Goal: Task Accomplishment & Management: Use online tool/utility

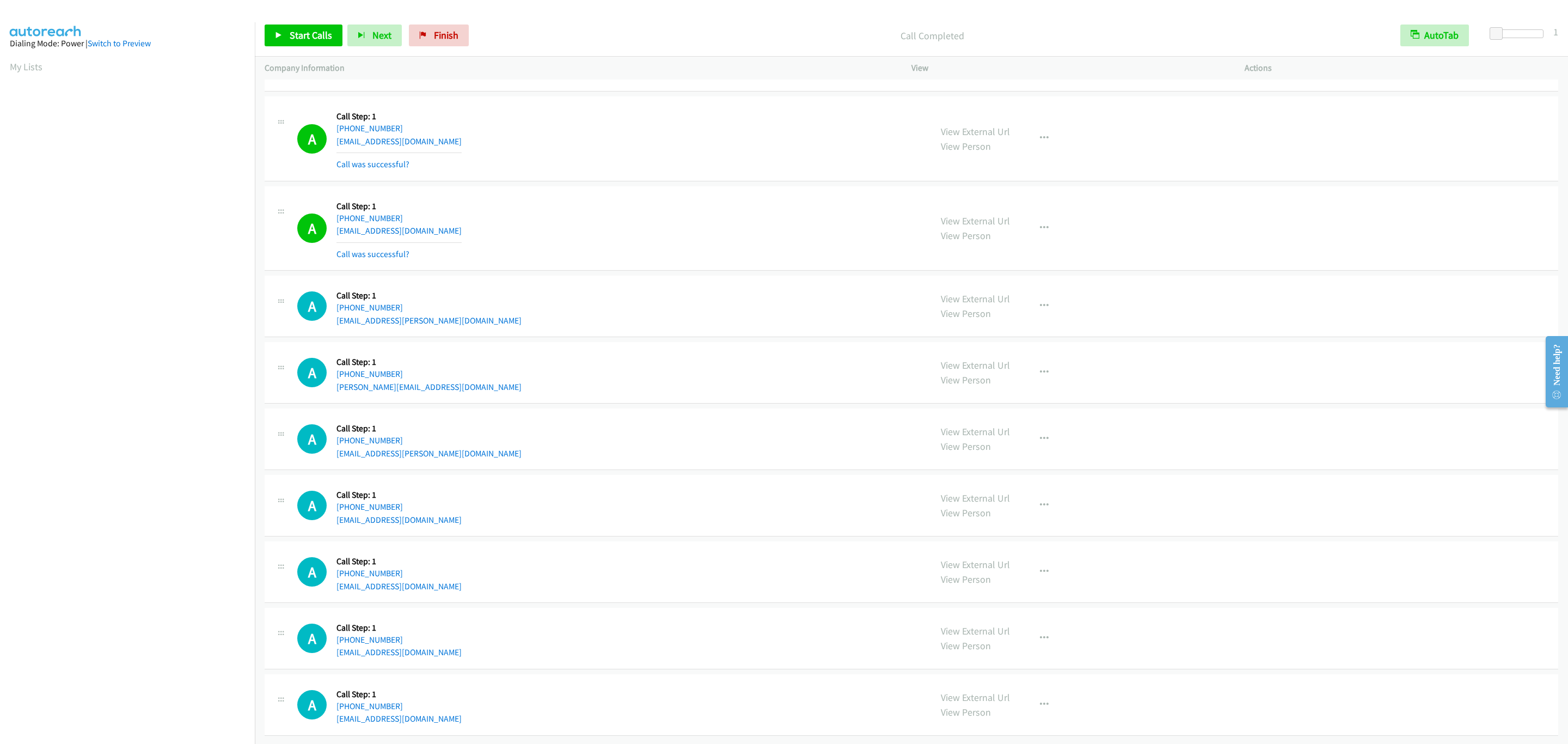
click at [306, 48] on div "Start Calls Pause Next Finish Call Completed AutoTab AutoTab 1" at bounding box center [911, 35] width 1313 height 42
click at [307, 40] on span "Start Calls" at bounding box center [311, 35] width 43 height 13
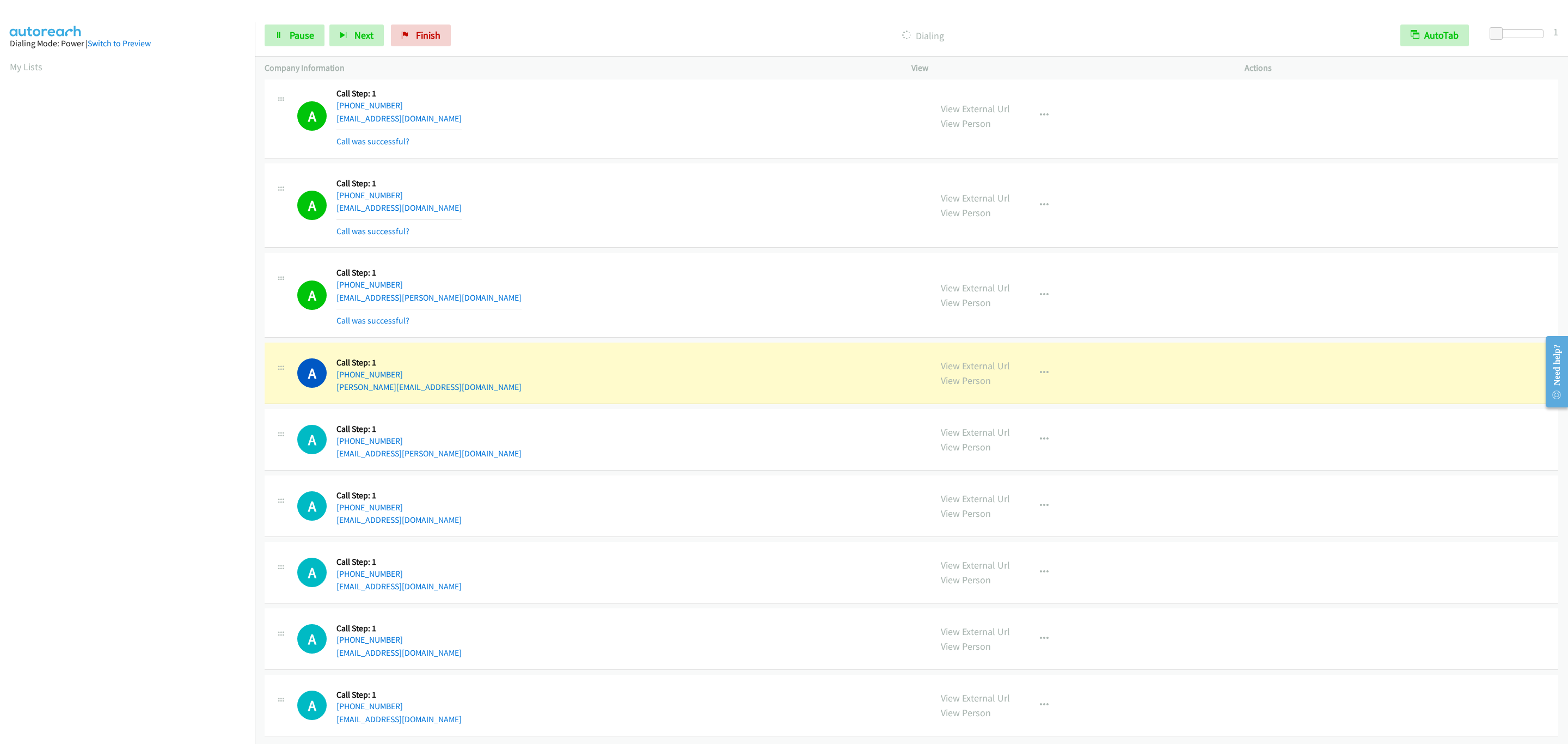
drag, startPoint x: 617, startPoint y: 438, endPoint x: 773, endPoint y: 424, distance: 156.6
click at [617, 407] on td "A Callback Scheduled Call Step: 1 America/New_York [PHONE_NUMBER] [PERSON_NAME]…" at bounding box center [911, 373] width 1313 height 66
drag, startPoint x: 1079, startPoint y: 398, endPoint x: 1047, endPoint y: 407, distance: 33.2
click at [1073, 394] on div "View External Url View Person View External Url Email Schedule/Manage Callback …" at bounding box center [1103, 373] width 343 height 41
click at [1046, 384] on button "button" at bounding box center [1044, 373] width 29 height 22
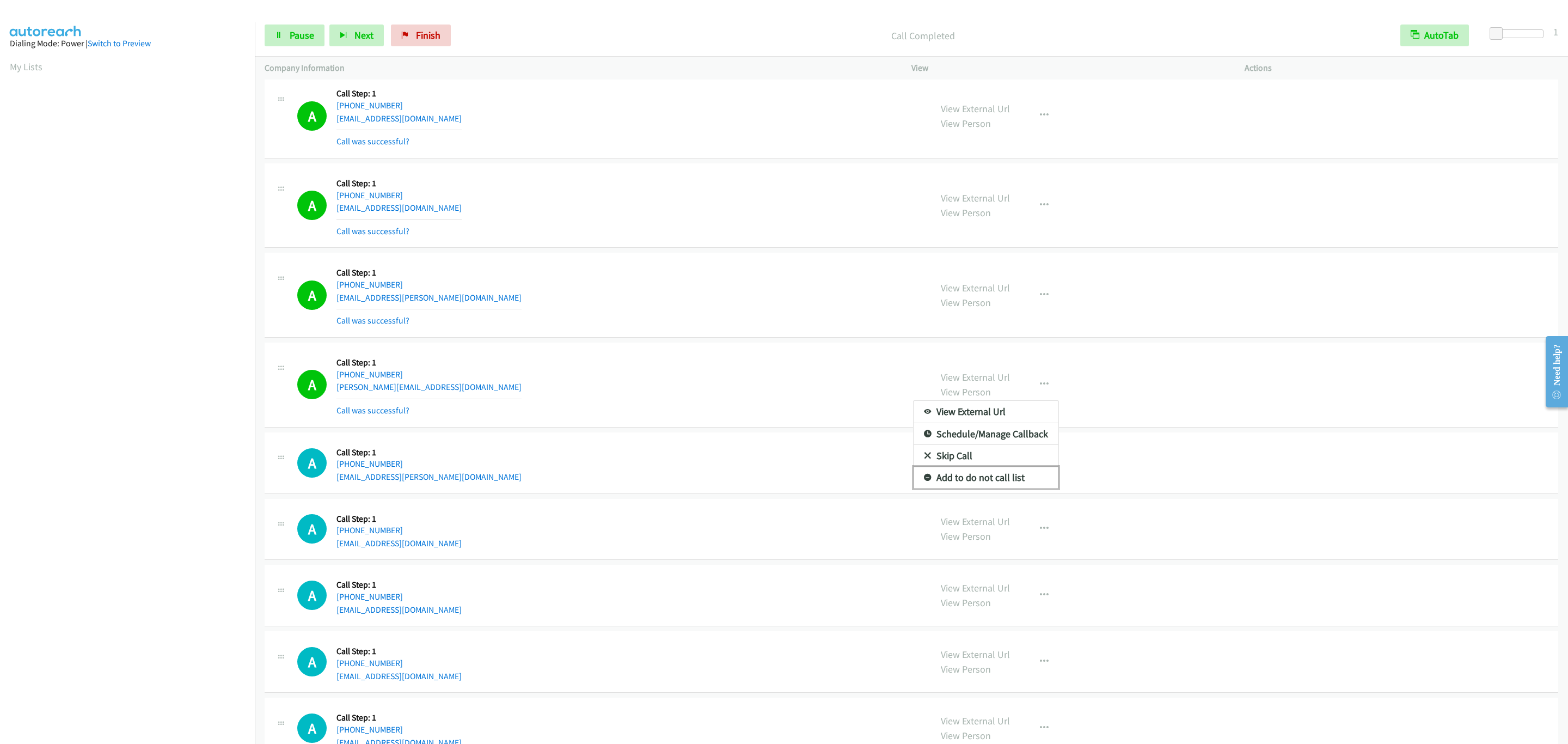
click at [1006, 488] on link "Add to do not call list" at bounding box center [986, 478] width 145 height 22
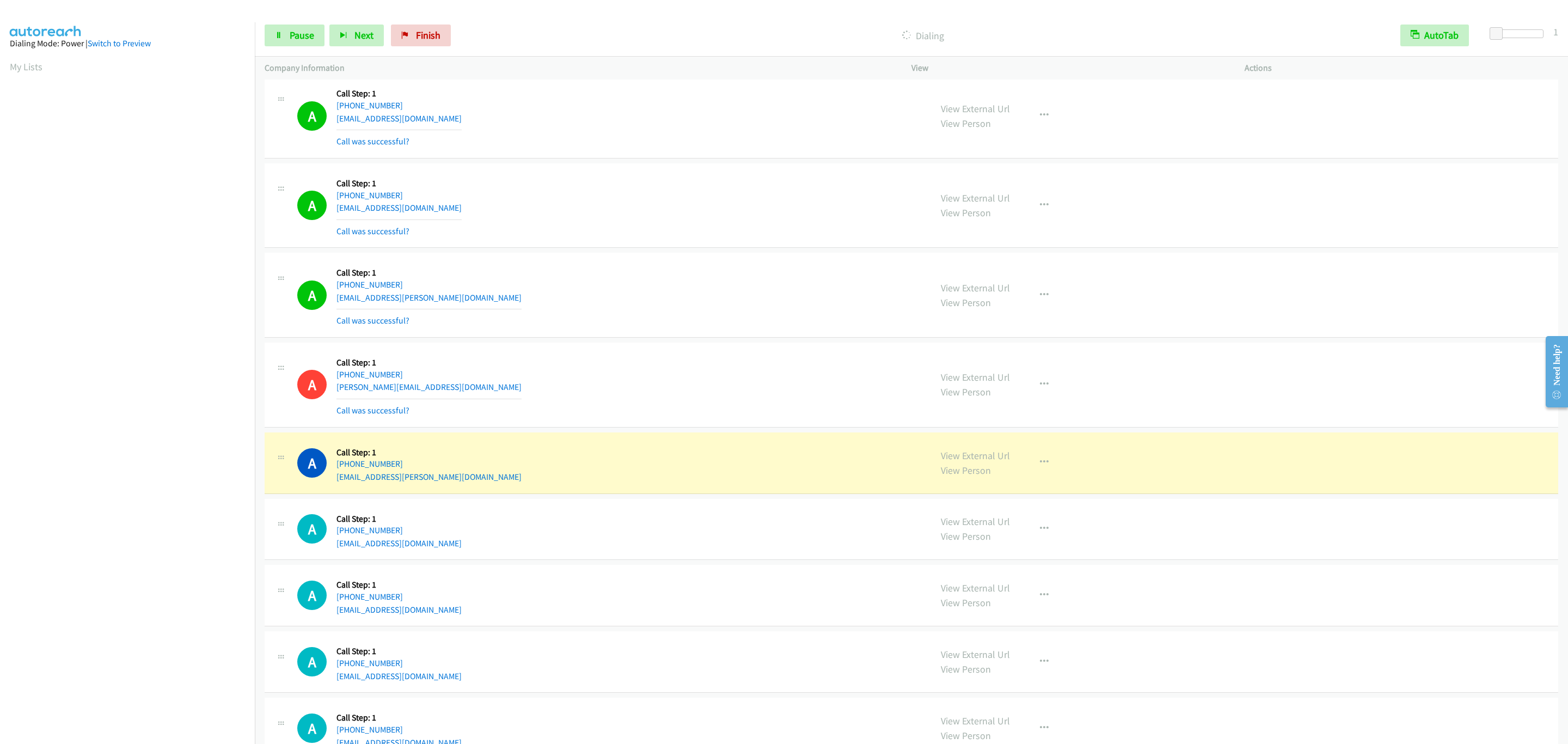
scroll to position [5452, 0]
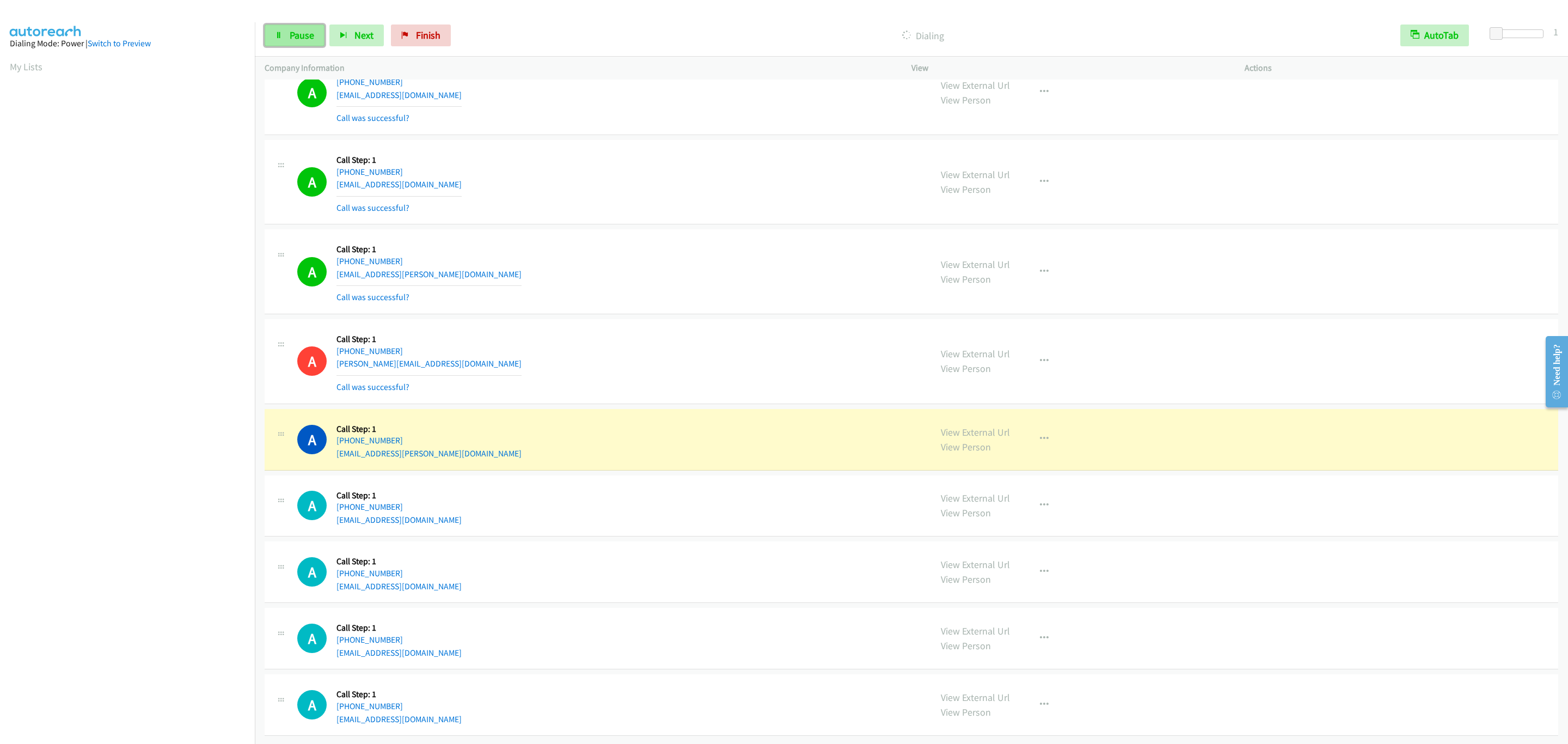
click at [304, 37] on span "Pause" at bounding box center [302, 35] width 24 height 13
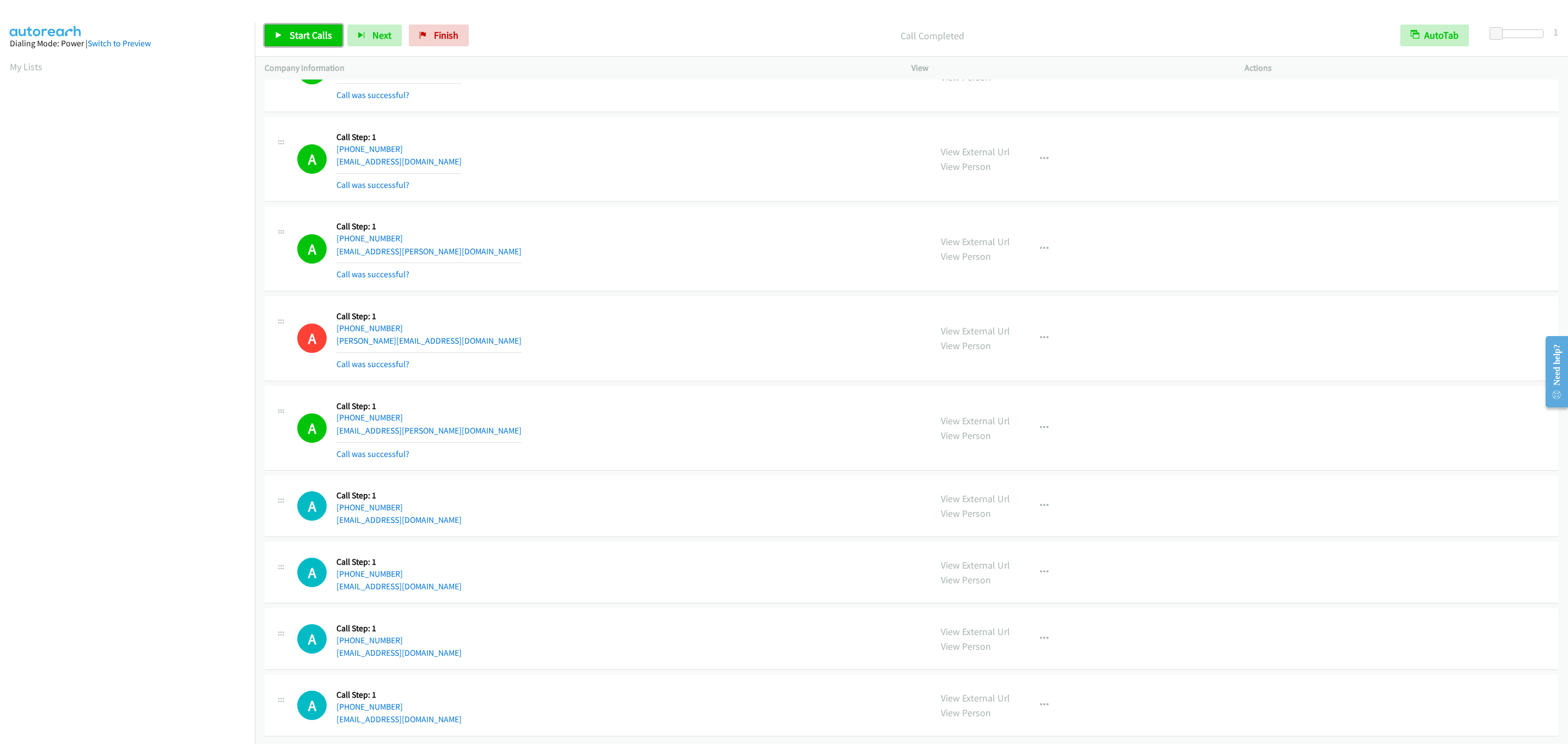
click at [287, 31] on link "Start Calls" at bounding box center [304, 35] width 78 height 22
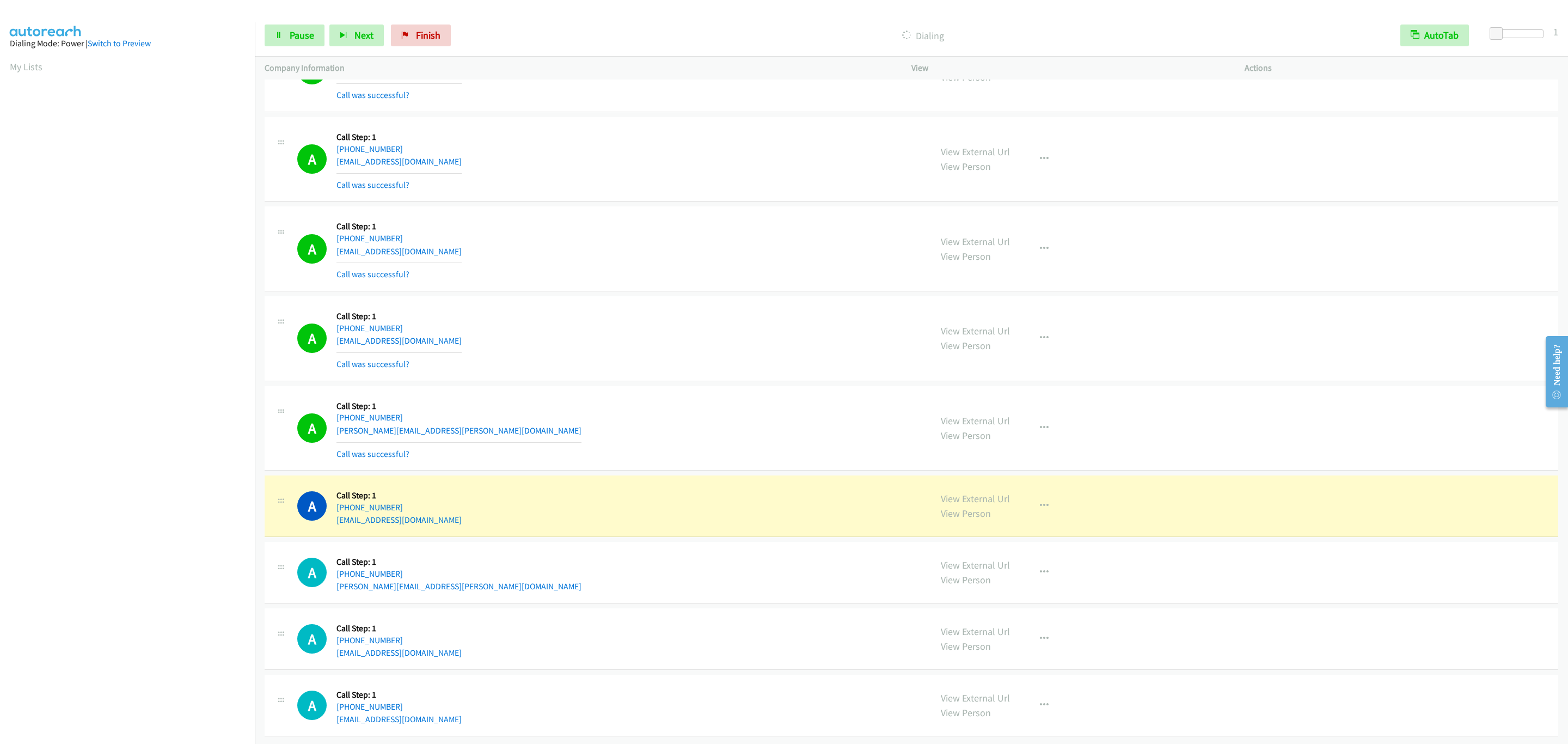
scroll to position [6919, 0]
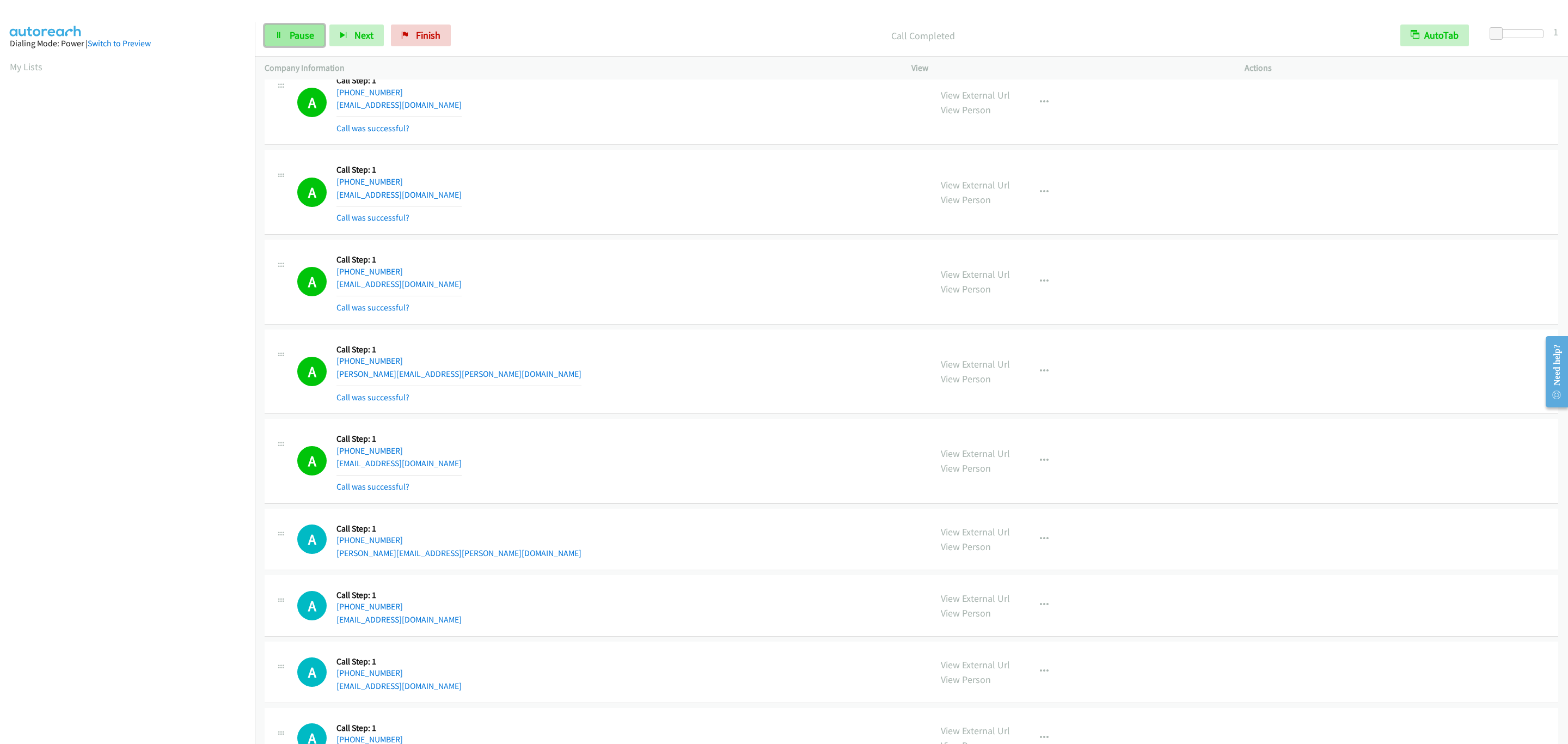
click at [275, 30] on link "Pause" at bounding box center [295, 35] width 60 height 22
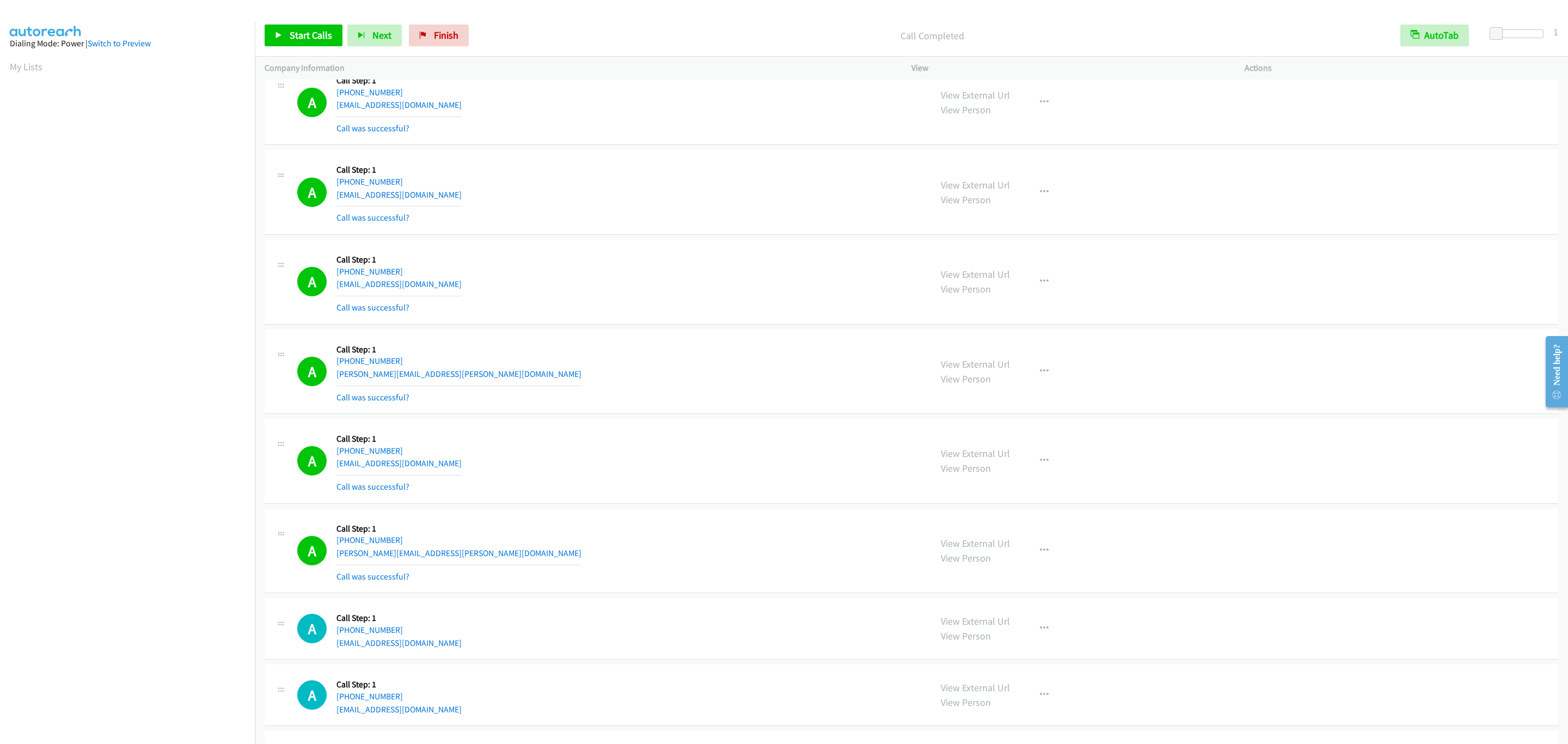
click at [570, 314] on div "A Callback Scheduled Call Step: 1 America/New_York [PHONE_NUMBER] [EMAIL_ADDRES…" at bounding box center [609, 282] width 624 height 65
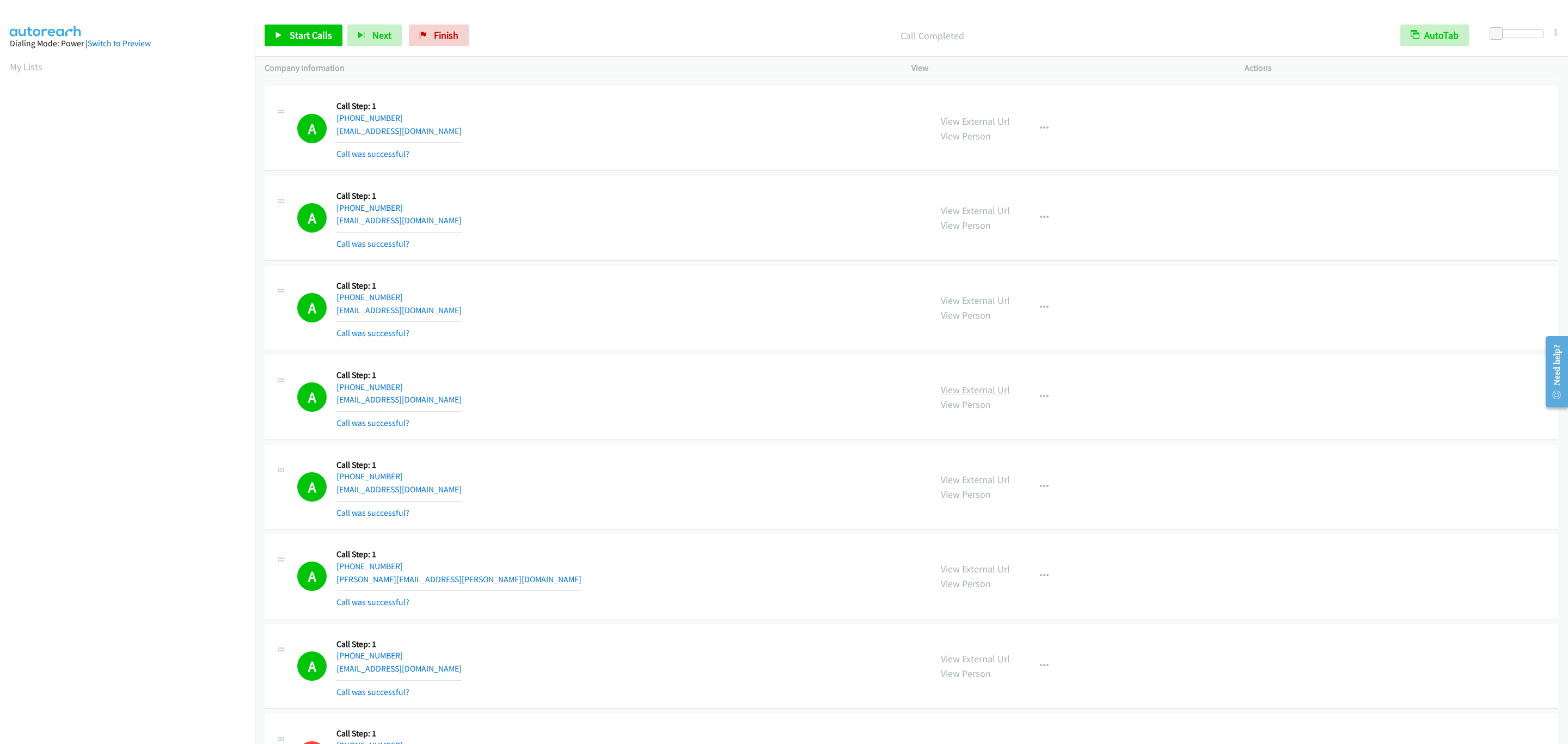
click at [984, 396] on link "View External Url" at bounding box center [976, 390] width 69 height 13
click at [310, 33] on span "Start Calls" at bounding box center [311, 35] width 43 height 13
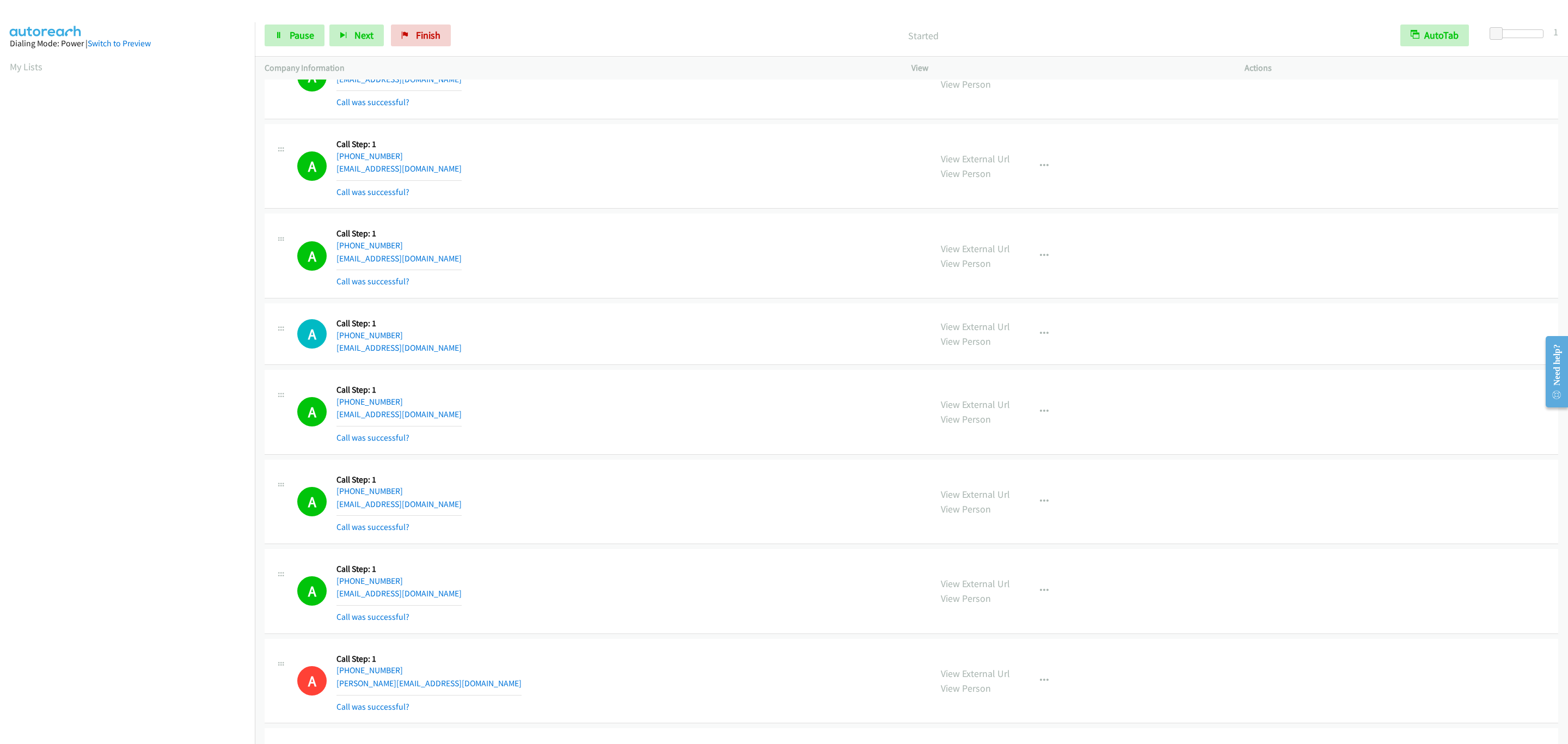
scroll to position [4630, 0]
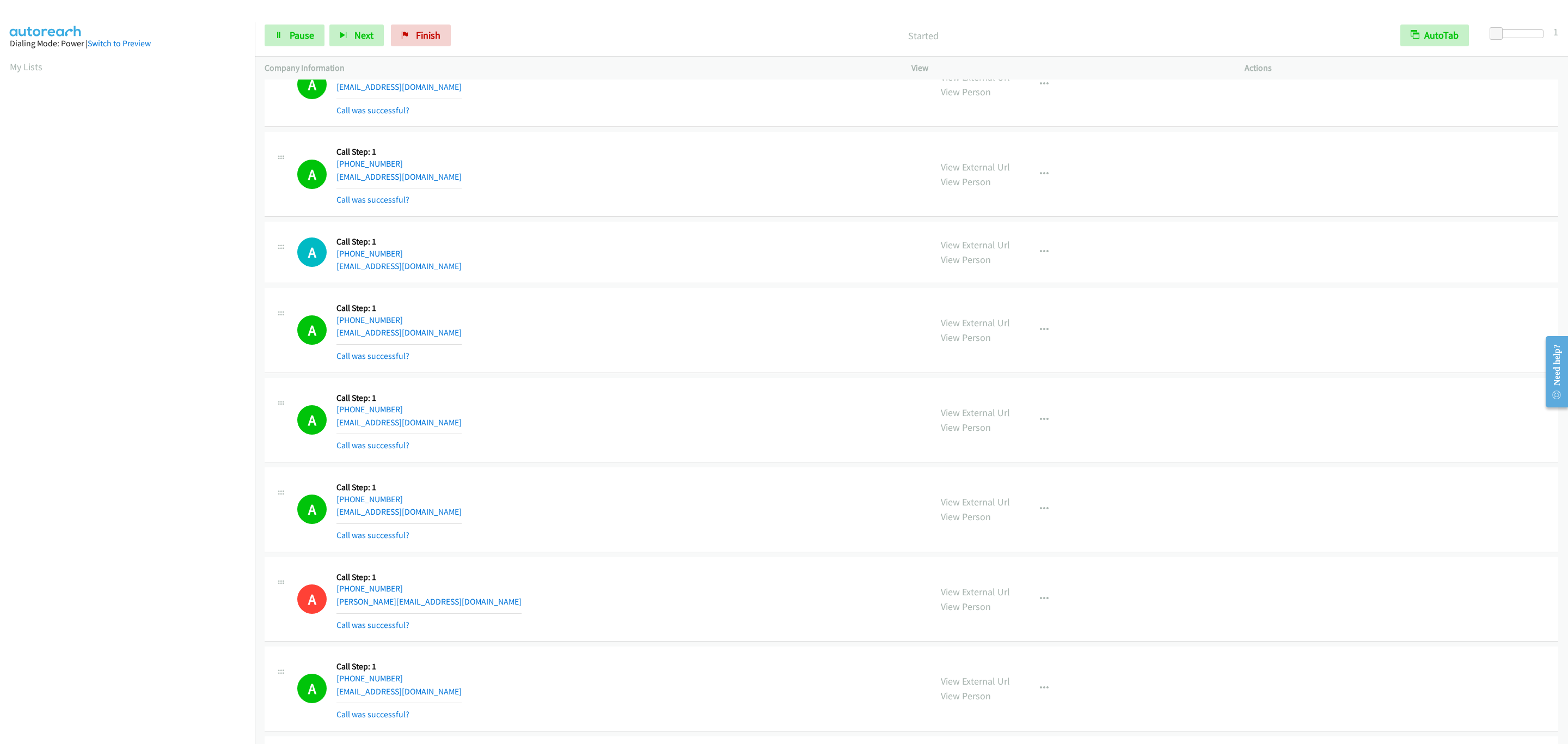
click at [88, 602] on section at bounding box center [127, 345] width 235 height 521
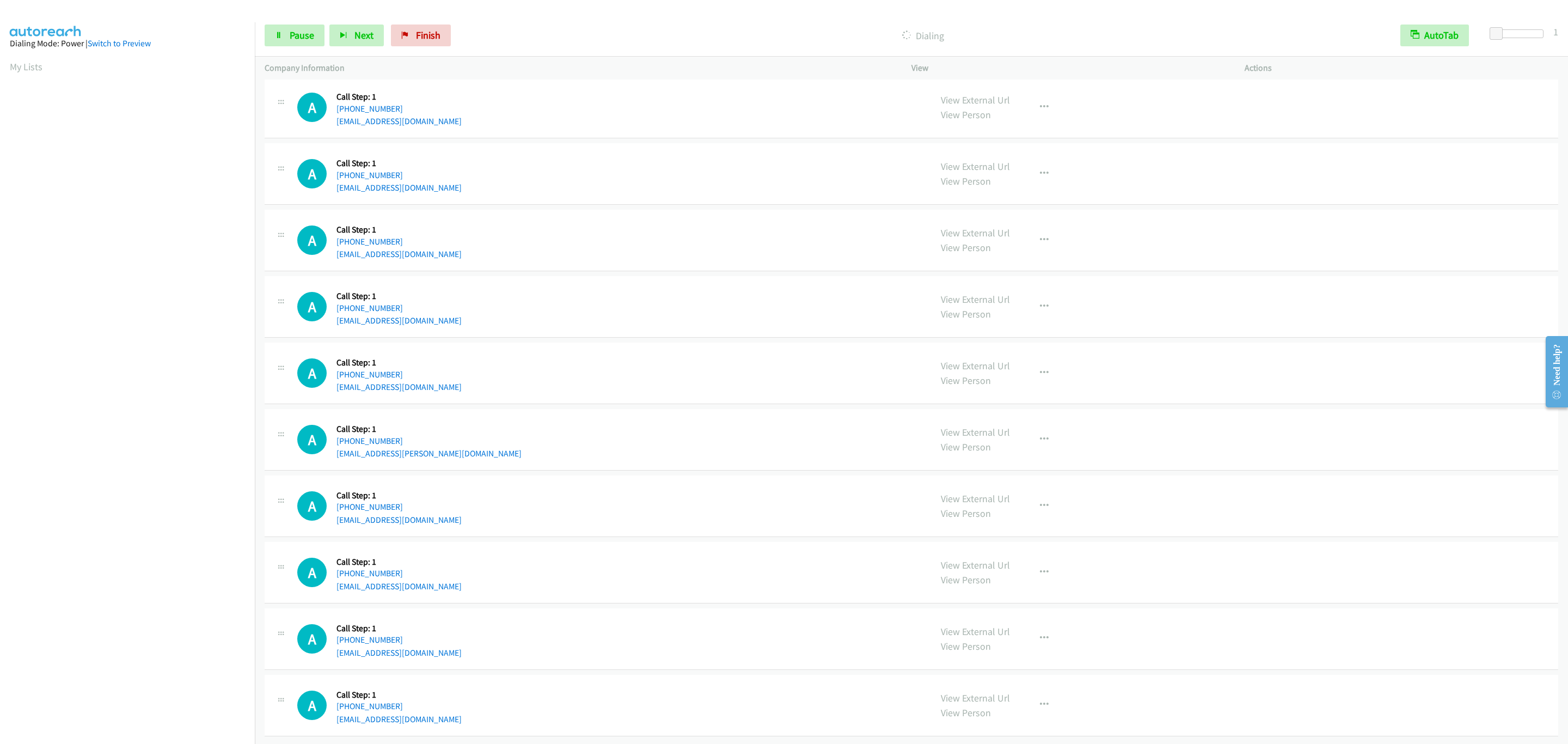
scroll to position [7388, 0]
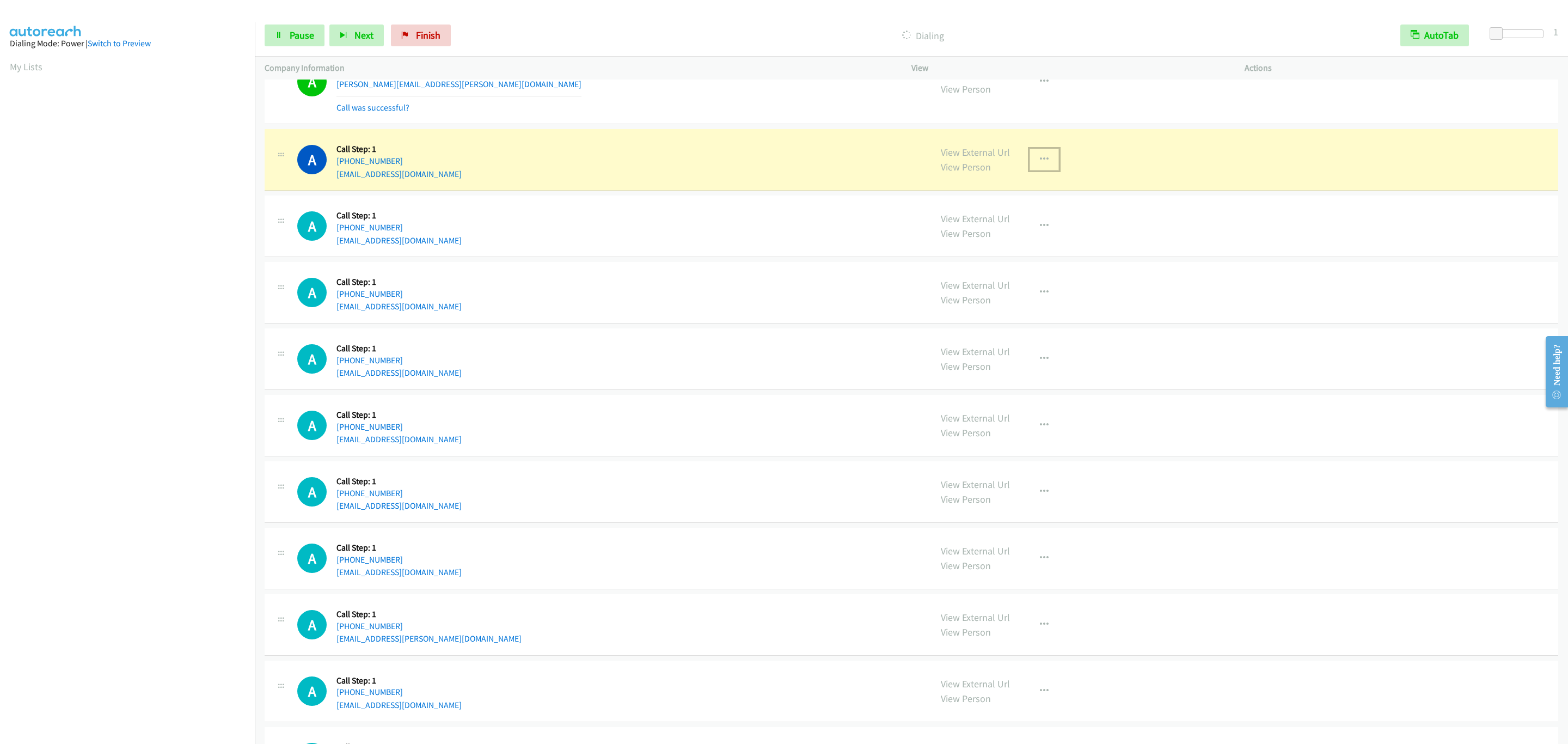
click at [1031, 170] on button "button" at bounding box center [1044, 160] width 29 height 22
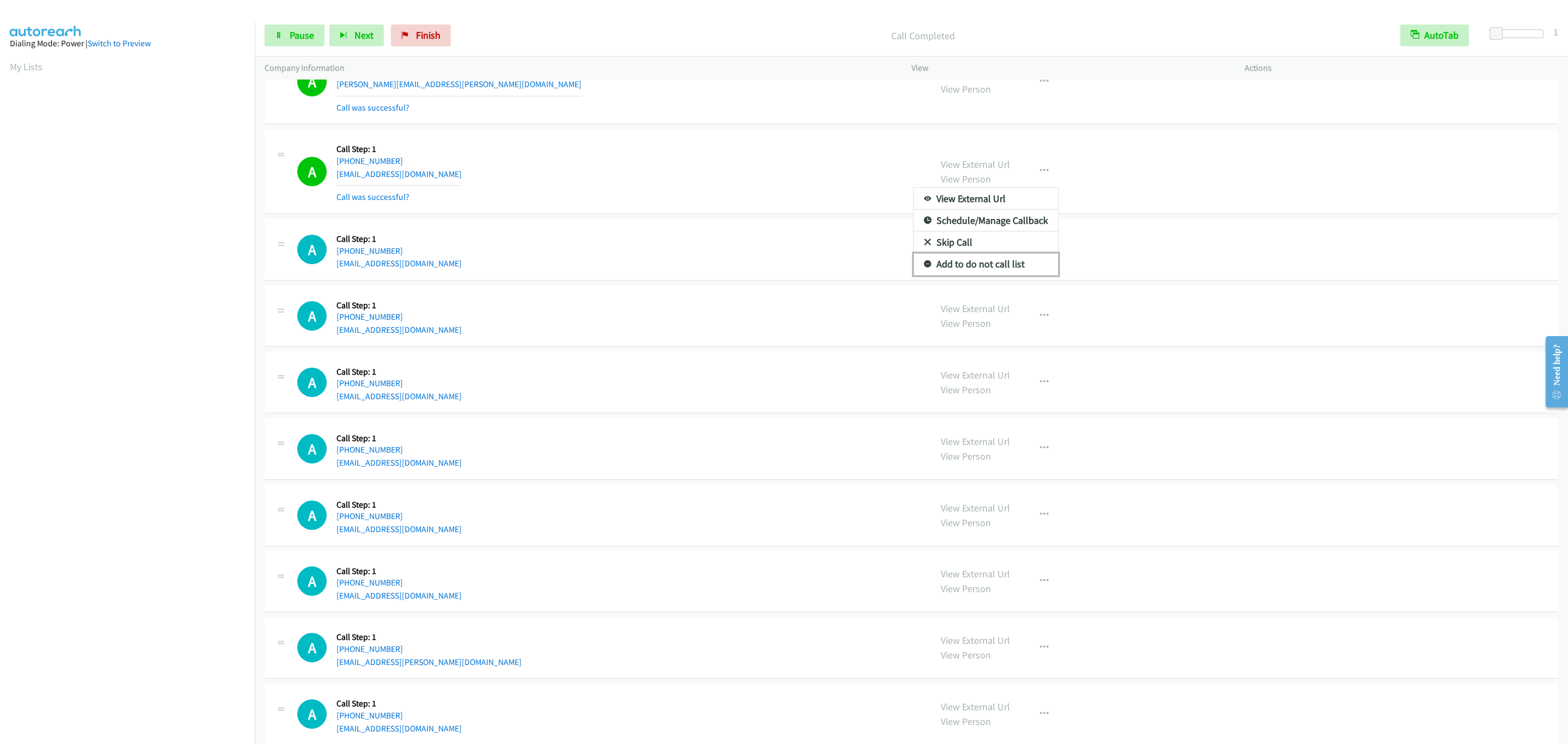
click at [1009, 275] on link "Add to do not call list" at bounding box center [986, 264] width 145 height 22
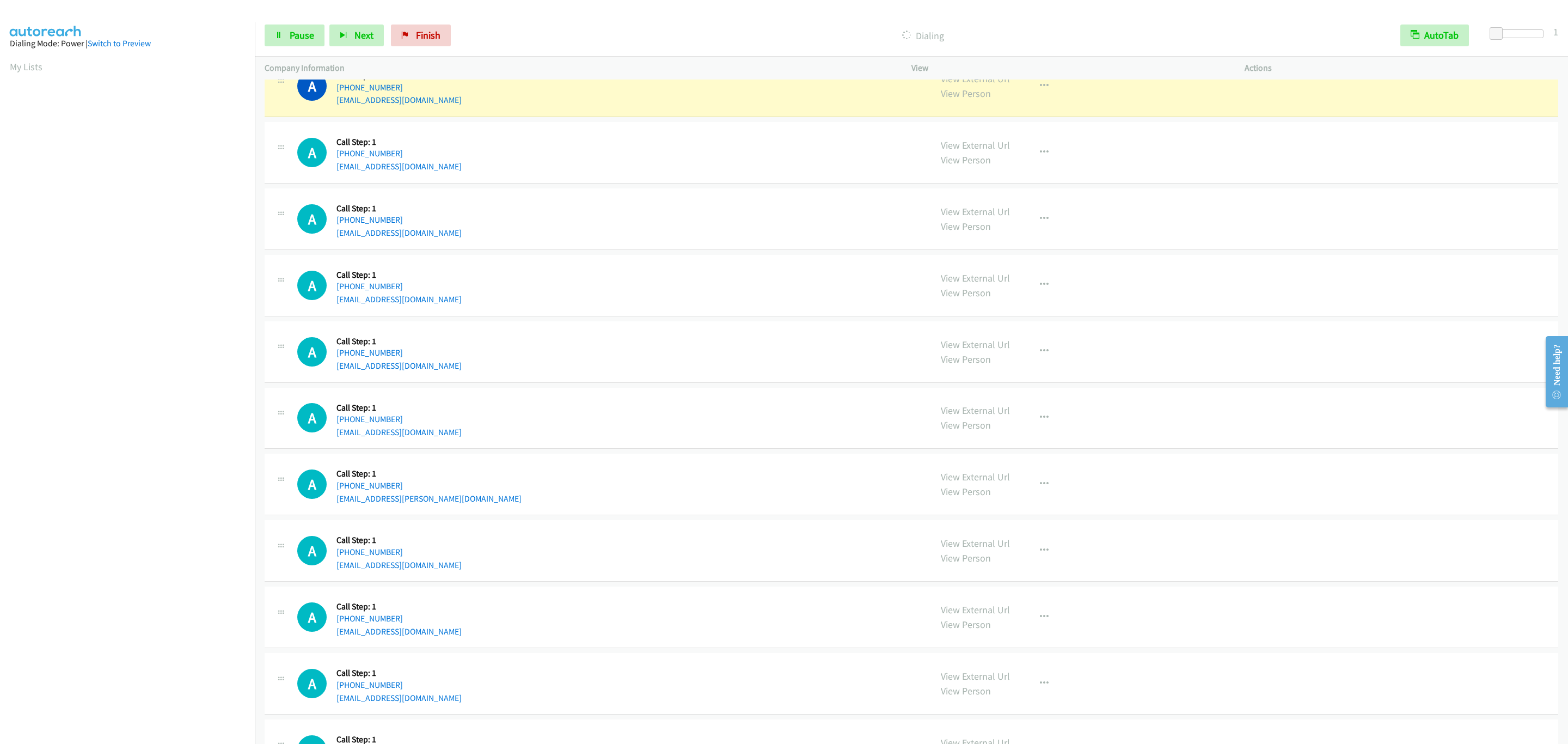
scroll to position [7633, 0]
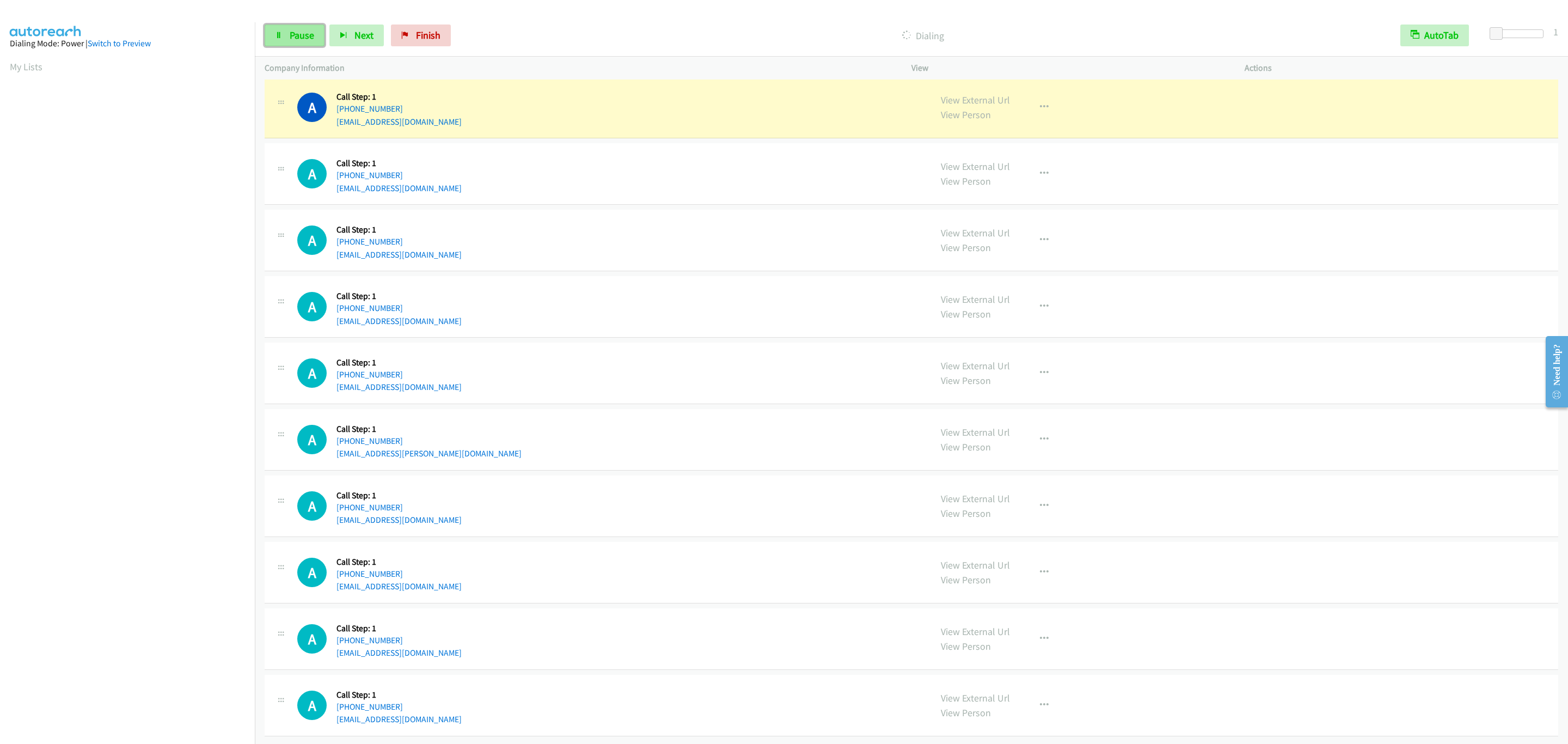
click at [298, 46] on link "Pause" at bounding box center [295, 35] width 60 height 22
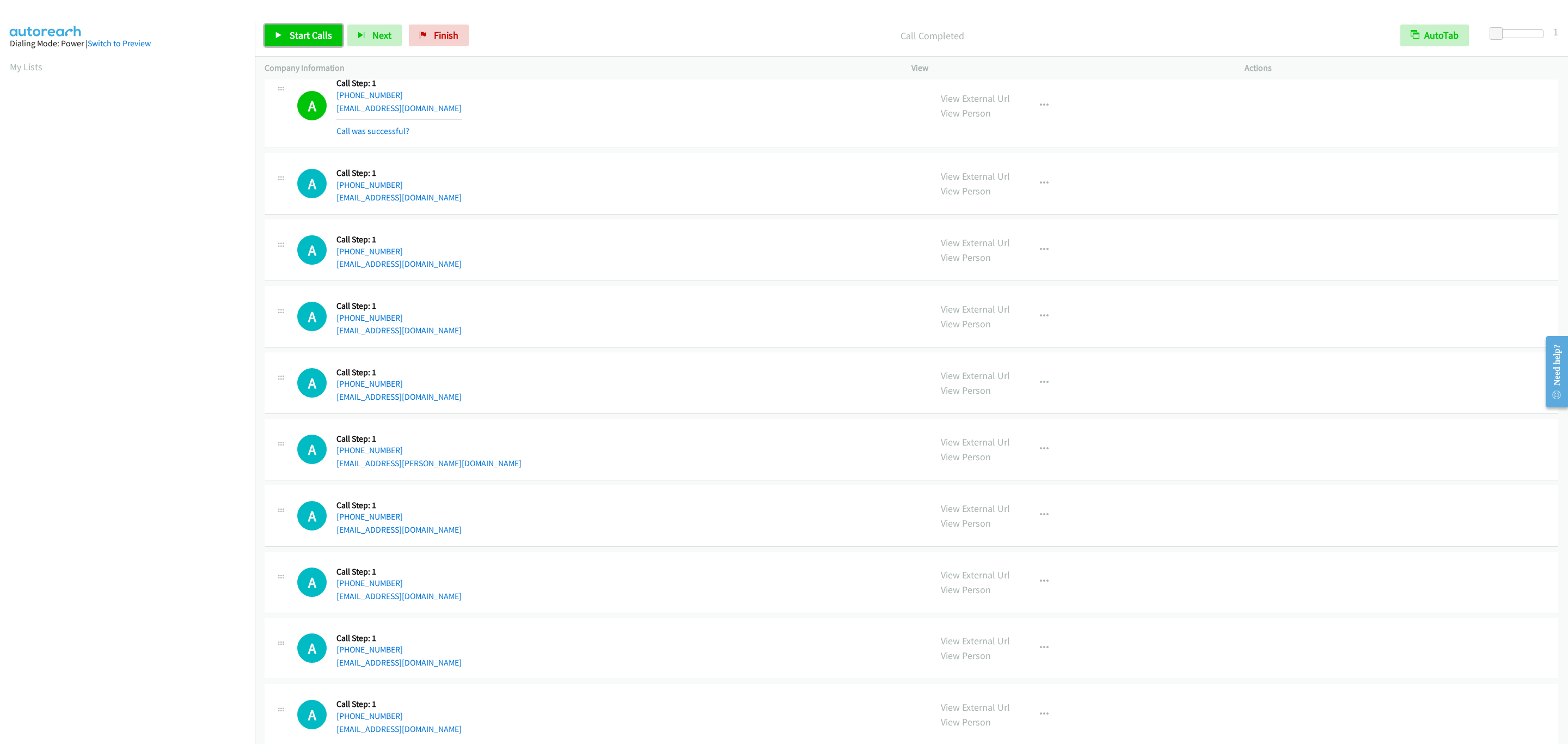
click at [314, 28] on link "Start Calls" at bounding box center [304, 35] width 78 height 22
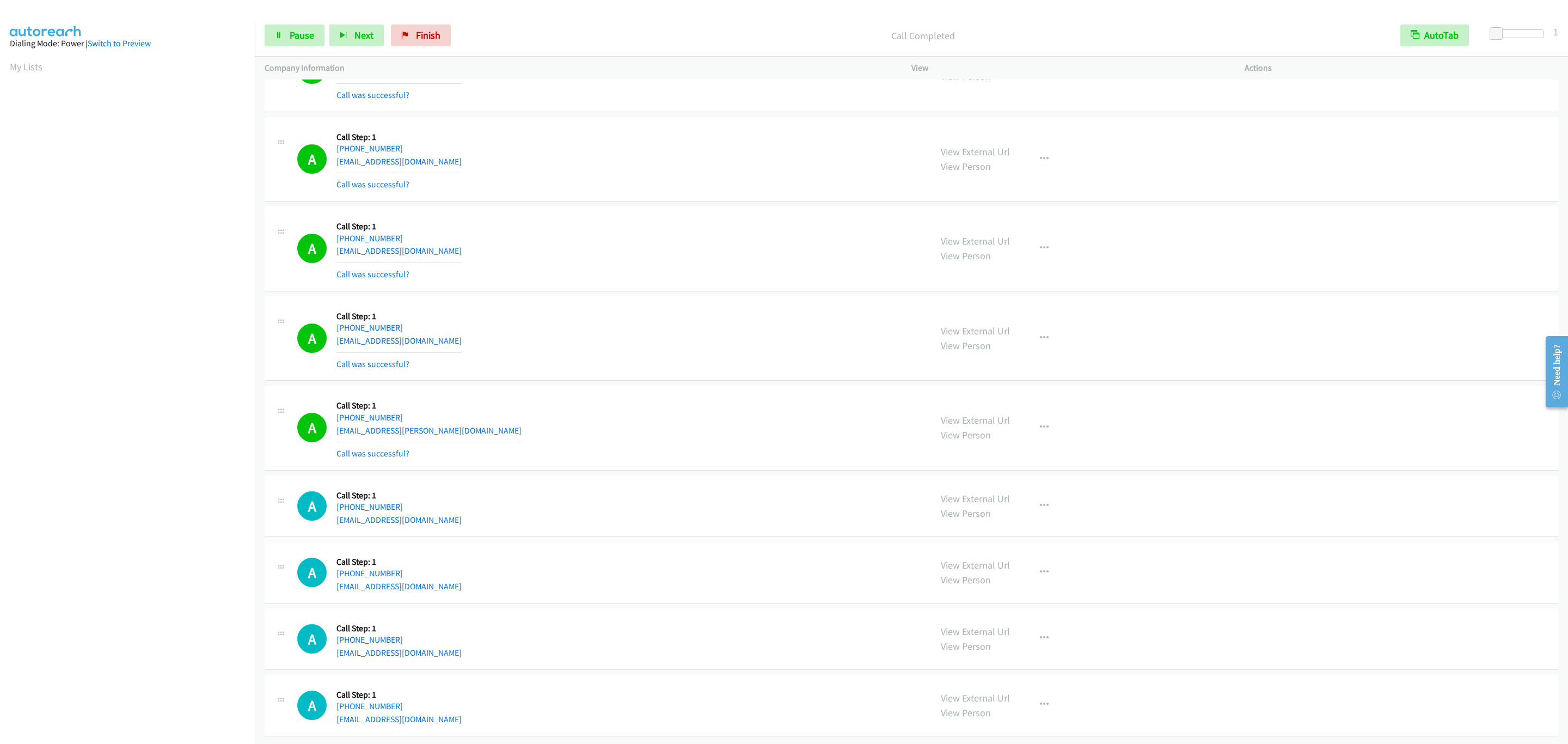
scroll to position [7821, 0]
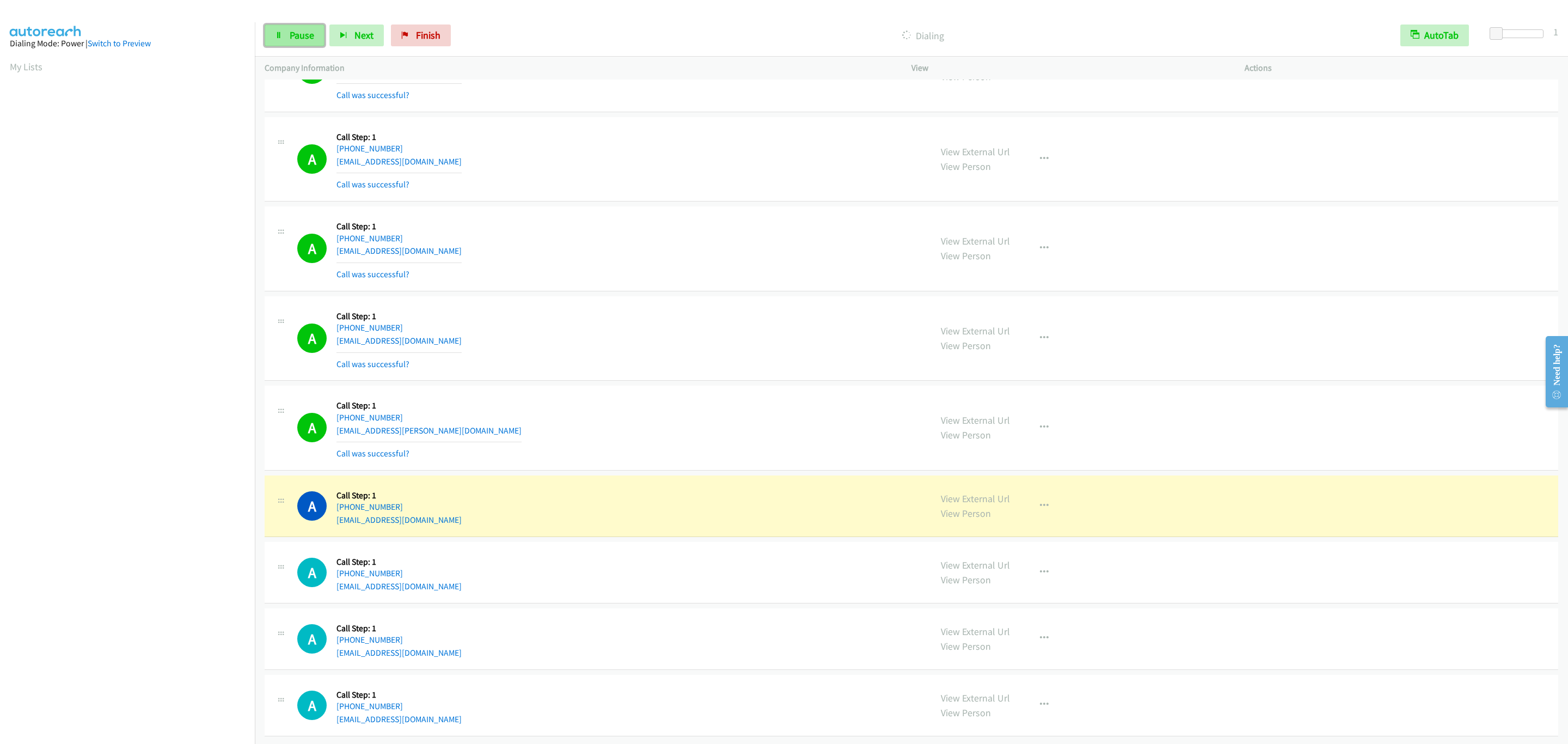
click at [307, 29] on link "Pause" at bounding box center [295, 35] width 60 height 22
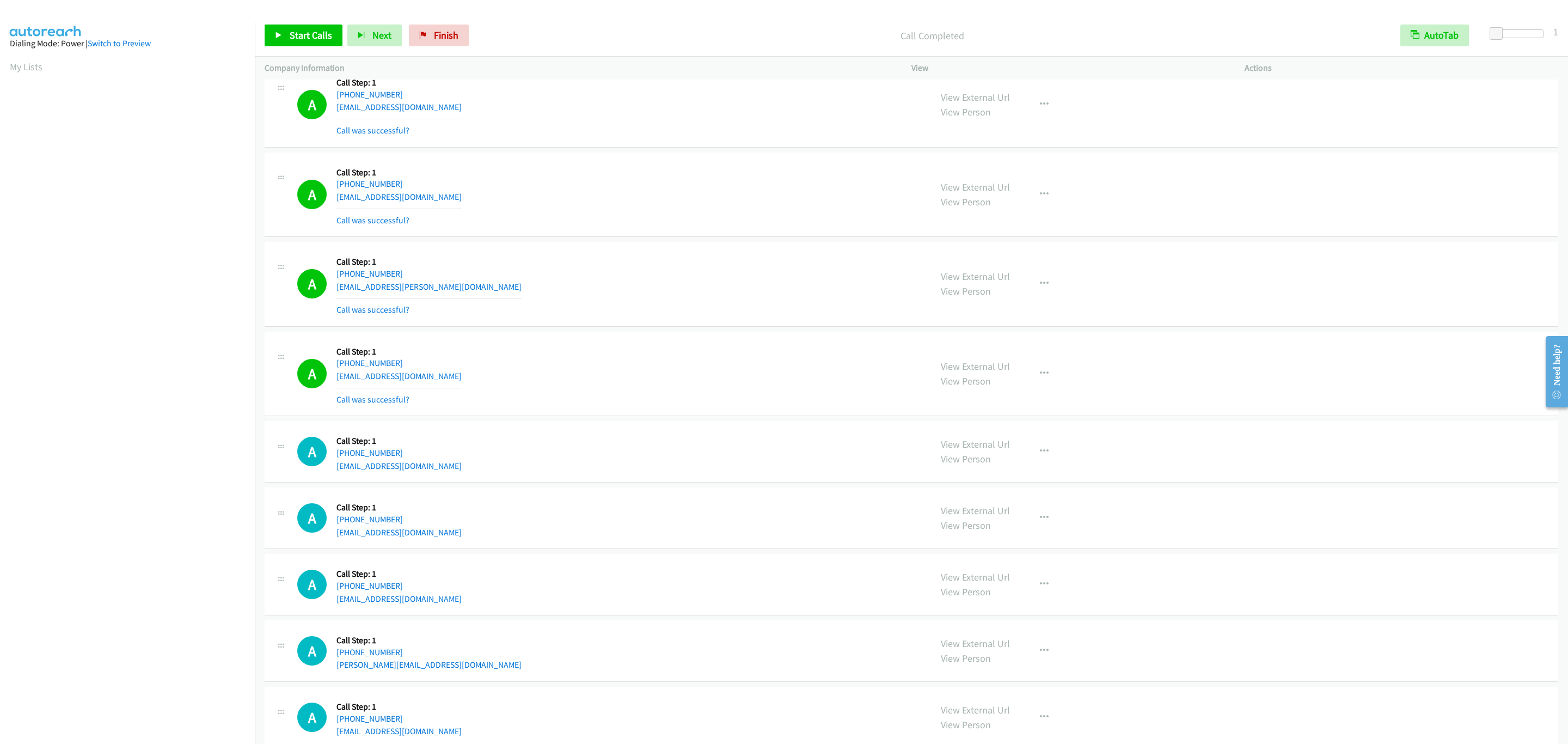
scroll to position [8147, 0]
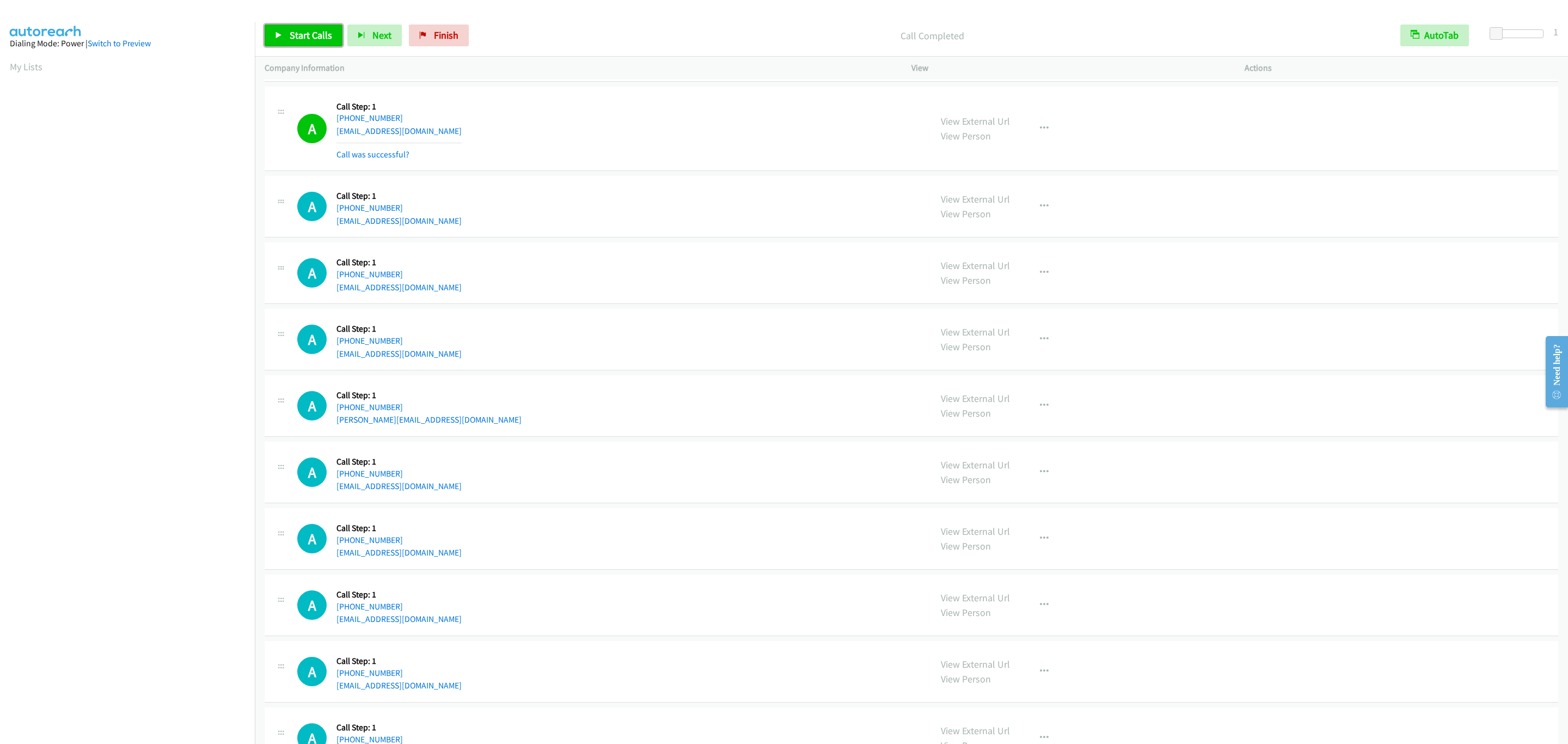
click at [312, 24] on link "Start Calls" at bounding box center [304, 35] width 78 height 22
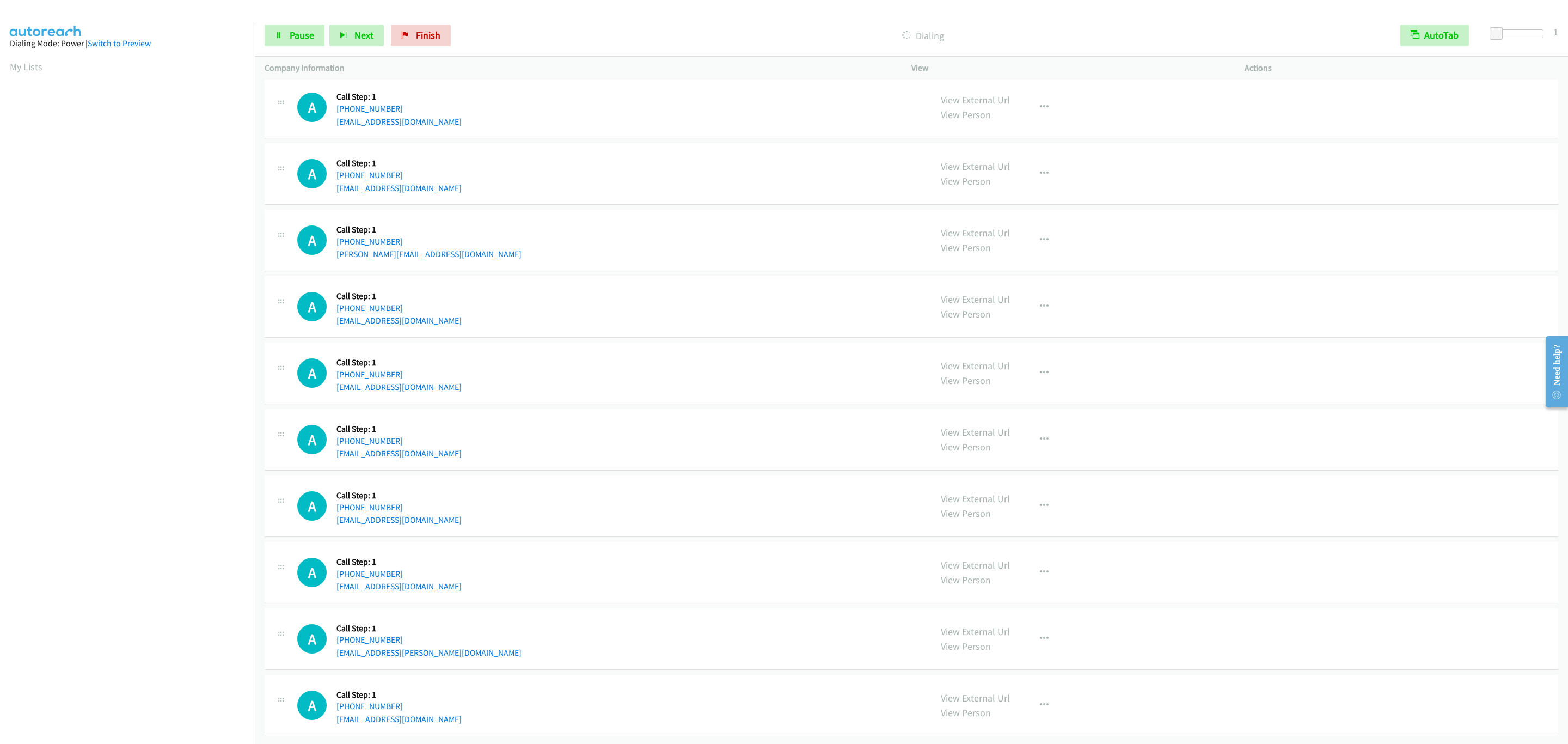
scroll to position [8295, 0]
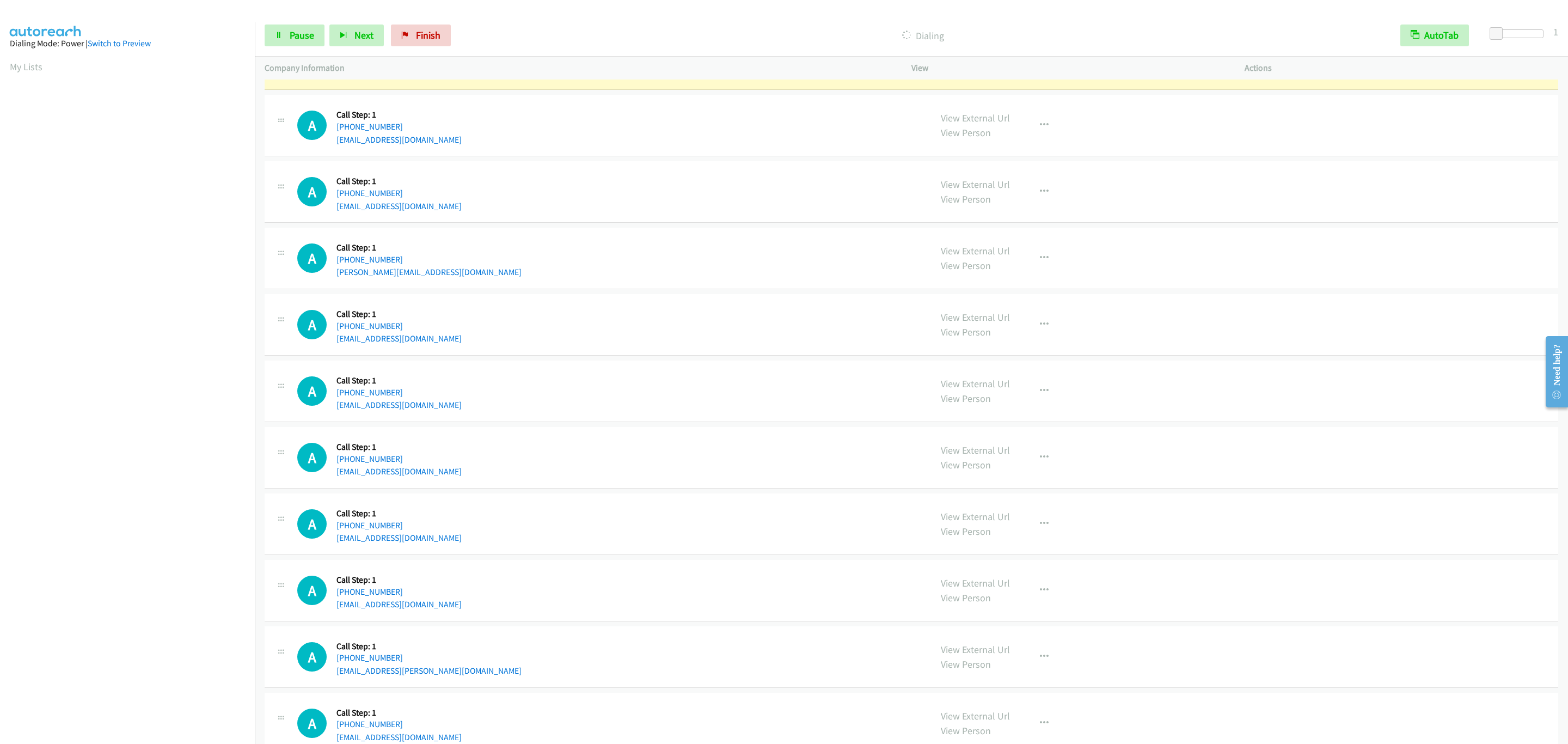
click at [177, 605] on aside "Dialing Mode: Power | Switch to Preview My Lists" at bounding box center [127, 324] width 255 height 603
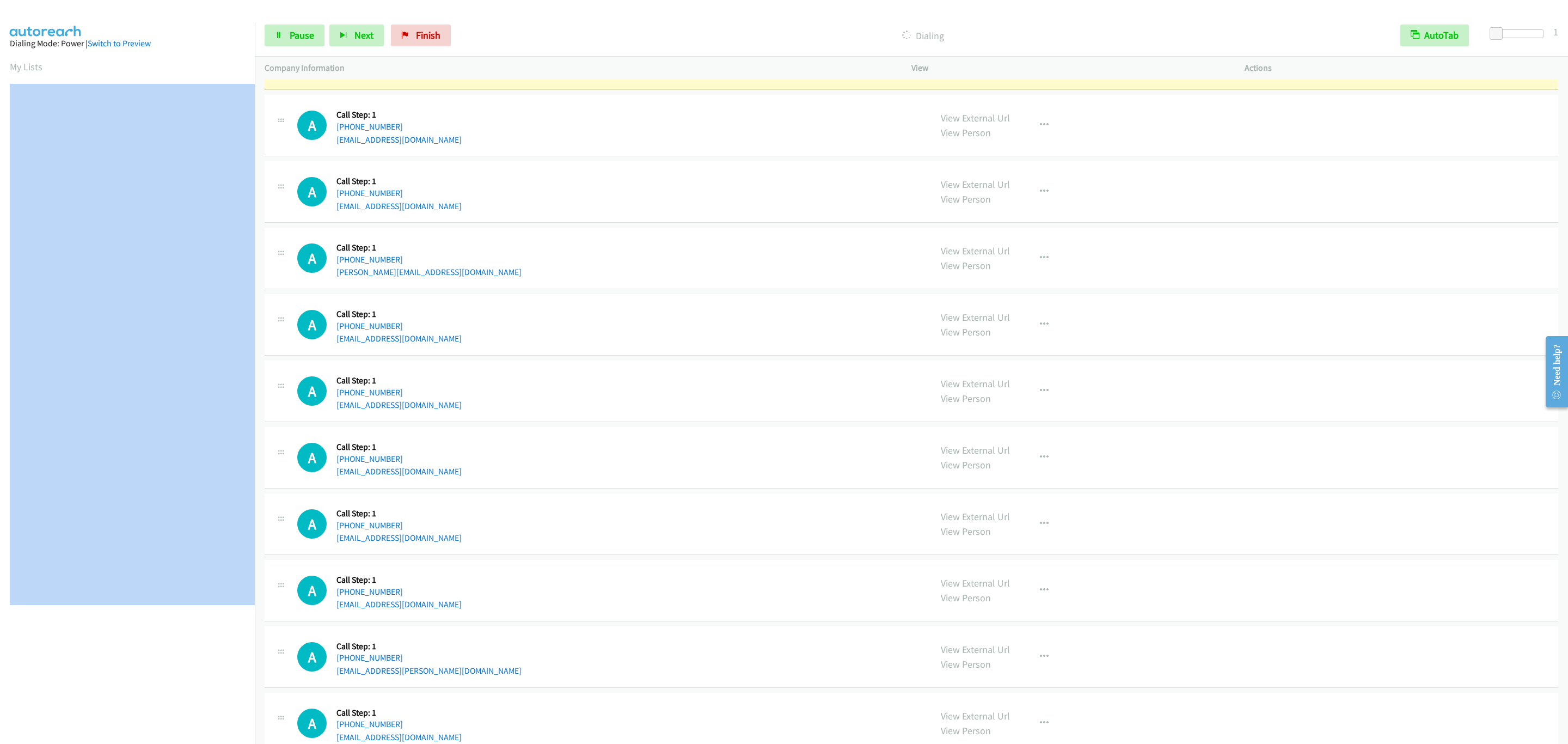
click at [165, 691] on nav "Dialing Mode: Power | Switch to Preview My Lists" at bounding box center [127, 395] width 255 height 744
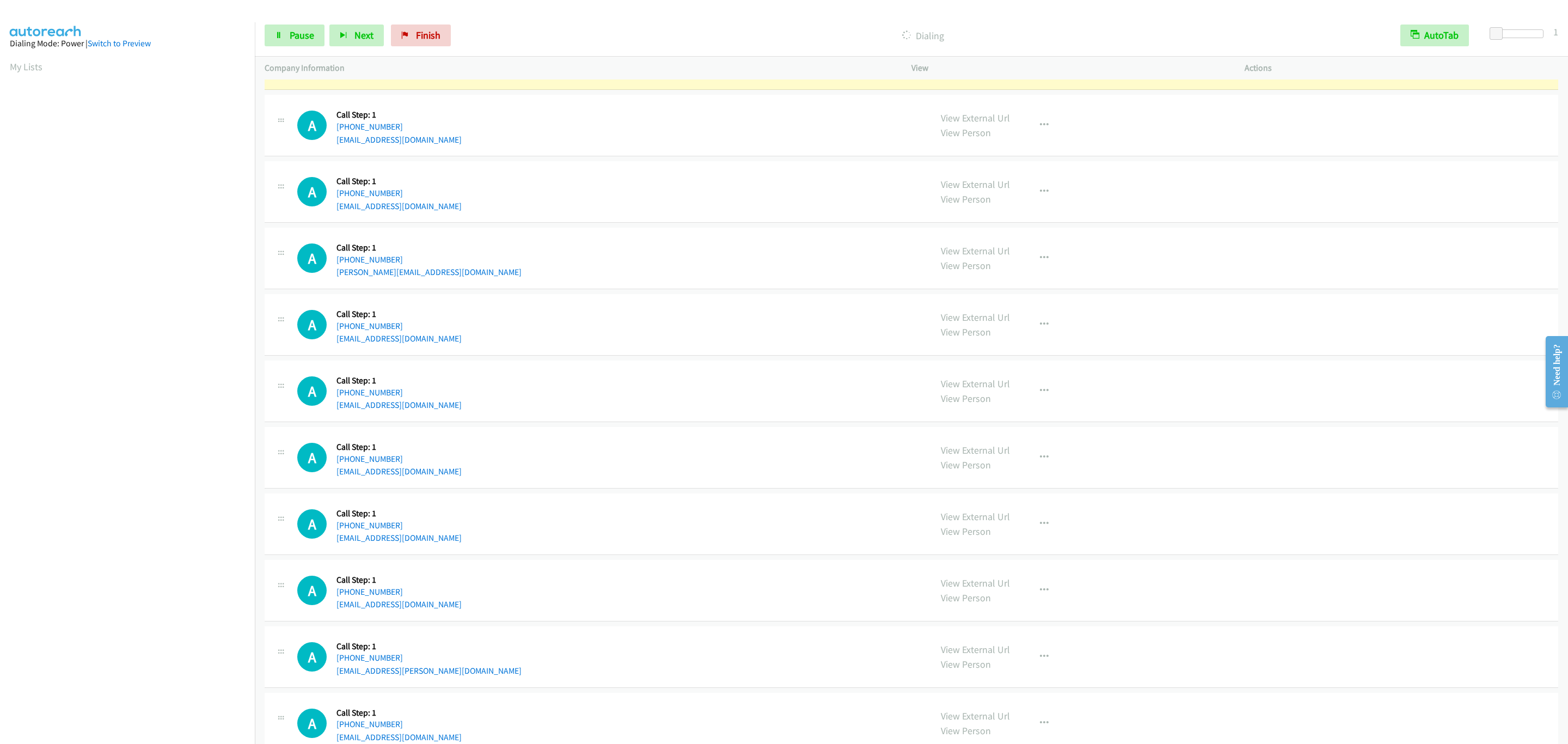
click at [160, 655] on nav "Dialing Mode: Power | Switch to Preview My Lists" at bounding box center [127, 395] width 255 height 744
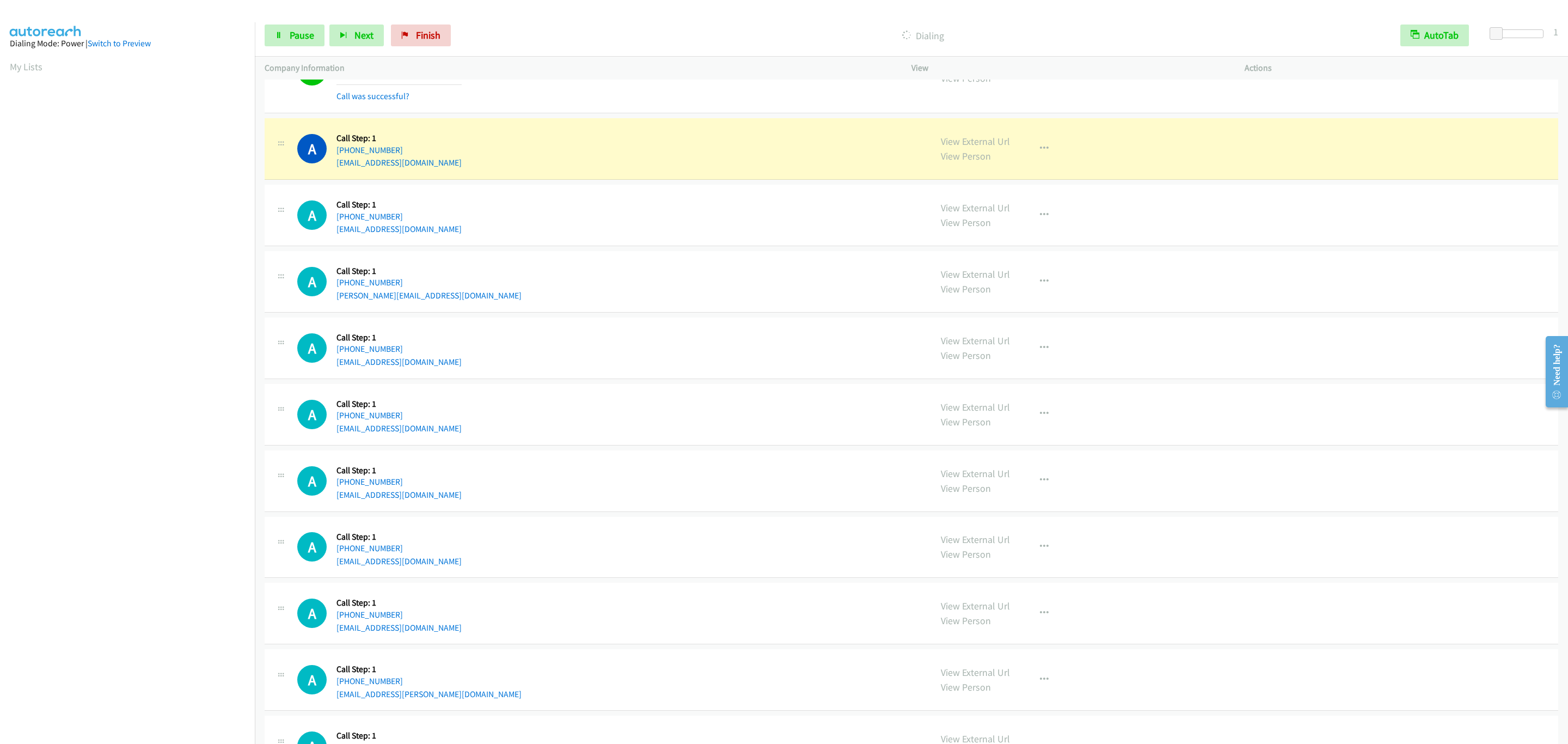
scroll to position [8376, 0]
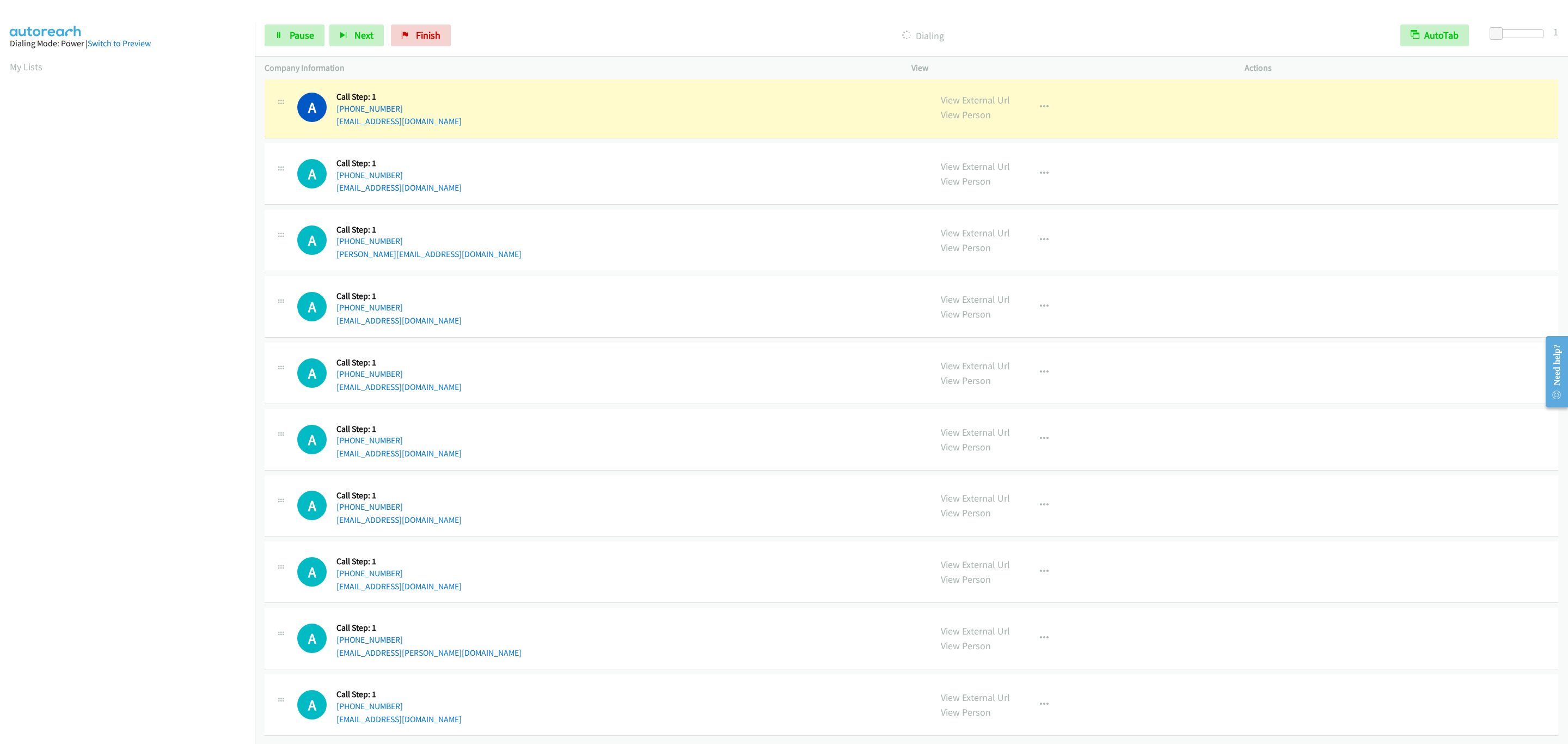
click at [510, 232] on div "A Callback Scheduled Call Step: 1 [GEOGRAPHIC_DATA]/[GEOGRAPHIC_DATA] [PHONE_NU…" at bounding box center [609, 240] width 624 height 41
click at [505, 227] on div "A Callback Scheduled Call Step: 1 [GEOGRAPHIC_DATA]/[GEOGRAPHIC_DATA] [PHONE_NU…" at bounding box center [911, 240] width 1293 height 61
click at [503, 226] on div "A Callback Scheduled Call Step: 1 [GEOGRAPHIC_DATA]/[GEOGRAPHIC_DATA] [PHONE_NU…" at bounding box center [911, 240] width 1293 height 61
click at [502, 225] on div "A Callback Scheduled Call Step: 1 [GEOGRAPHIC_DATA]/[GEOGRAPHIC_DATA] [PHONE_NU…" at bounding box center [911, 240] width 1293 height 61
click at [500, 225] on div "A Callback Scheduled Call Step: 1 [GEOGRAPHIC_DATA]/[GEOGRAPHIC_DATA] [PHONE_NU…" at bounding box center [911, 240] width 1293 height 61
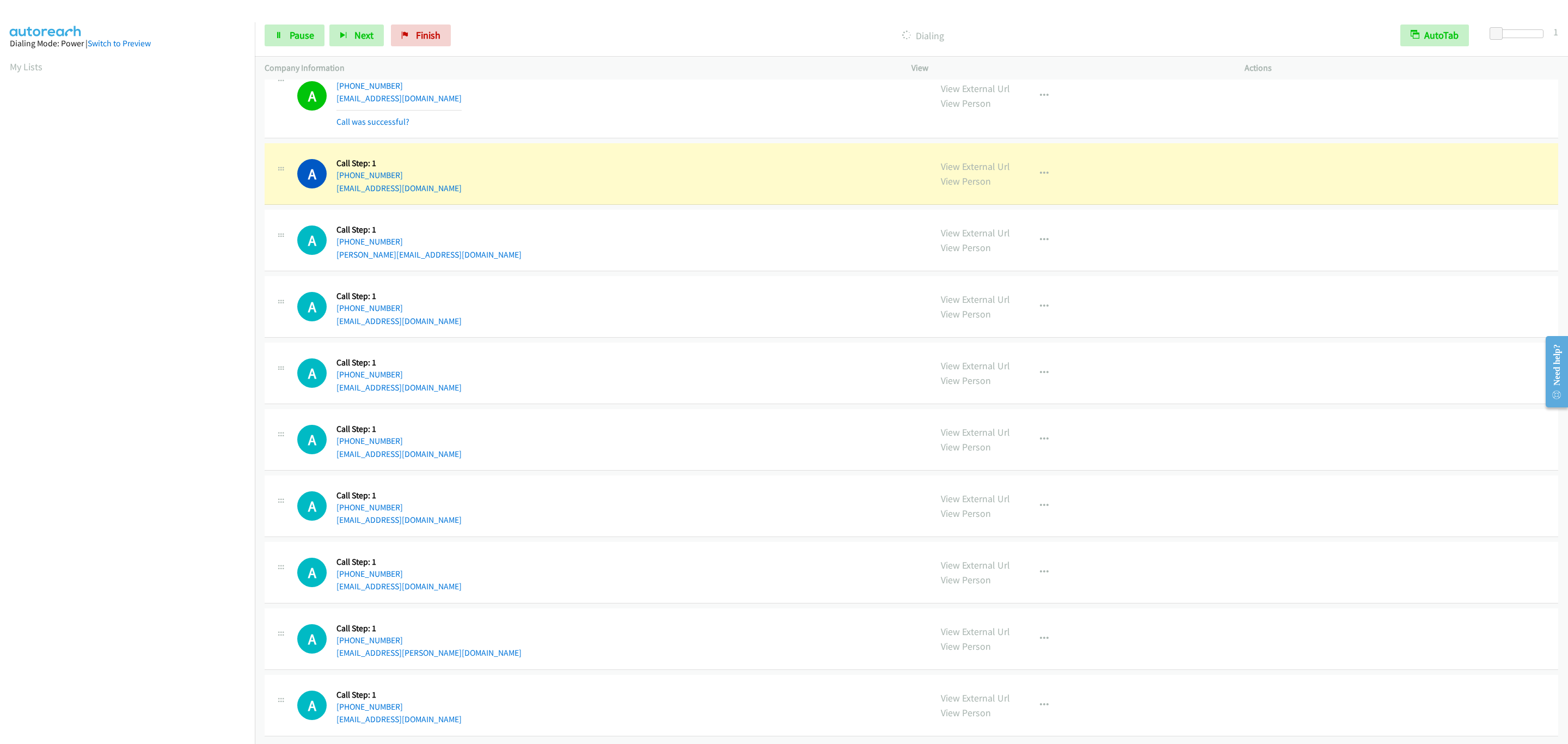
scroll to position [8424, 0]
click at [286, 41] on link "Pause" at bounding box center [295, 35] width 60 height 22
click at [327, 33] on span "Start Calls" at bounding box center [311, 35] width 43 height 13
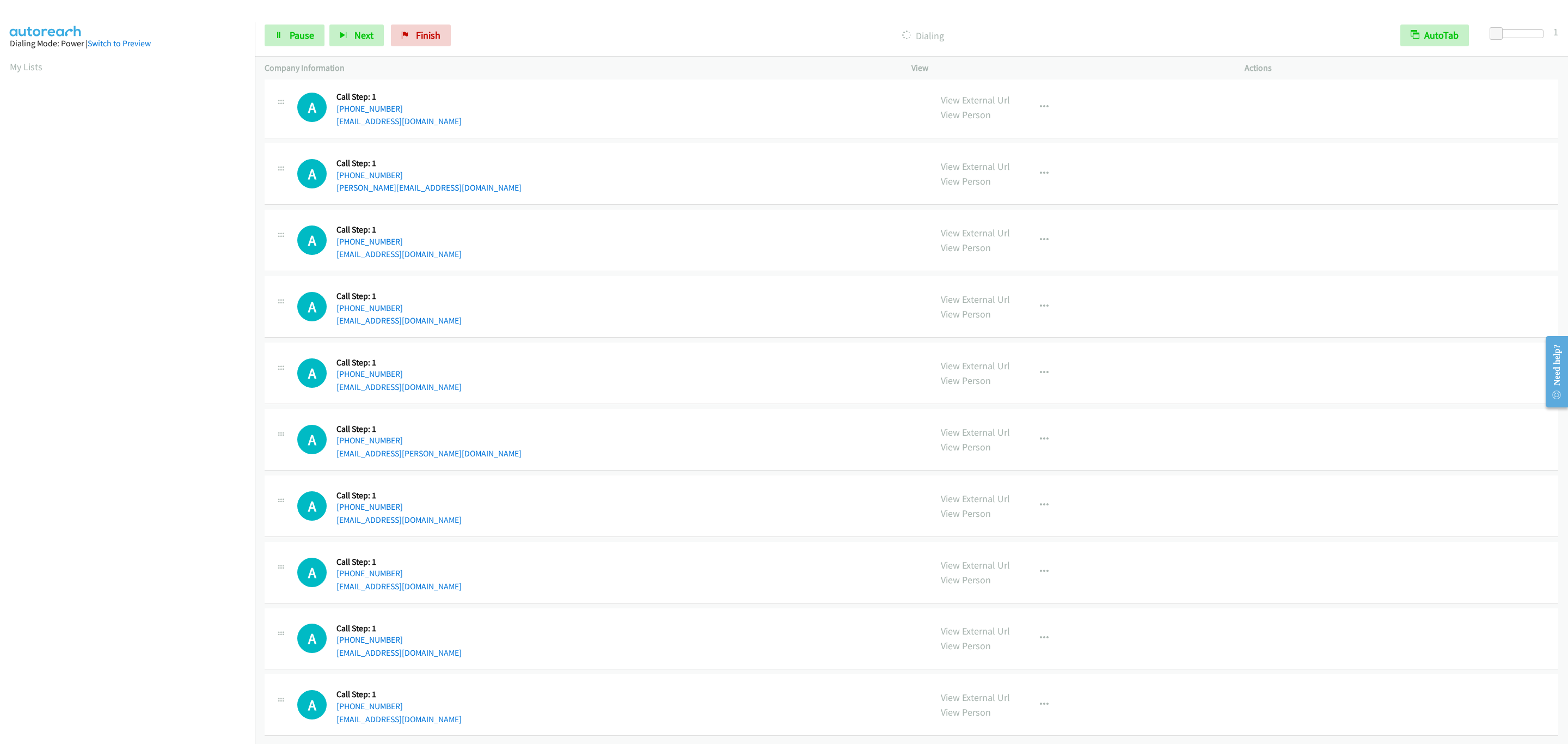
scroll to position [9355, 0]
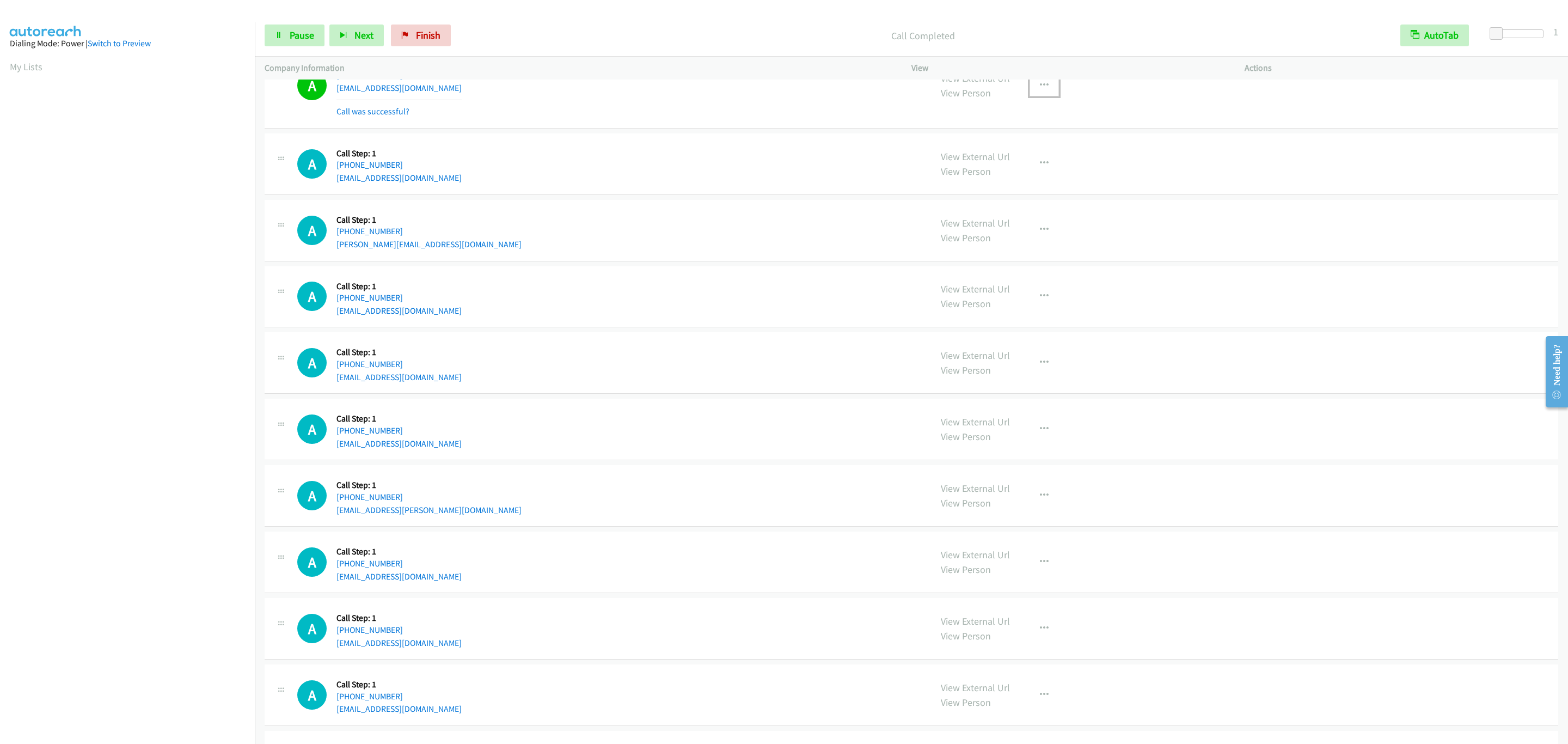
click at [1050, 96] on button "button" at bounding box center [1044, 86] width 29 height 22
click at [1031, 189] on link "Add to do not call list" at bounding box center [986, 178] width 145 height 22
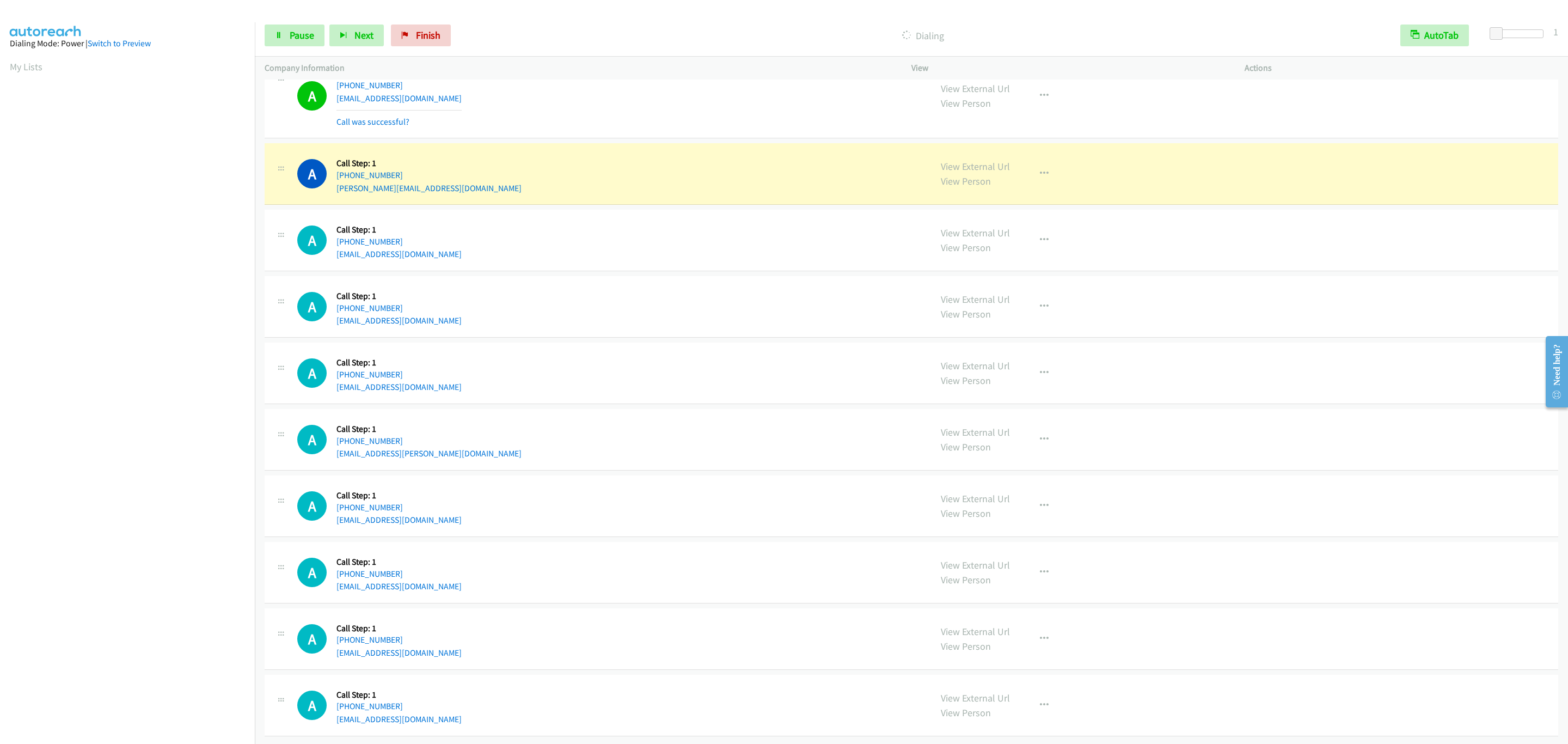
scroll to position [9506, 0]
drag, startPoint x: 292, startPoint y: 37, endPoint x: 292, endPoint y: 59, distance: 22.0
click at [292, 35] on span "Pause" at bounding box center [302, 35] width 24 height 13
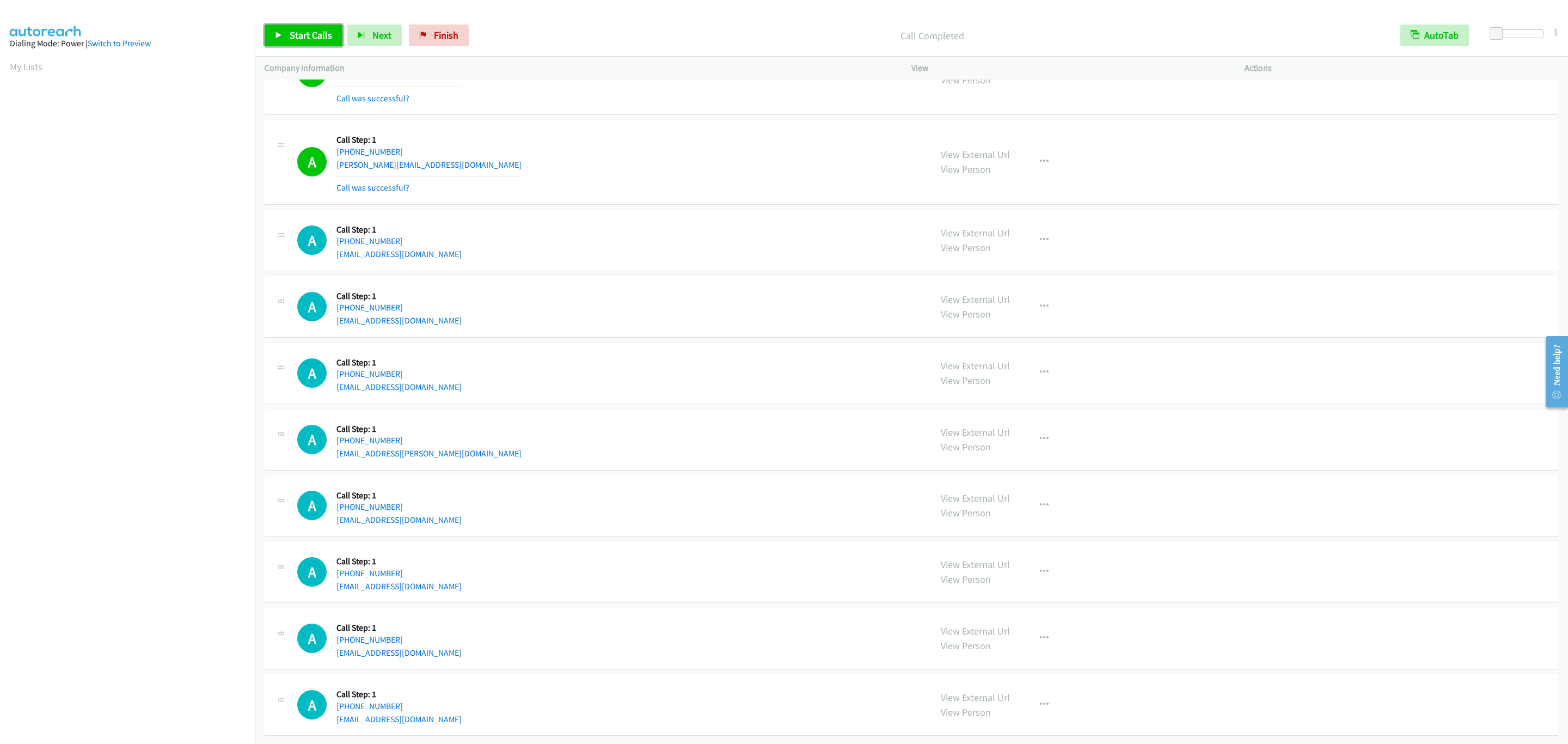
click at [307, 33] on span "Start Calls" at bounding box center [311, 35] width 43 height 13
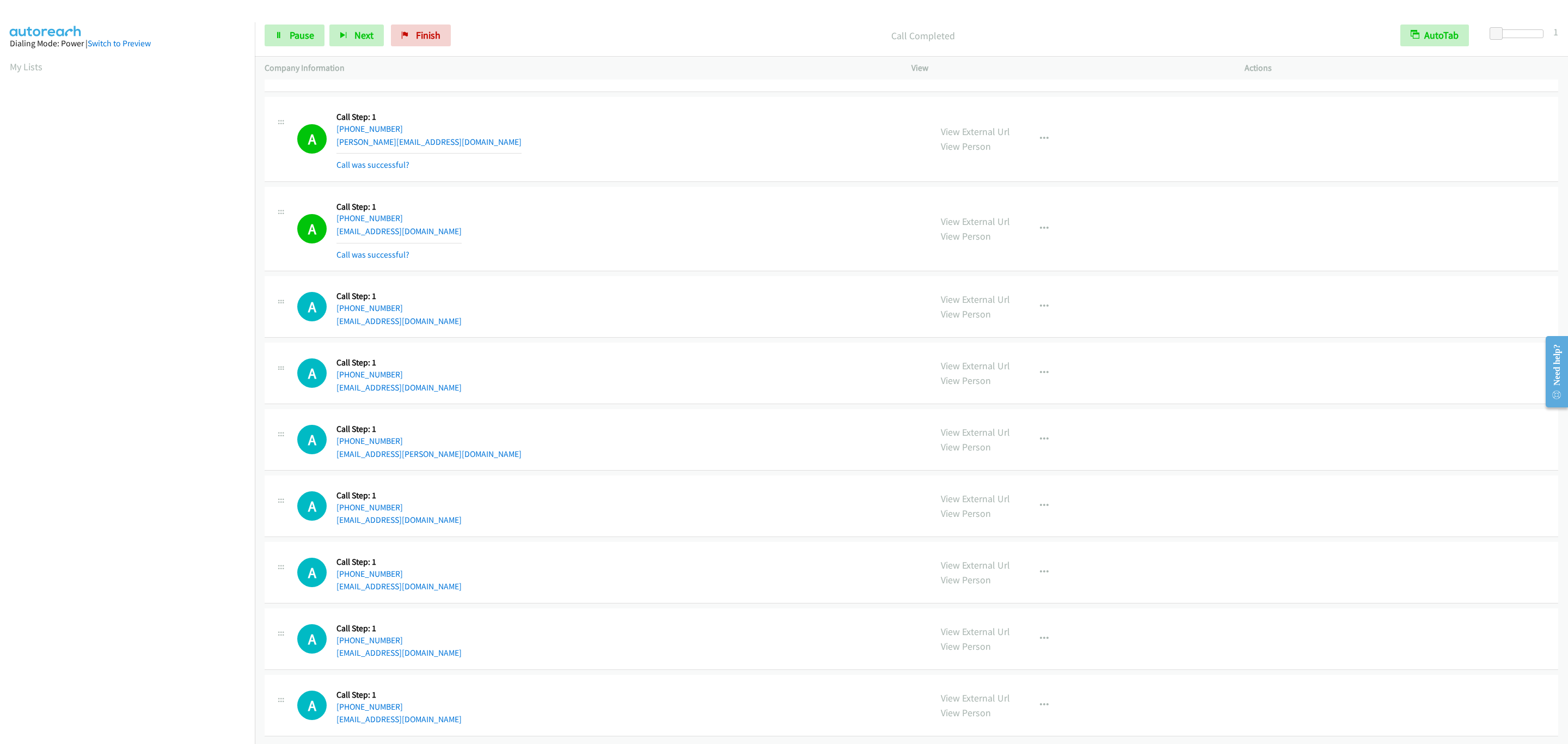
scroll to position [9553, 0]
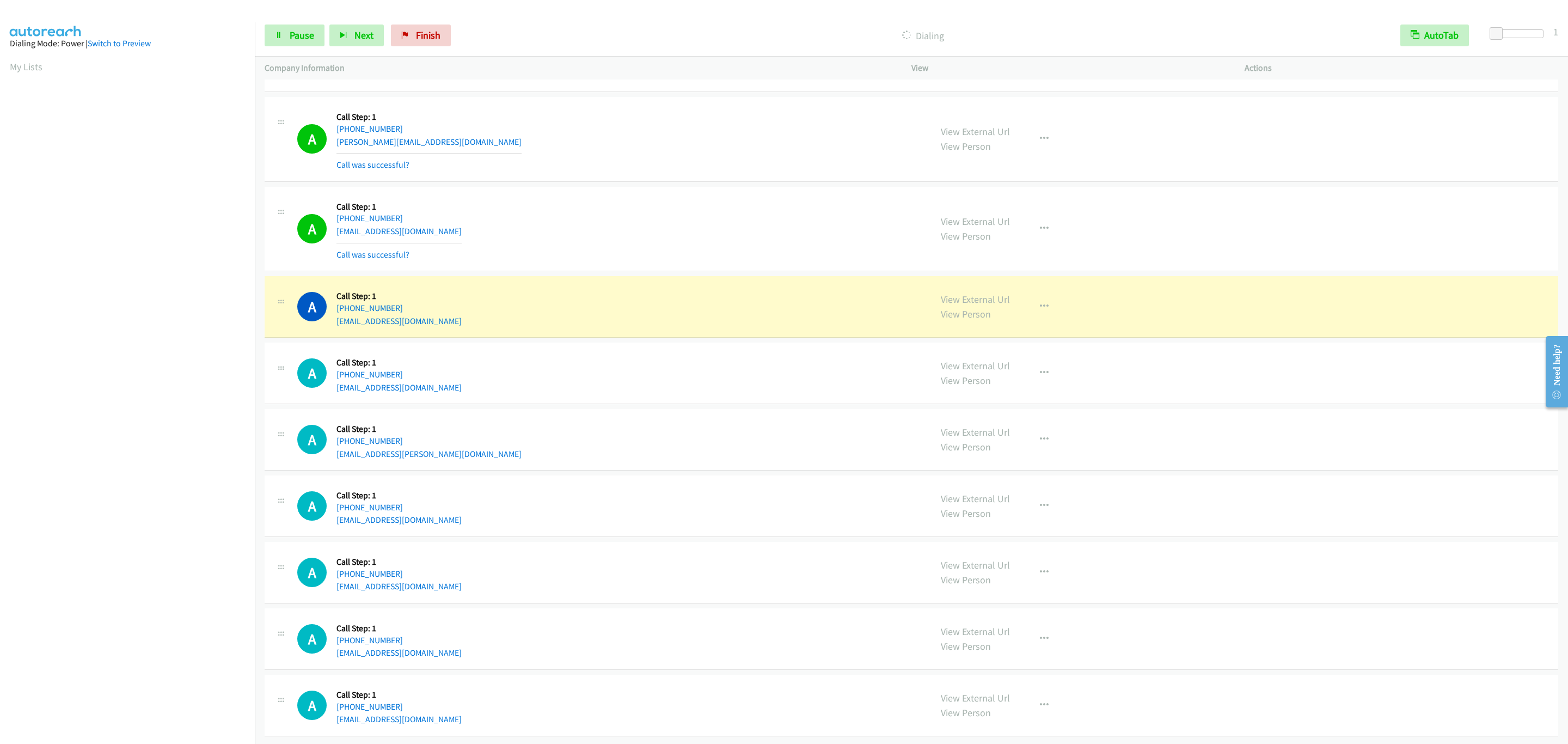
click at [682, 242] on div "A Callback Scheduled Call Step: 1 America/New_York [PHONE_NUMBER] [EMAIL_ADDRES…" at bounding box center [609, 229] width 624 height 65
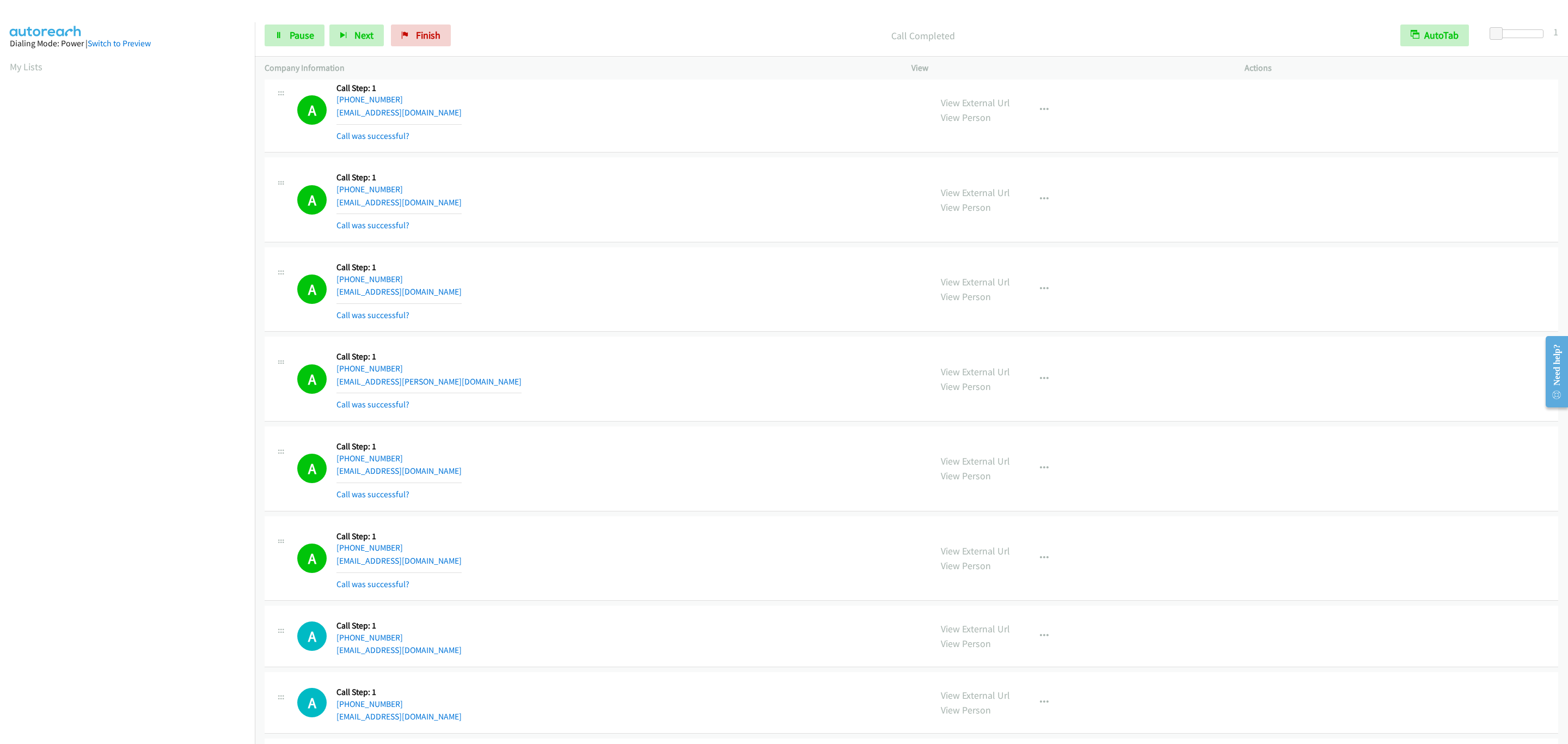
scroll to position [10008, 0]
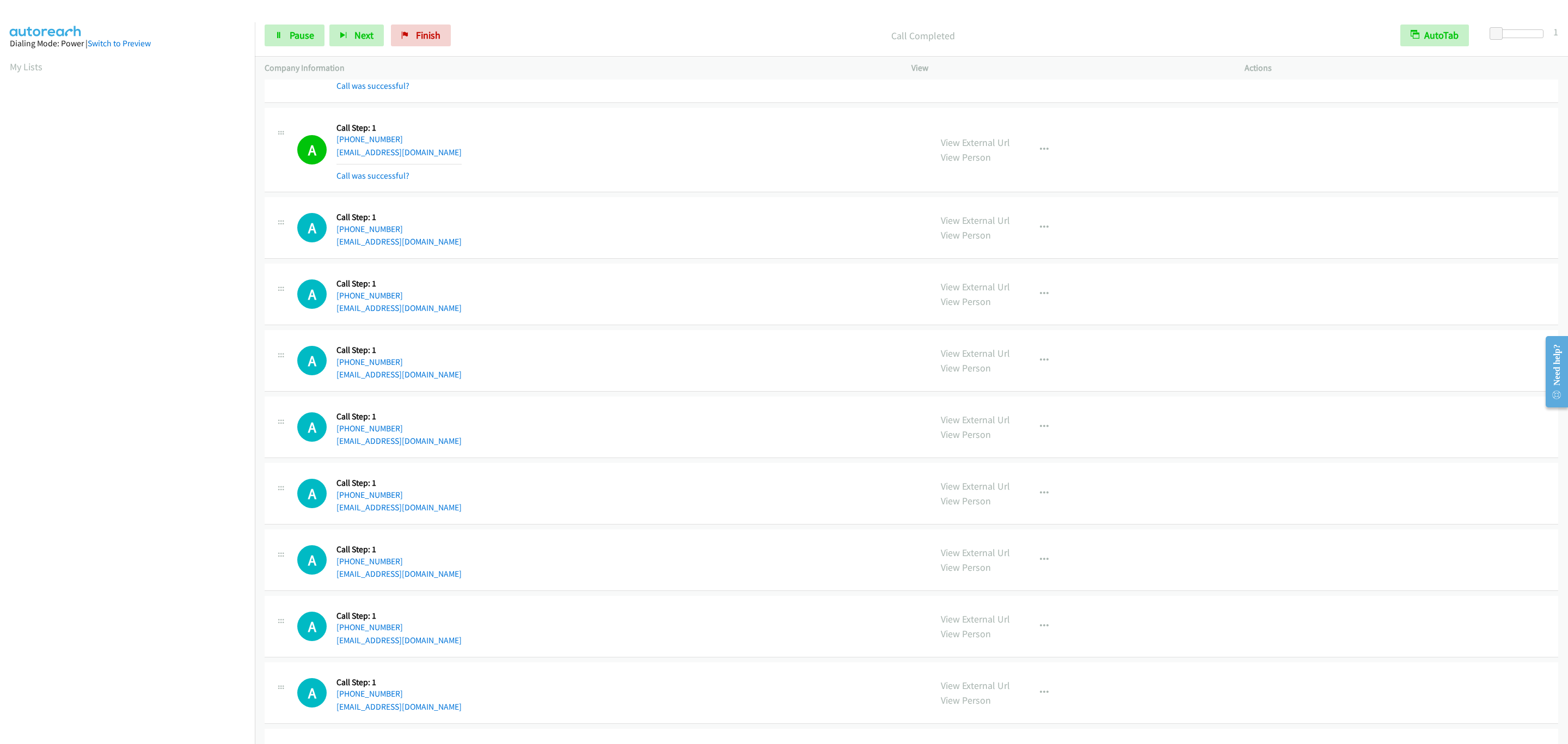
click at [301, 23] on div "Start Calls Pause Next Finish Call Completed AutoTab AutoTab 1" at bounding box center [911, 35] width 1313 height 42
click at [306, 32] on span "Pause" at bounding box center [302, 35] width 24 height 13
click at [306, 32] on span "Start Calls" at bounding box center [311, 35] width 43 height 13
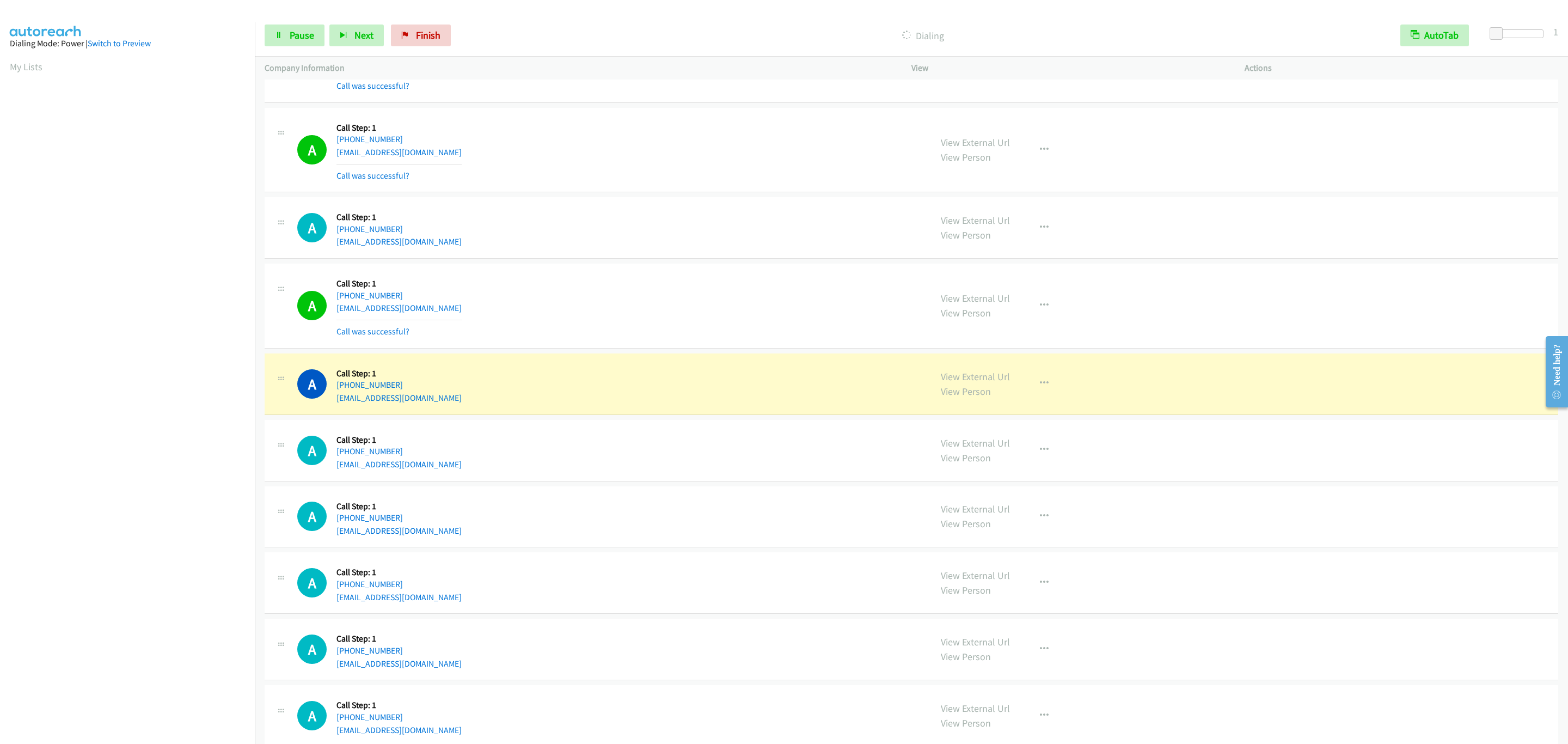
click at [1071, 405] on div "View External Url View Person View External Url Email Schedule/Manage Callback …" at bounding box center [1103, 384] width 343 height 41
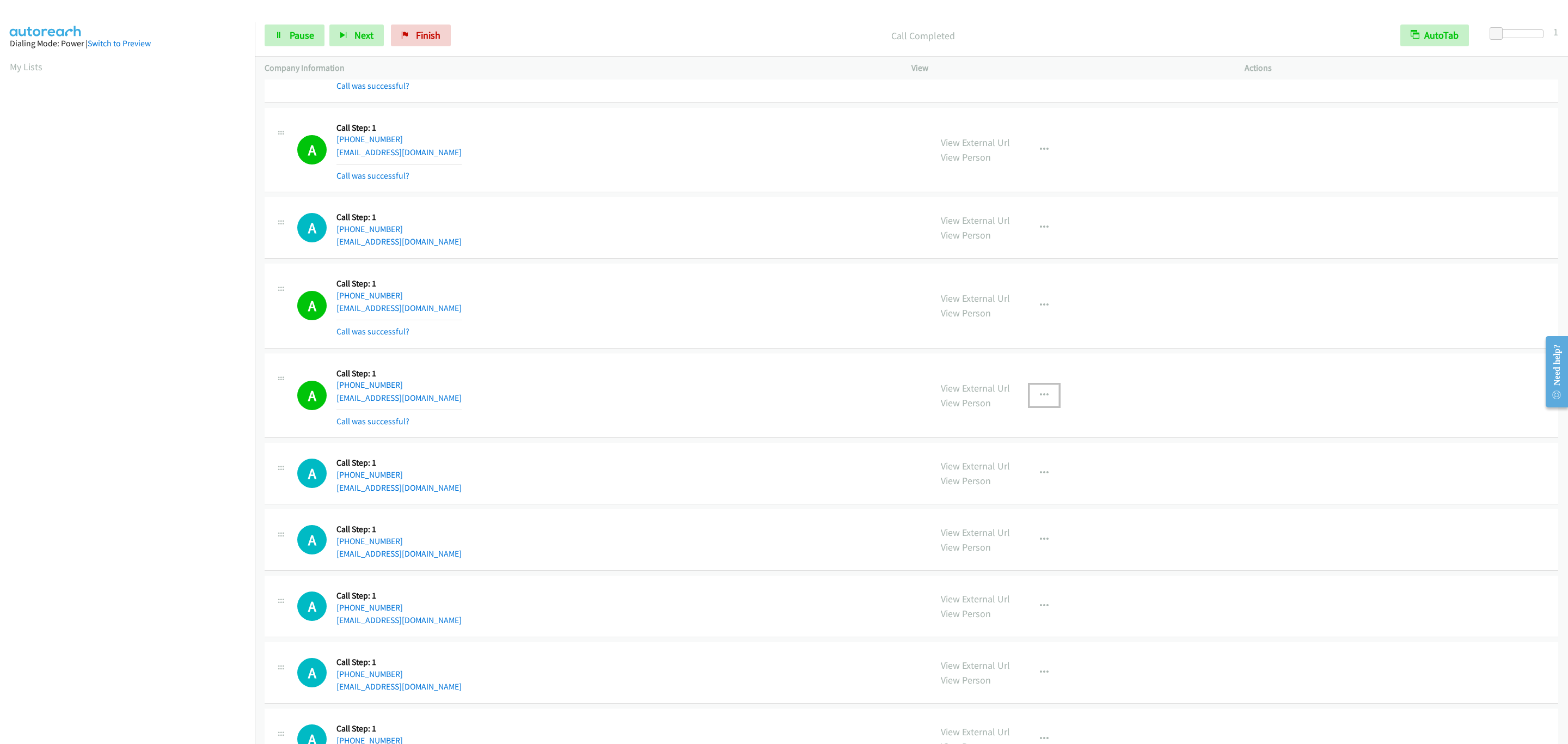
click at [1049, 406] on button "button" at bounding box center [1044, 395] width 29 height 22
click at [1039, 499] on link "Add to do not call list" at bounding box center [986, 488] width 145 height 22
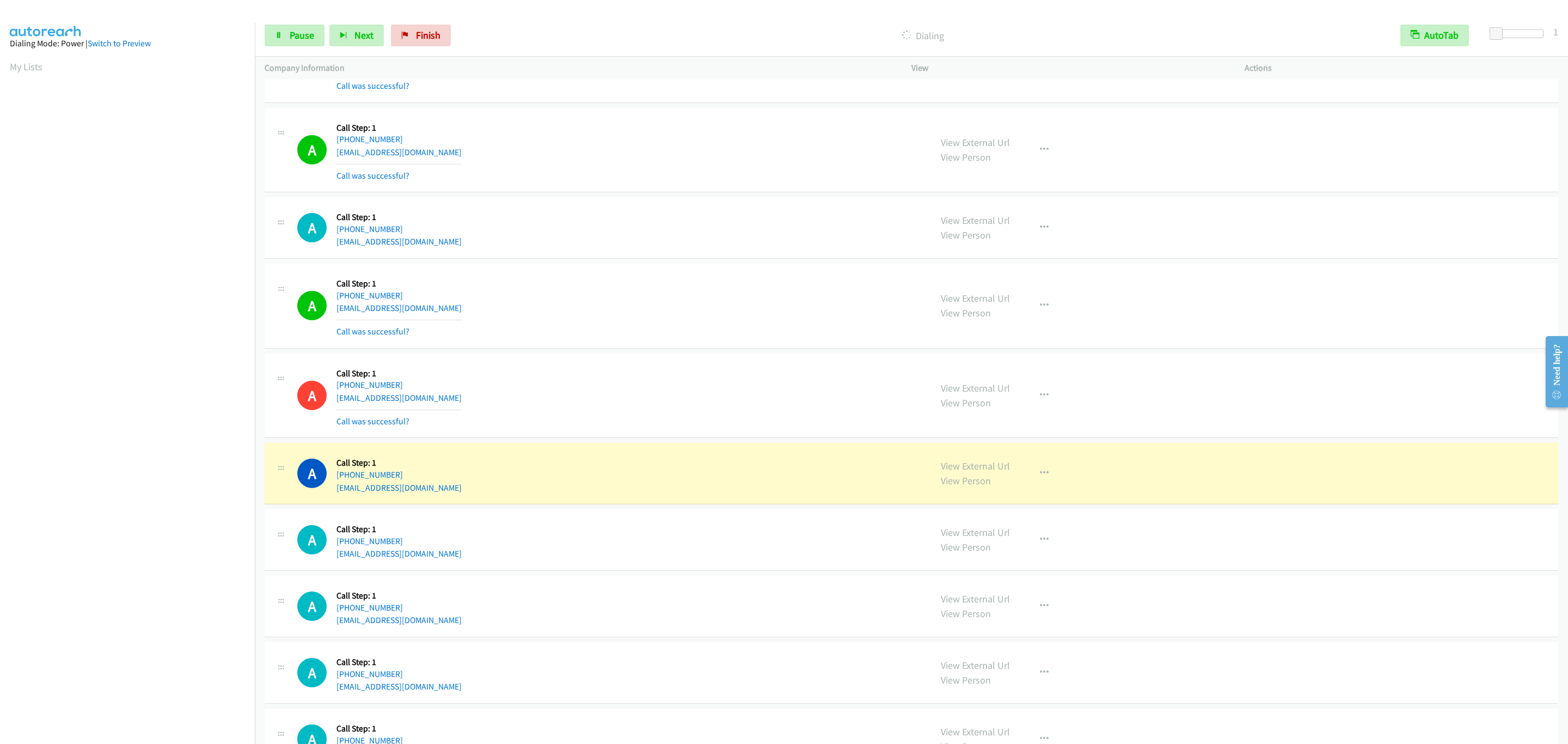
scroll to position [10250, 0]
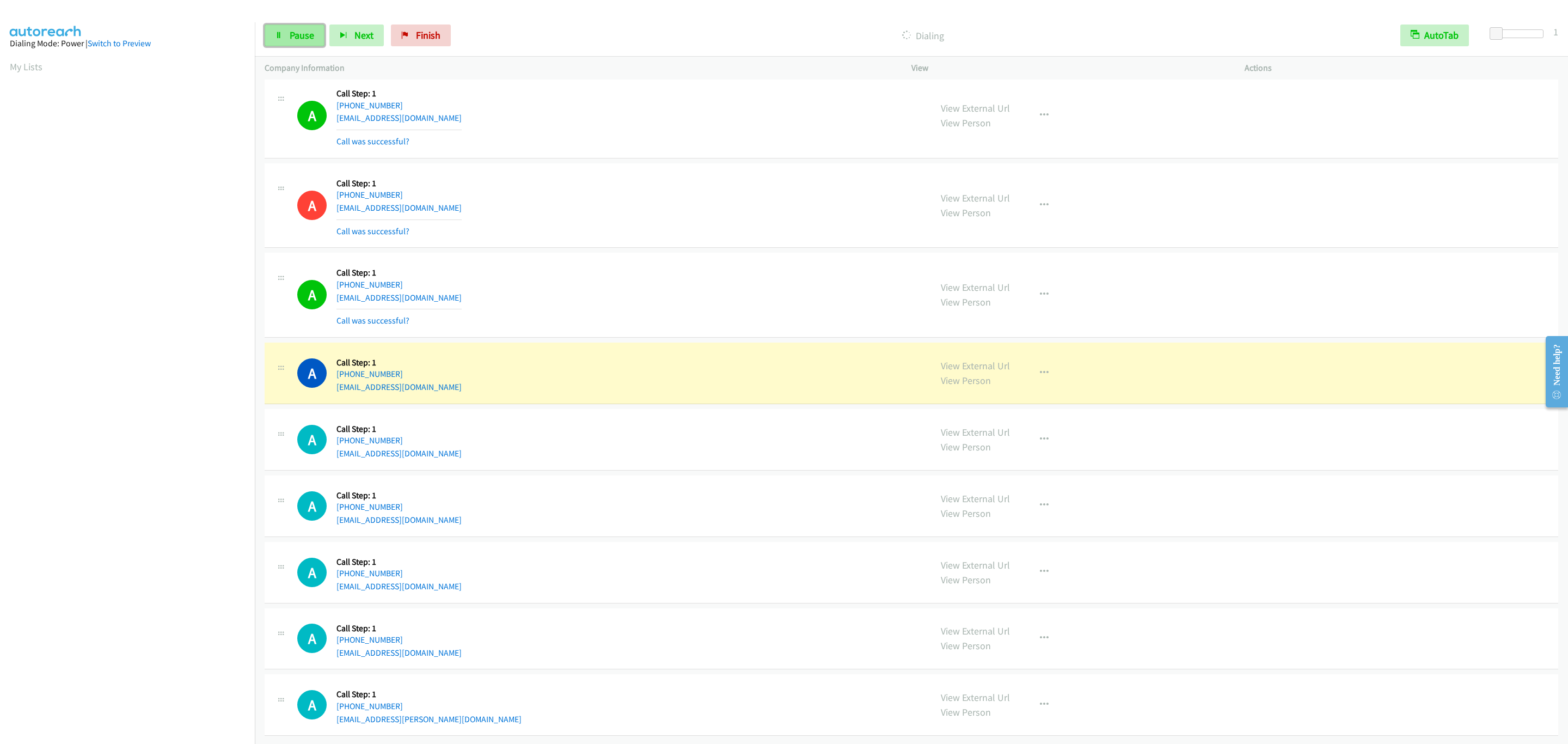
click at [317, 39] on link "Pause" at bounding box center [295, 35] width 60 height 22
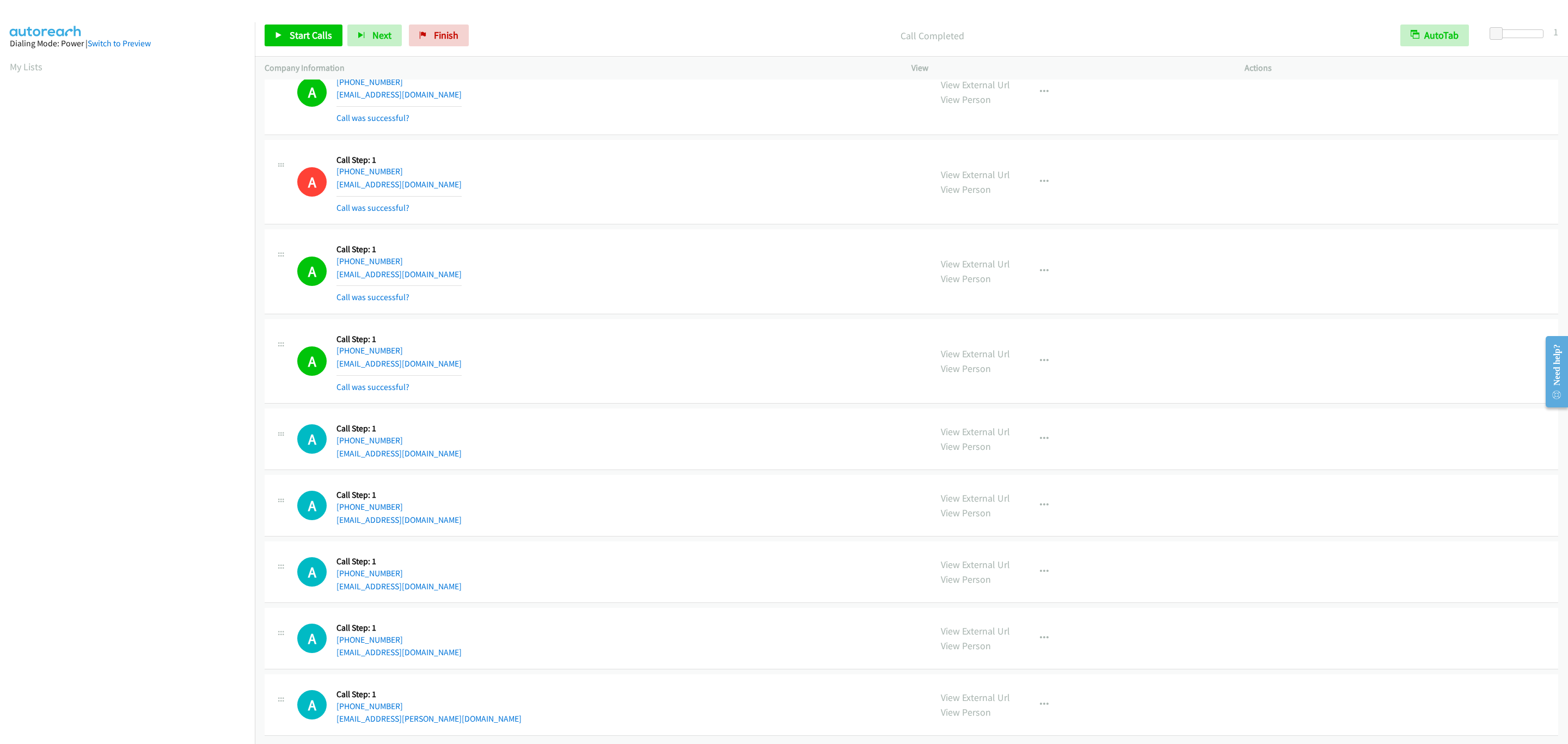
click at [658, 304] on div "A Callback Scheduled Call Step: 1 America/Los_Angeles [PHONE_NUMBER] [EMAIL_ADD…" at bounding box center [609, 272] width 624 height 65
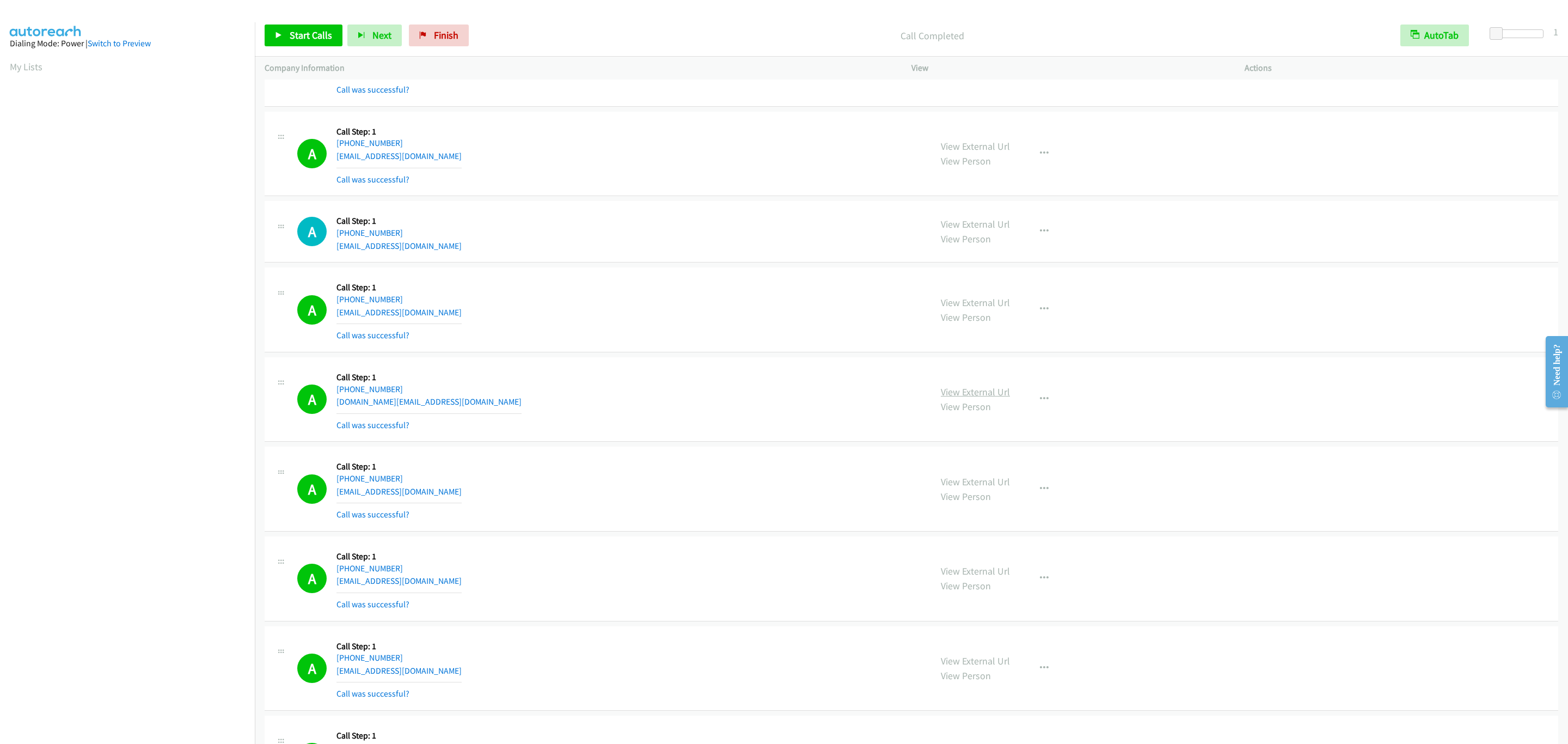
click at [995, 398] on link "View External Url" at bounding box center [976, 391] width 69 height 13
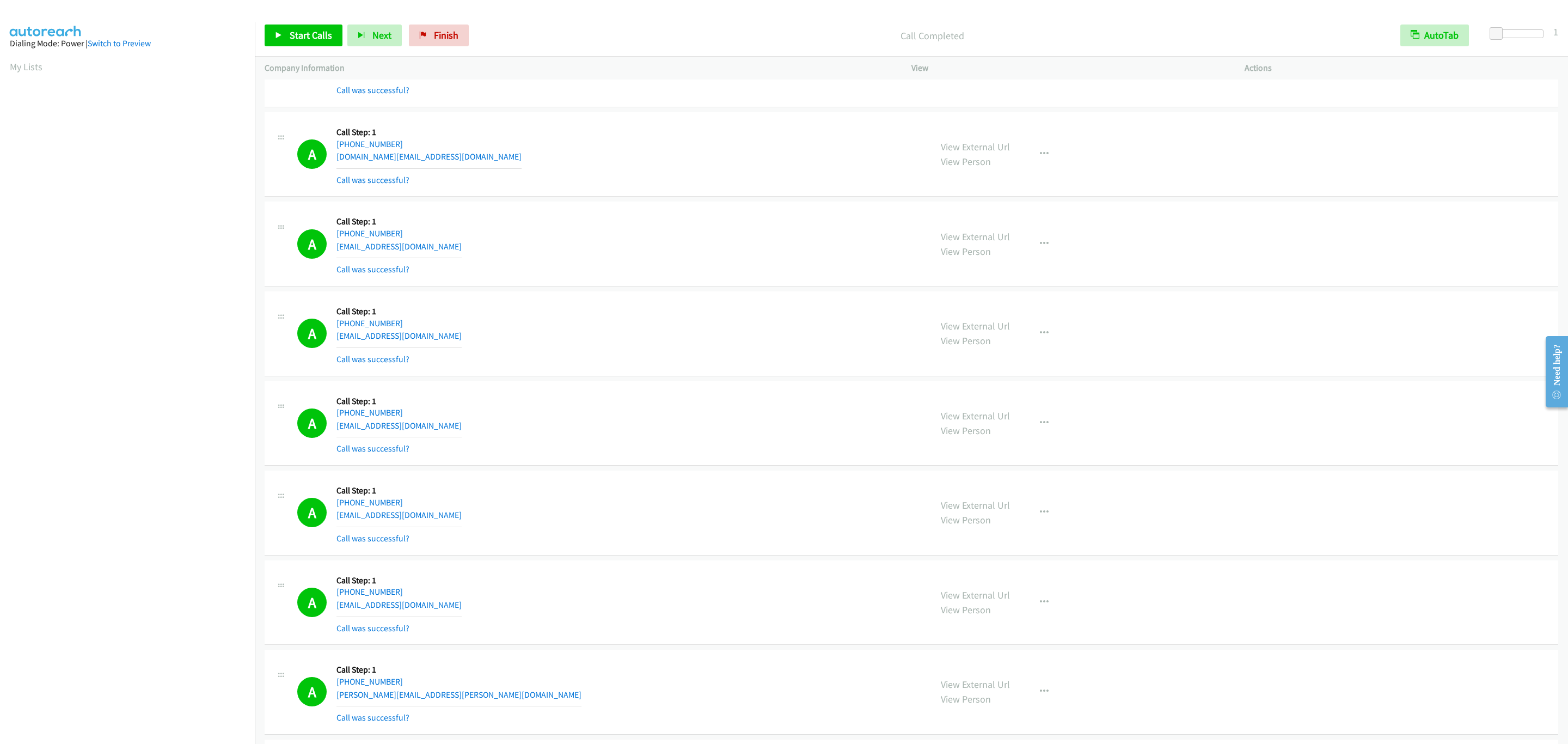
click at [1055, 163] on div "View External Url View Person View External Url Email Schedule/Manage Callback …" at bounding box center [1103, 154] width 343 height 65
click at [1041, 165] on button "button" at bounding box center [1044, 154] width 29 height 22
click at [1032, 258] on link "Add to do not call list" at bounding box center [986, 247] width 145 height 22
click at [284, 38] on link "Start Calls" at bounding box center [304, 35] width 78 height 22
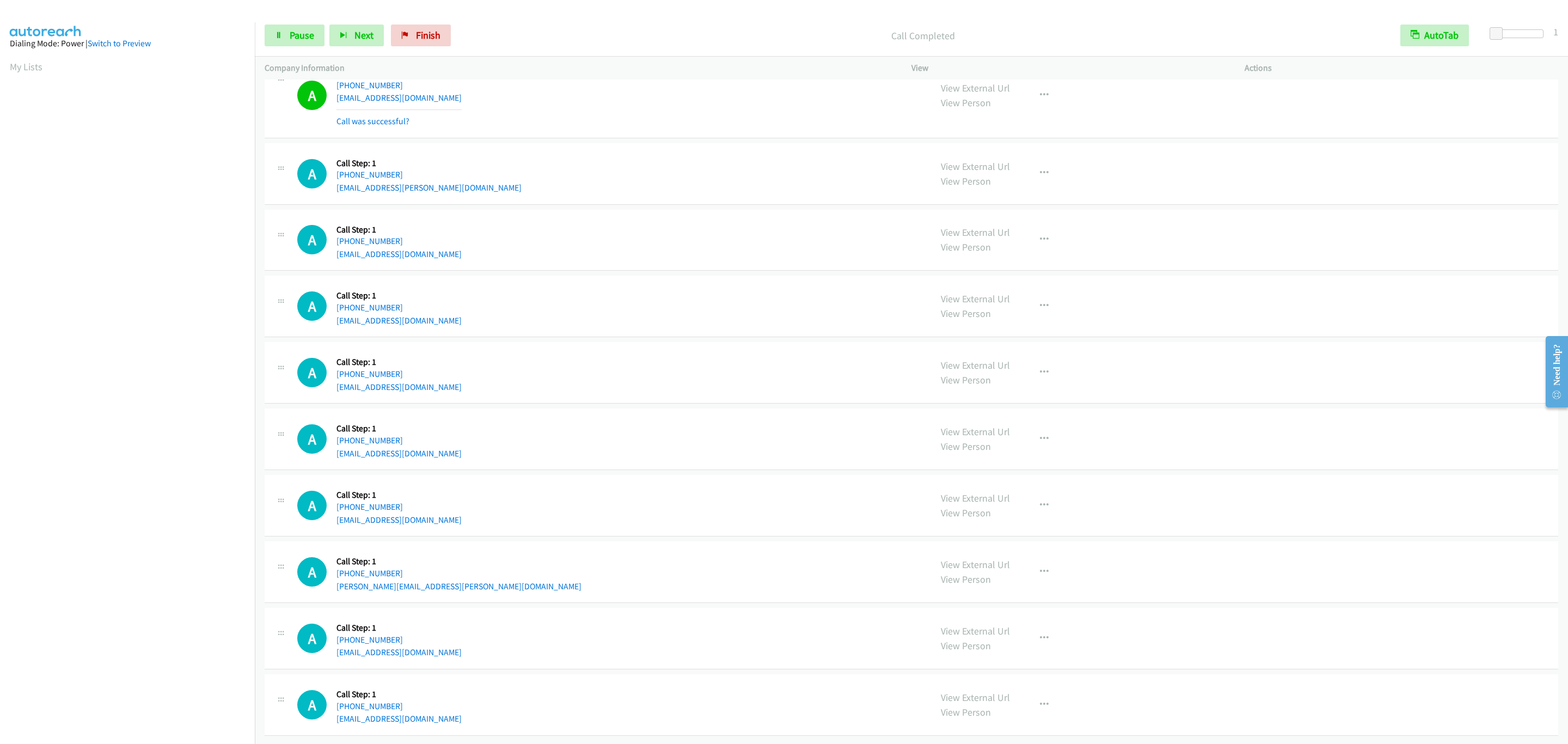
scroll to position [10925, 0]
click at [280, 38] on icon at bounding box center [279, 36] width 8 height 8
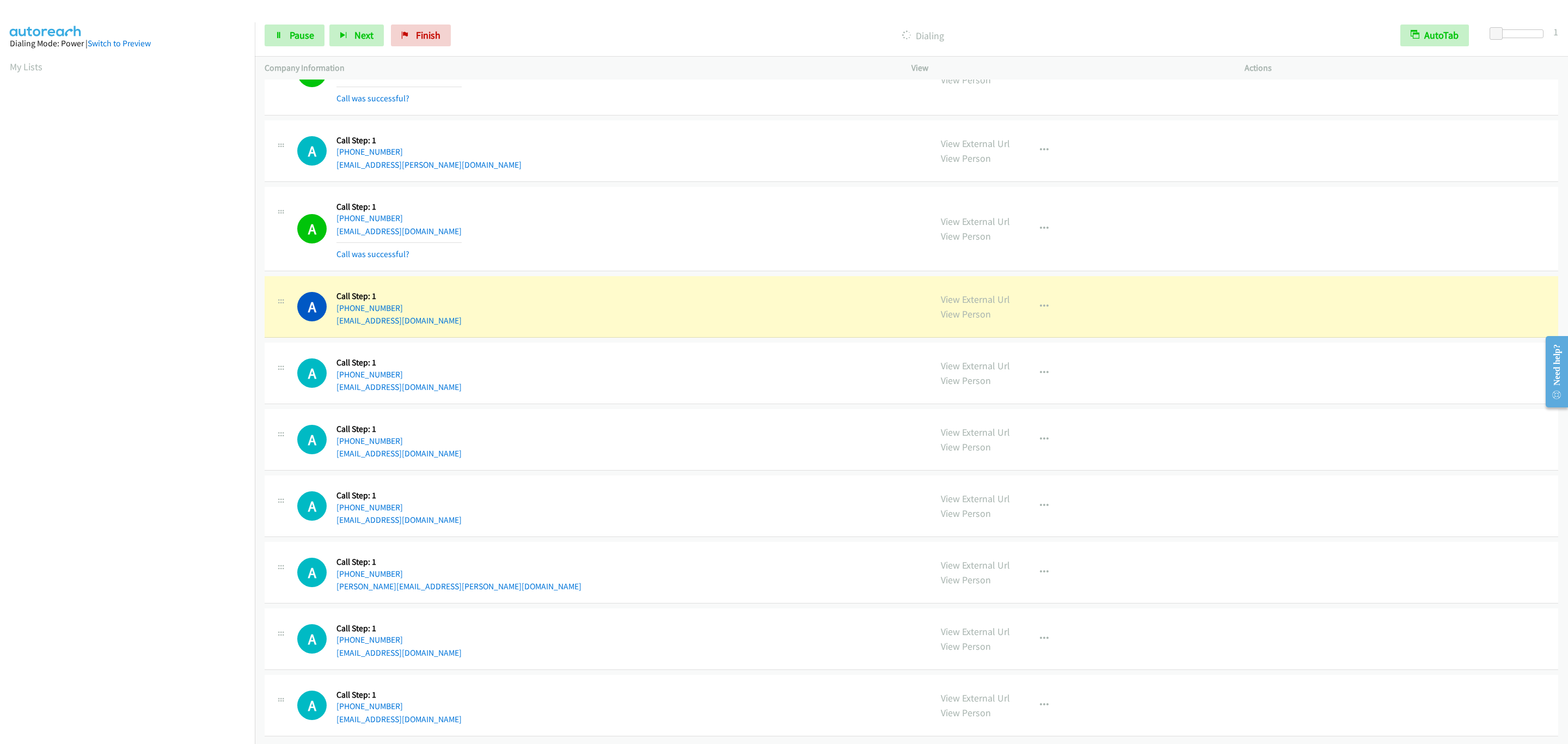
scroll to position [10948, 0]
click at [847, 353] on div "A Callback Scheduled Call Step: 1 America/New_York [PHONE_NUMBER] [EMAIL_ADDRES…" at bounding box center [609, 373] width 624 height 41
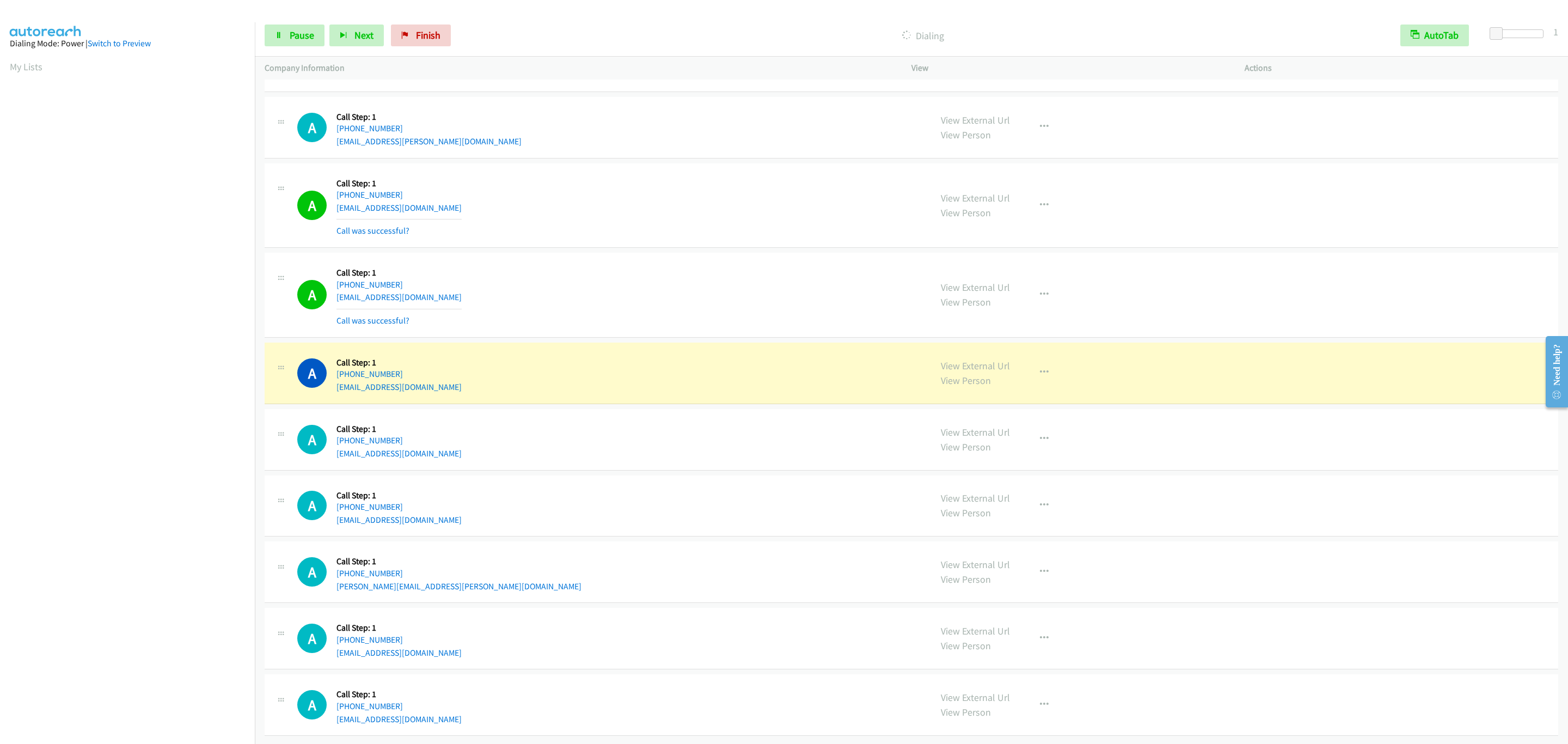
scroll to position [10972, 0]
click at [123, 603] on section at bounding box center [127, 345] width 235 height 521
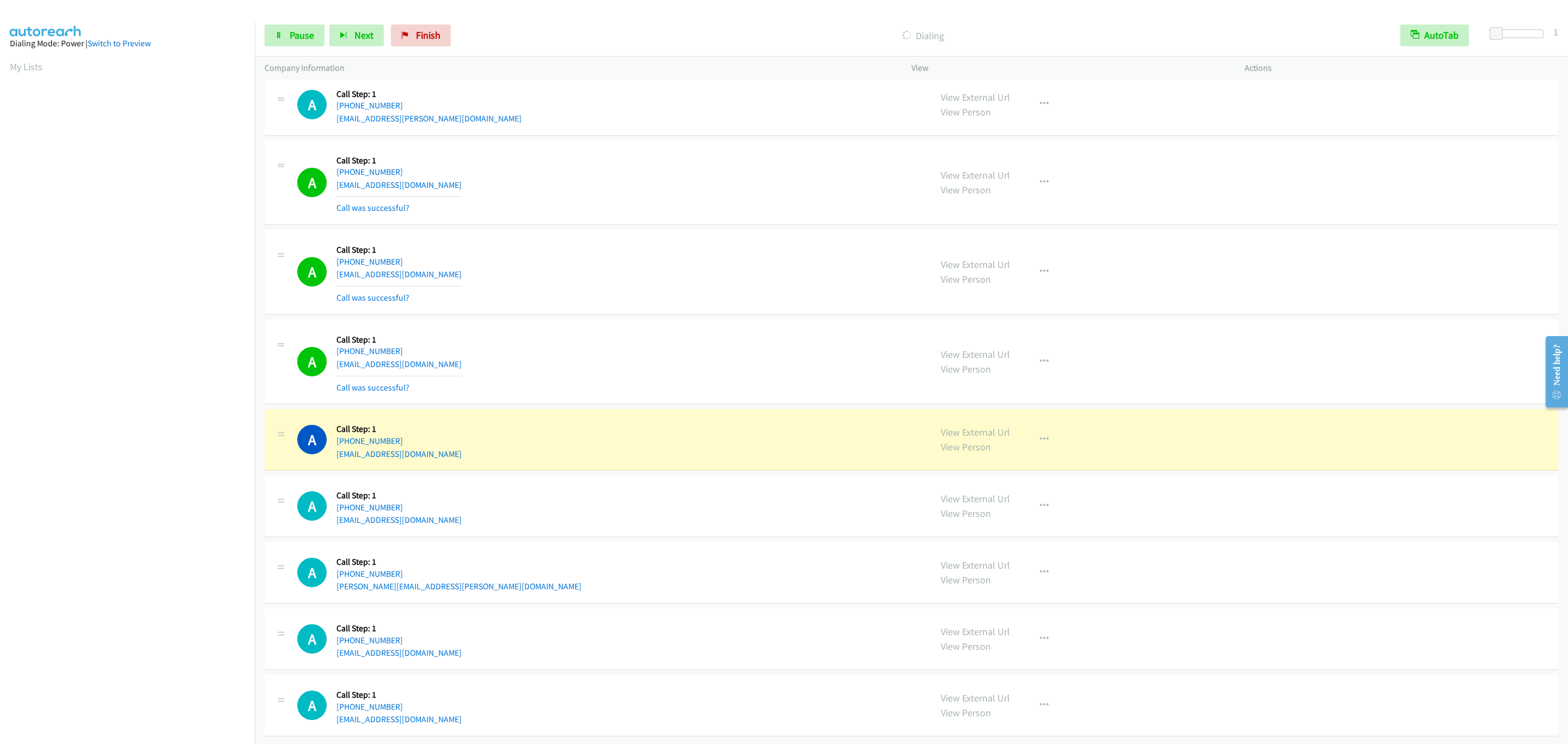
scroll to position [10996, 0]
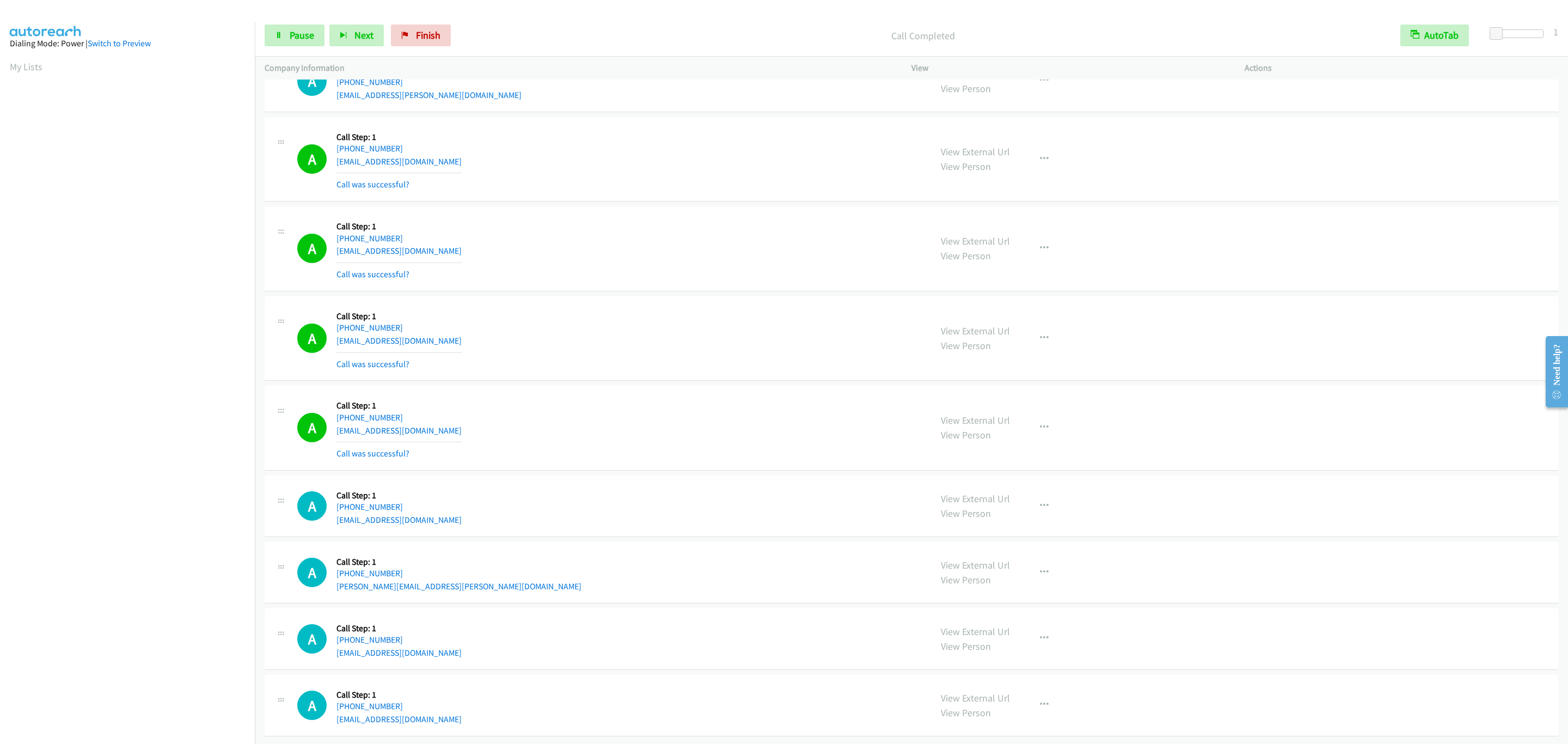
drag, startPoint x: 149, startPoint y: 611, endPoint x: 149, endPoint y: 600, distance: 11.0
click at [149, 606] on aside "Dialing Mode: Power | Switch to Preview My Lists" at bounding box center [127, 324] width 255 height 603
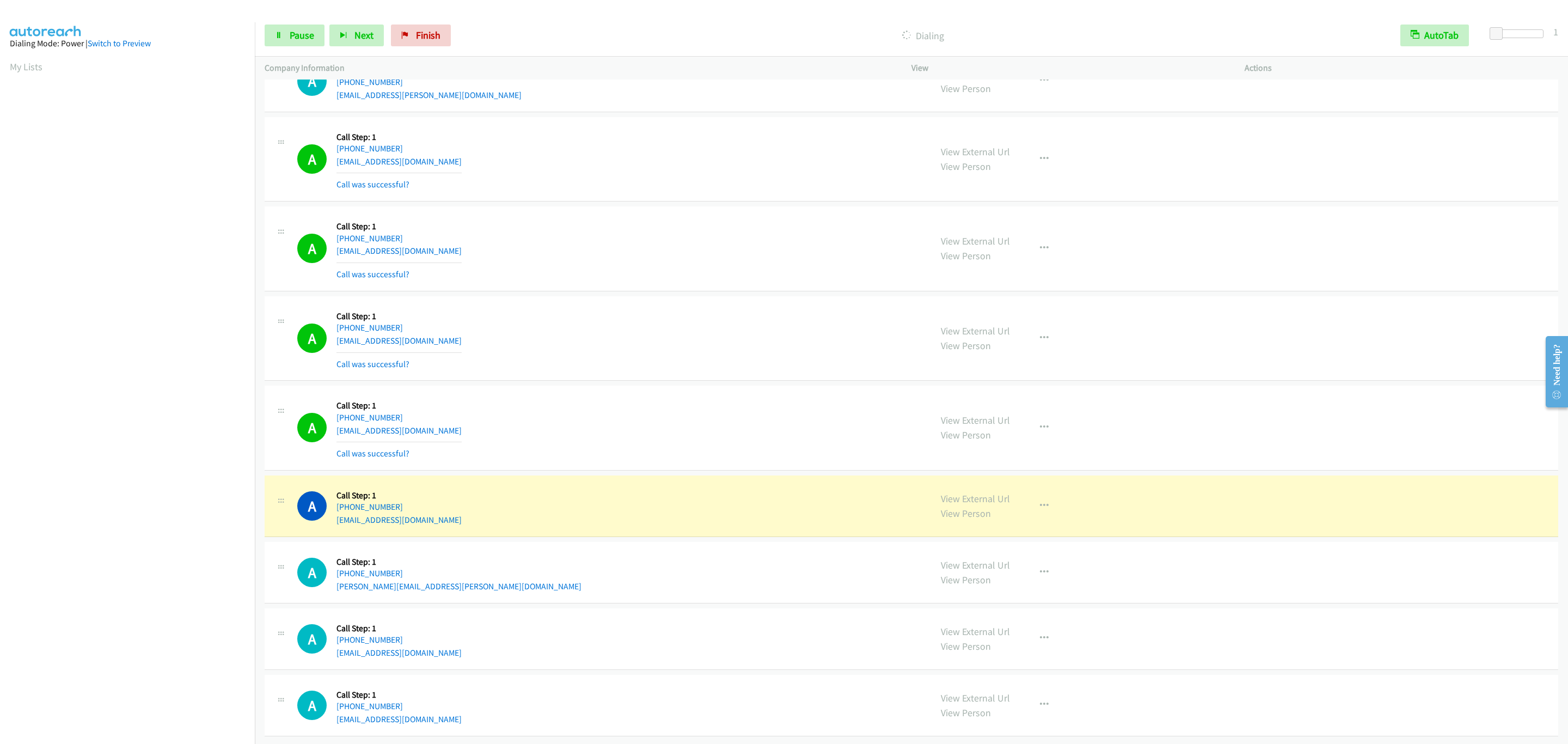
scroll to position [11019, 0]
click at [301, 31] on span "Pause" at bounding box center [302, 35] width 24 height 13
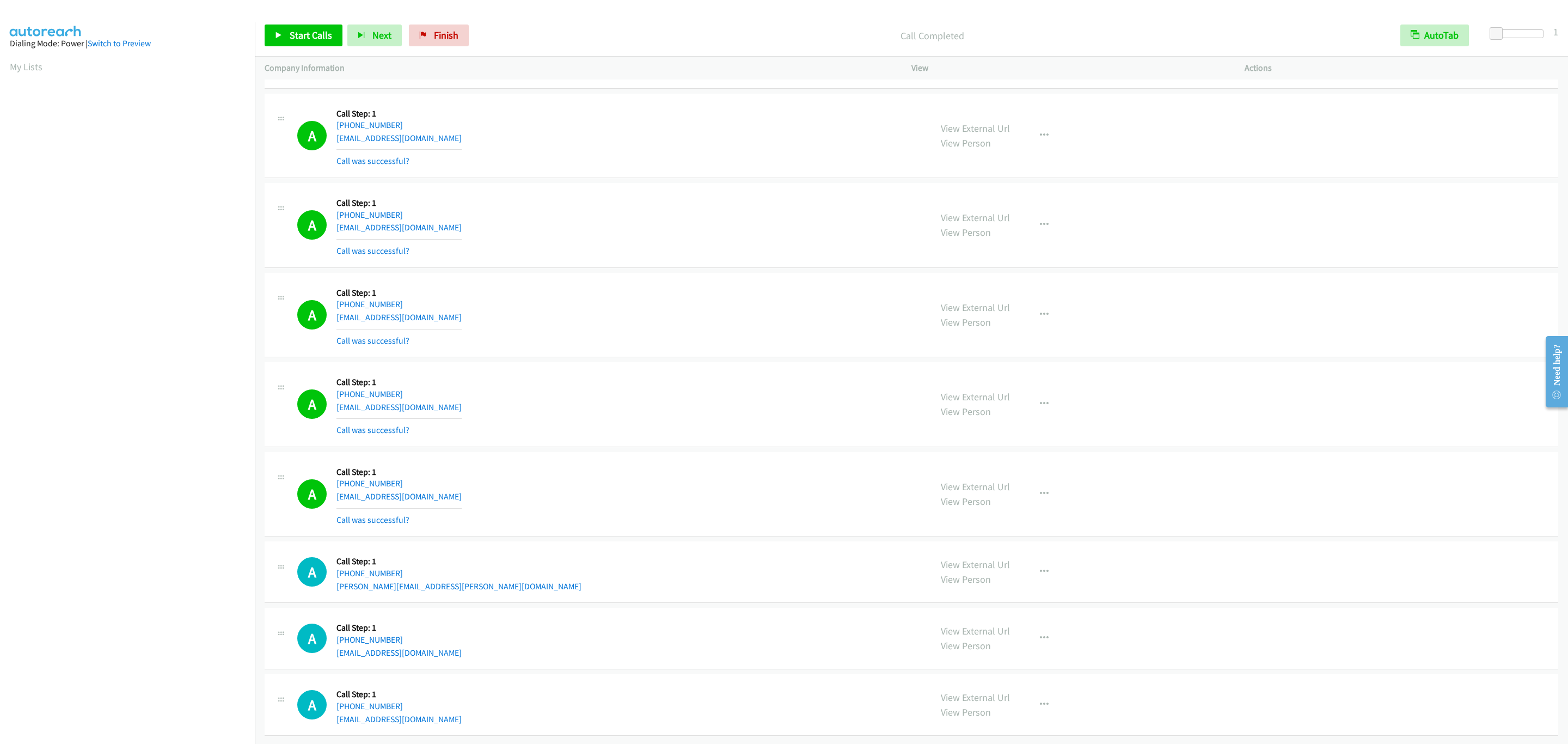
scroll to position [11042, 0]
click at [533, 226] on div "A Callback Scheduled Call Step: 1 [GEOGRAPHIC_DATA]/[GEOGRAPHIC_DATA] [PHONE_NU…" at bounding box center [609, 225] width 624 height 65
click at [290, 37] on span "Start Calls" at bounding box center [311, 35] width 43 height 13
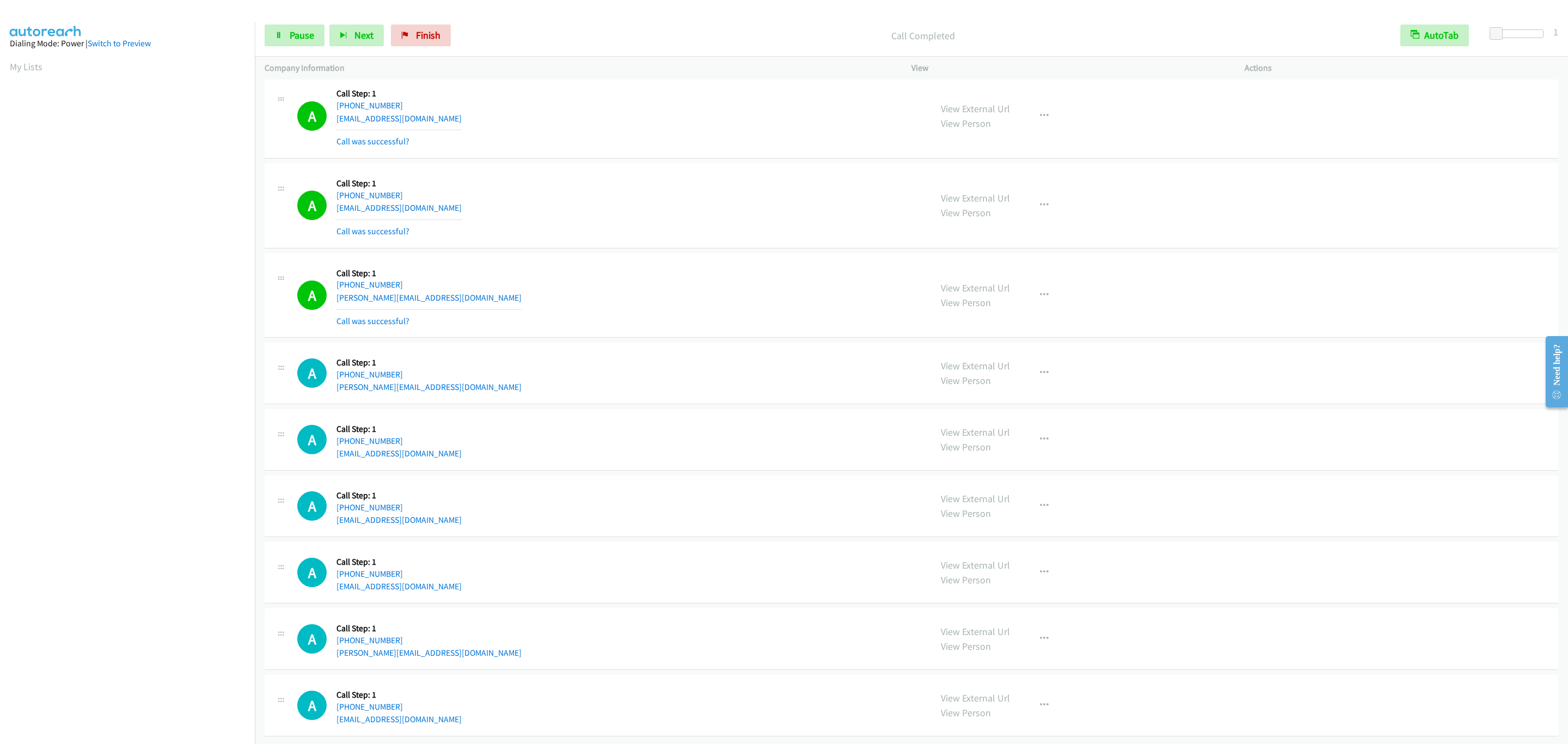
scroll to position [11693, 0]
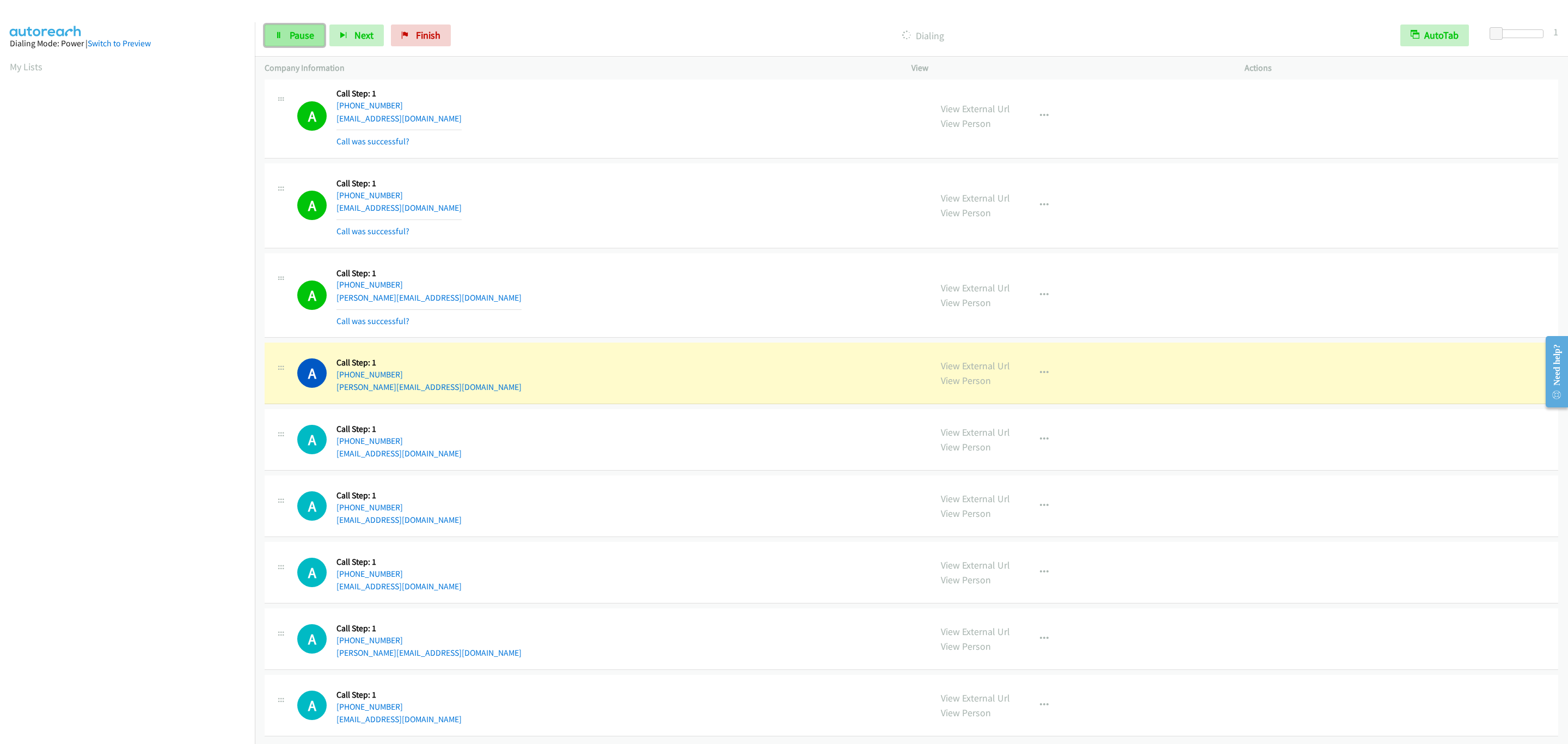
click at [276, 44] on link "Pause" at bounding box center [295, 35] width 60 height 22
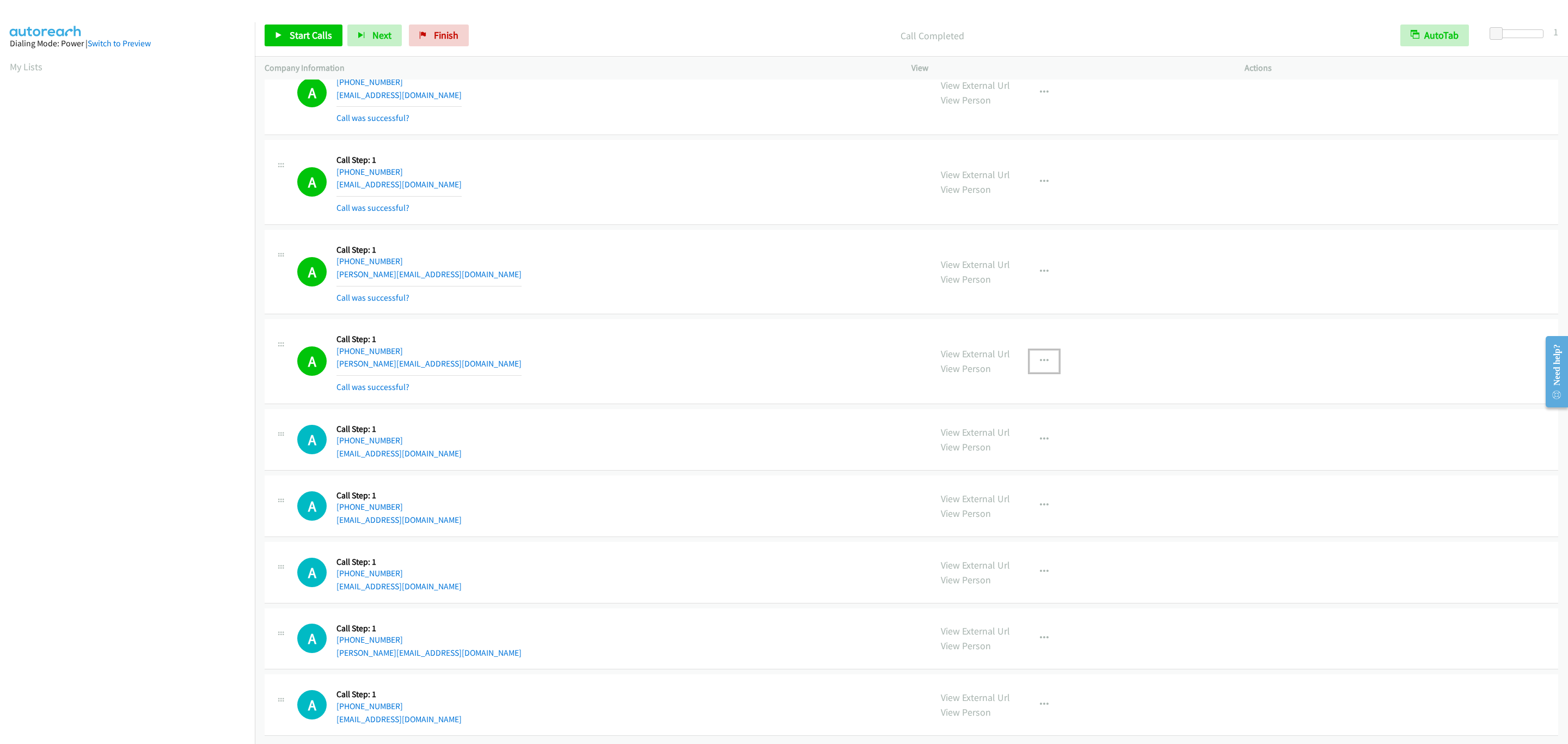
click at [1045, 372] on button "button" at bounding box center [1044, 361] width 29 height 22
click at [1029, 465] on link "Add to do not call list" at bounding box center [986, 454] width 145 height 22
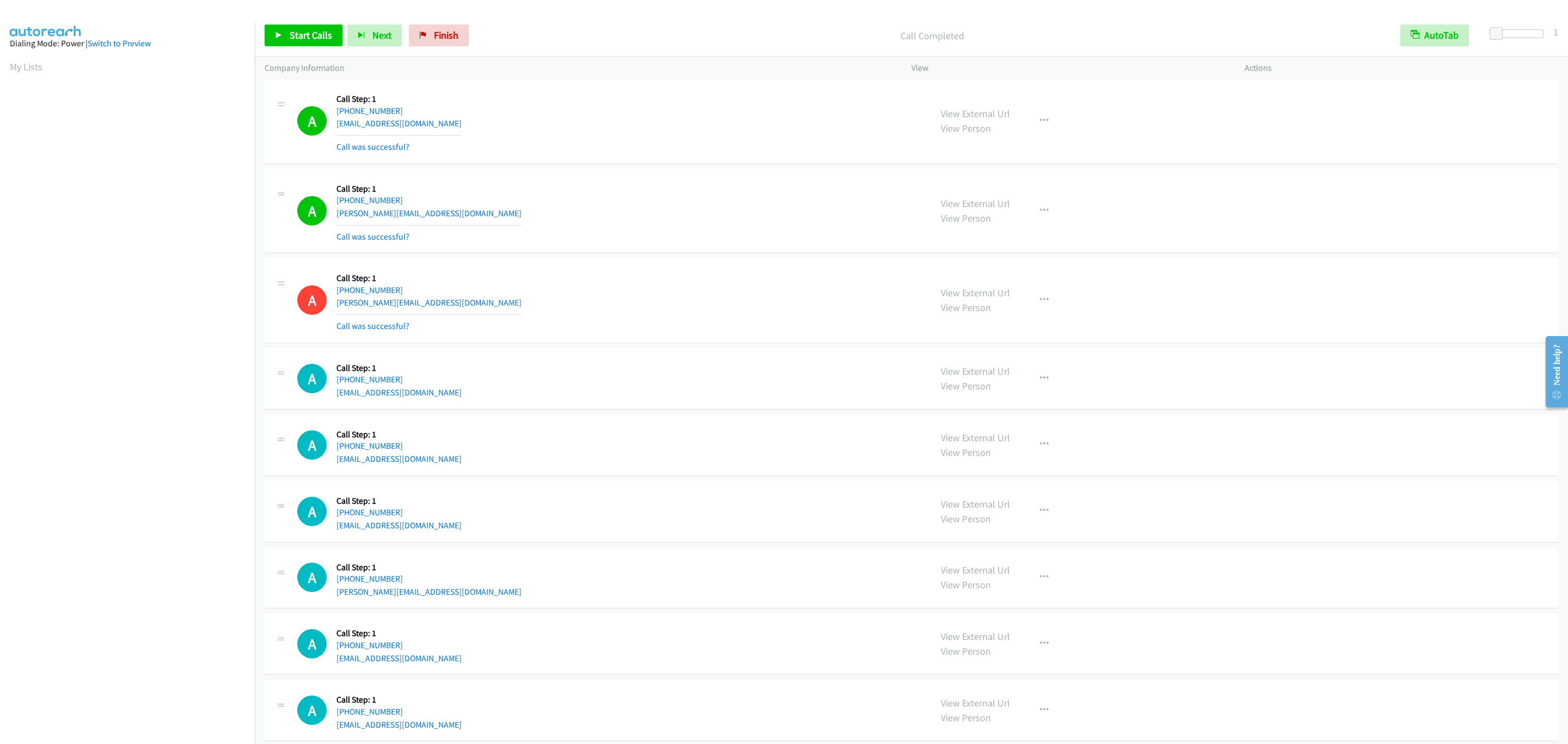
click at [1400, 254] on div "A Callback Scheduled Call Step: 1 America/New_York [PHONE_NUMBER] [PERSON_NAME]…" at bounding box center [911, 211] width 1293 height 85
click at [1398, 254] on div "A Callback Scheduled Call Step: 1 America/New_York [PHONE_NUMBER] [PERSON_NAME]…" at bounding box center [911, 211] width 1293 height 85
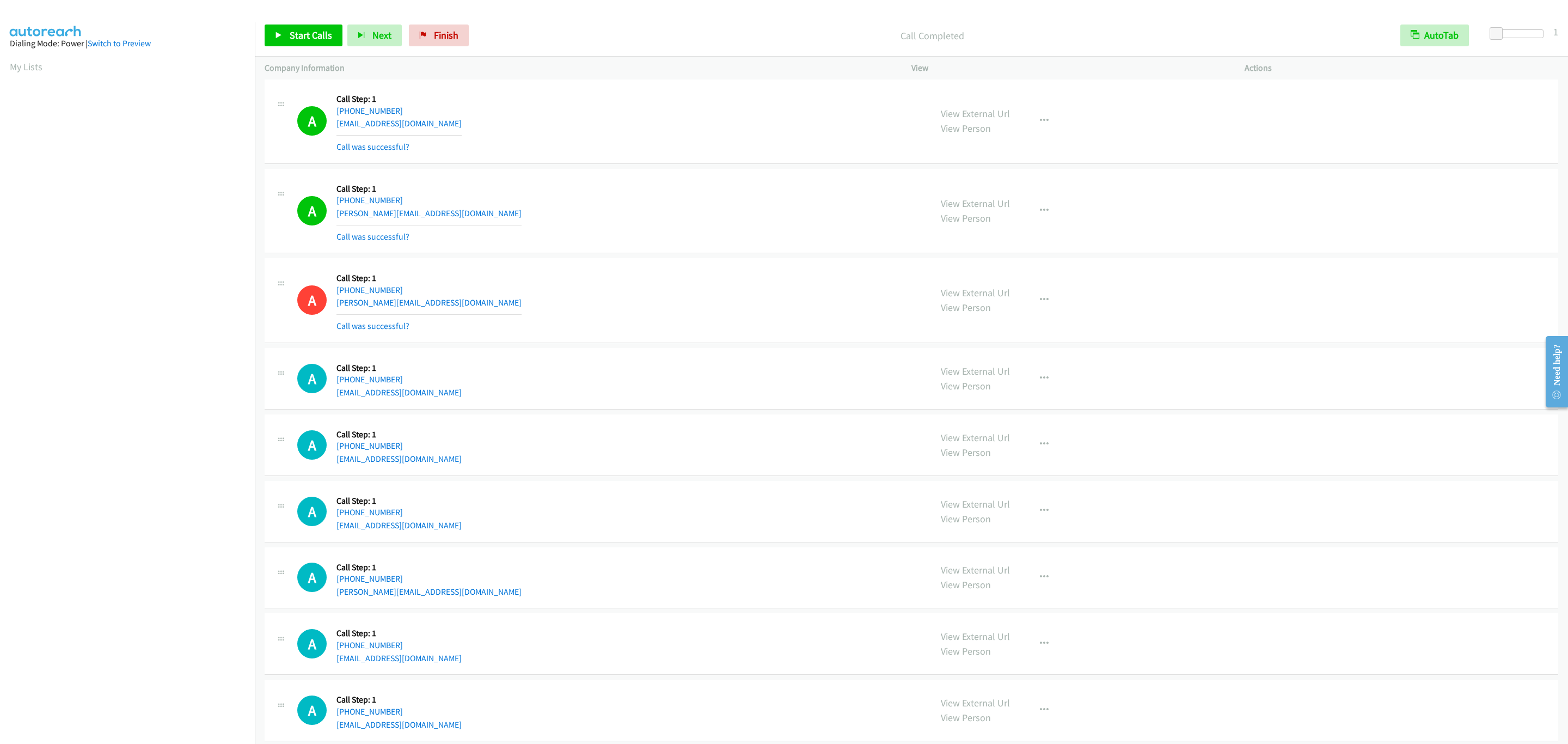
click at [1398, 254] on div "A Callback Scheduled Call Step: 1 America/New_York [PHONE_NUMBER] [PERSON_NAME]…" at bounding box center [911, 211] width 1293 height 85
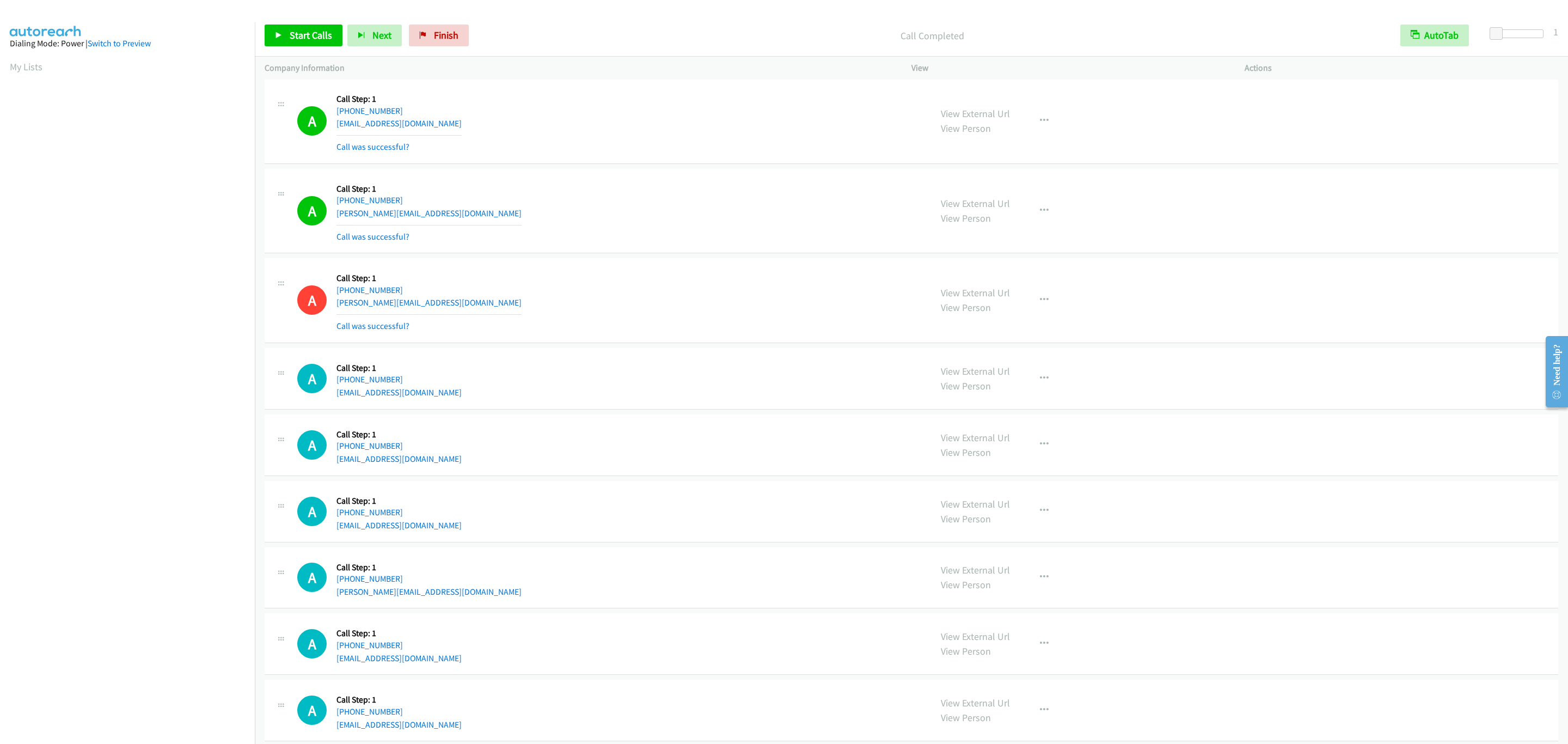
click at [1398, 254] on div "A Callback Scheduled Call Step: 1 America/New_York [PHONE_NUMBER] [PERSON_NAME]…" at bounding box center [911, 211] width 1293 height 85
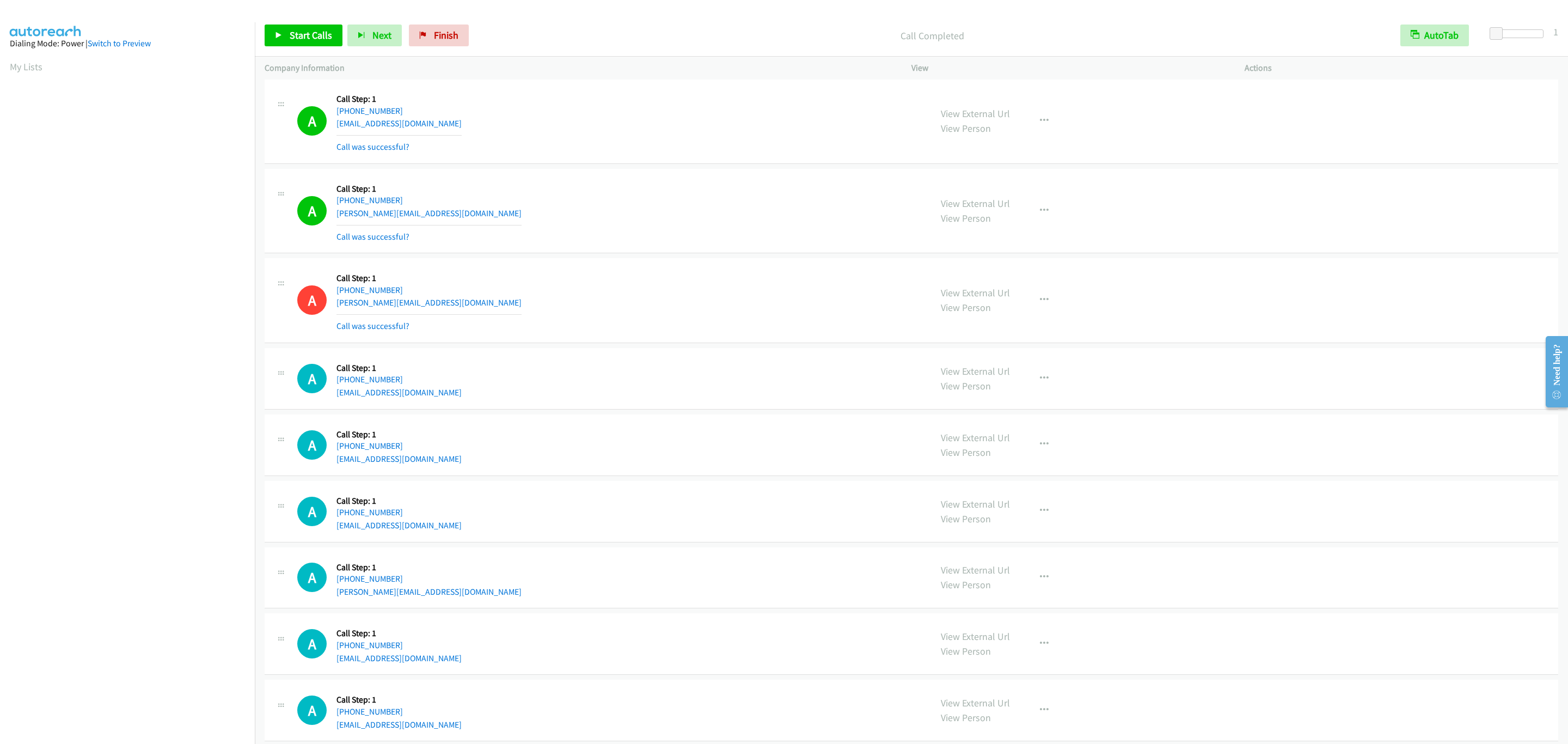
click at [1398, 254] on div "A Callback Scheduled Call Step: 1 America/New_York [PHONE_NUMBER] [PERSON_NAME]…" at bounding box center [911, 211] width 1293 height 85
click at [1365, 254] on div "A Callback Scheduled Call Step: 1 America/New_York [PHONE_NUMBER] [PERSON_NAME]…" at bounding box center [911, 211] width 1293 height 85
click at [1363, 254] on div "A Callback Scheduled Call Step: 1 America/New_York [PHONE_NUMBER] [PERSON_NAME]…" at bounding box center [911, 211] width 1293 height 85
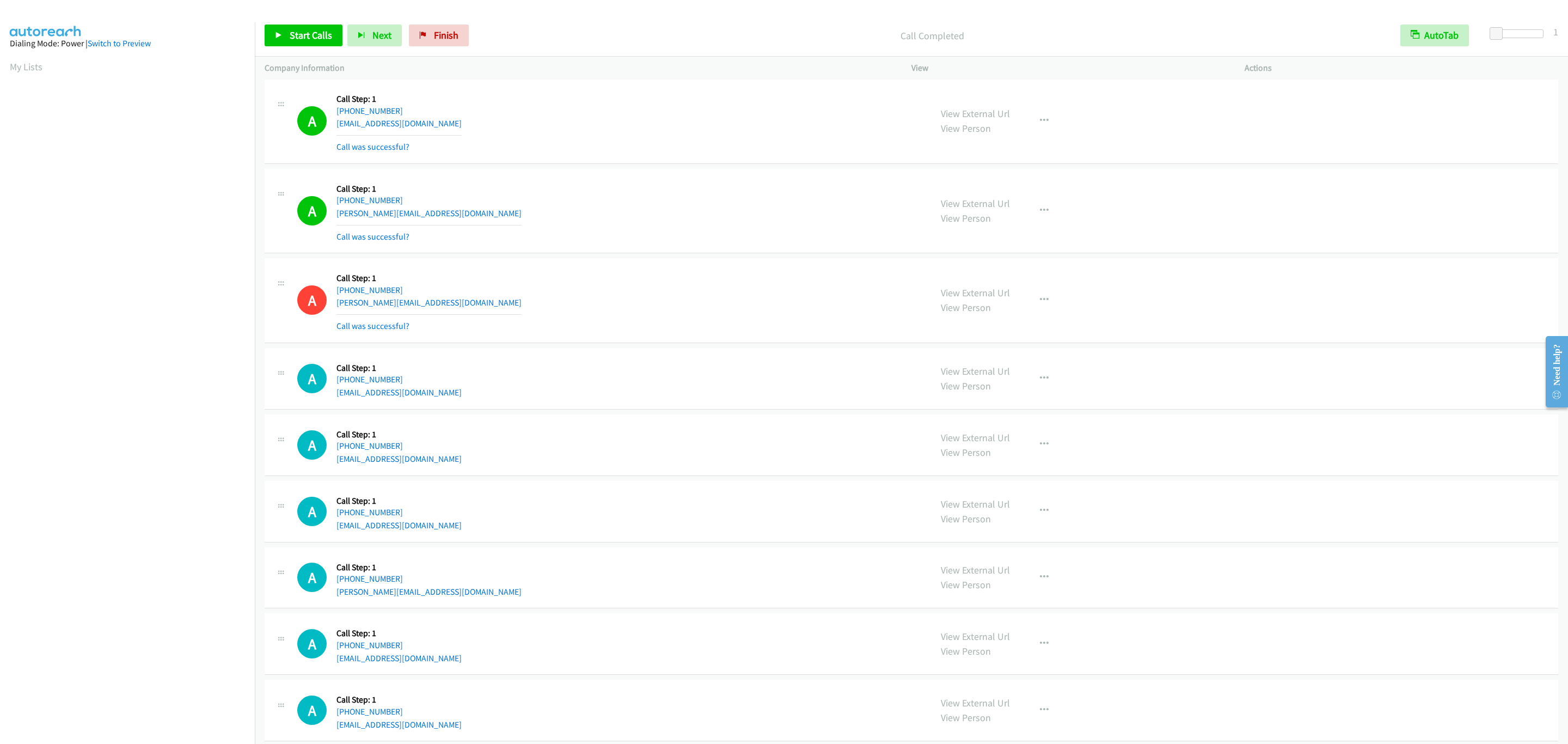
click at [1363, 254] on div "A Callback Scheduled Call Step: 1 America/New_York [PHONE_NUMBER] [PERSON_NAME]…" at bounding box center [911, 211] width 1293 height 85
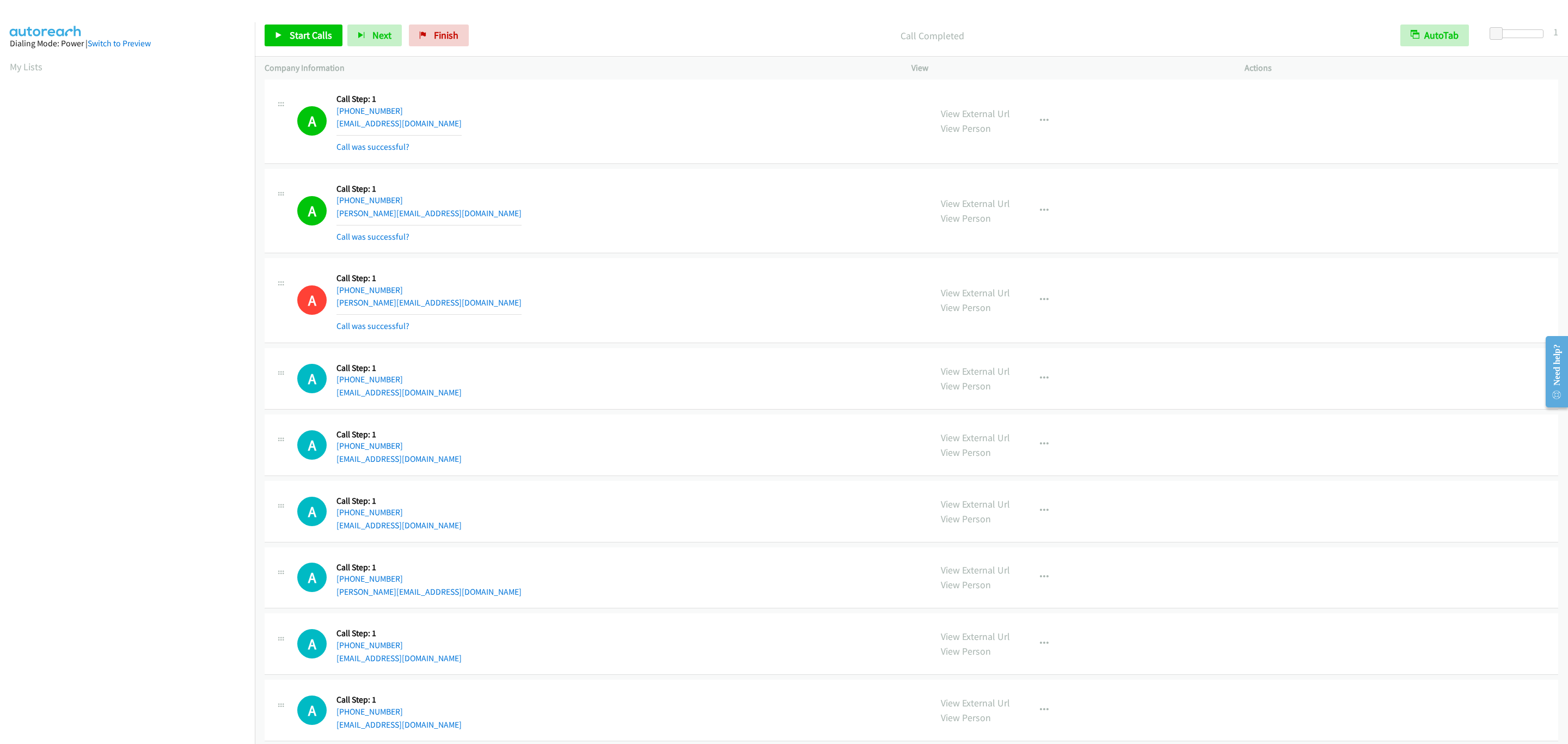
click at [1363, 254] on div "A Callback Scheduled Call Step: 1 America/New_York [PHONE_NUMBER] [PERSON_NAME]…" at bounding box center [911, 211] width 1293 height 85
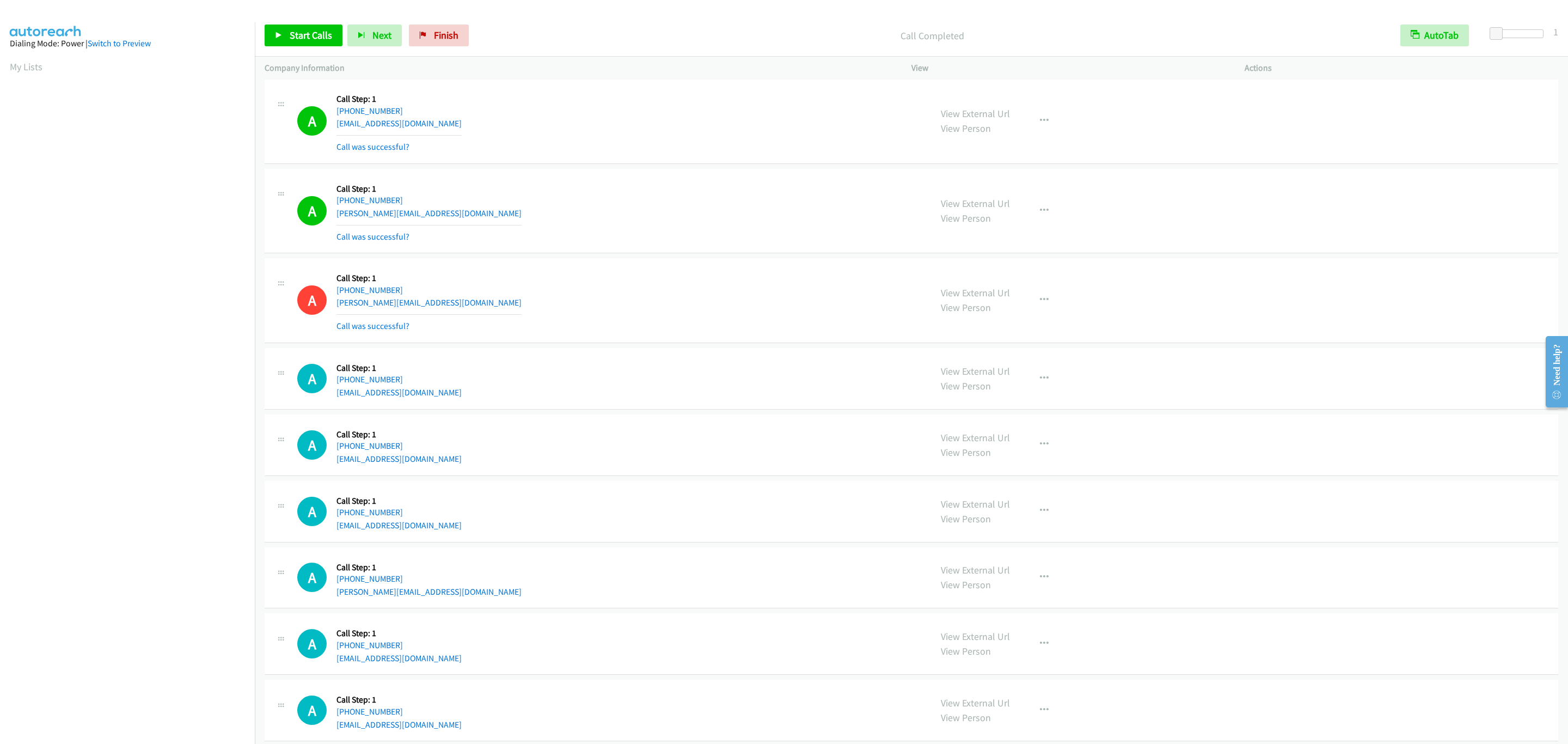
click at [1363, 254] on div "A Callback Scheduled Call Step: 1 America/New_York [PHONE_NUMBER] [PERSON_NAME]…" at bounding box center [911, 211] width 1293 height 85
